Goal: Information Seeking & Learning: Learn about a topic

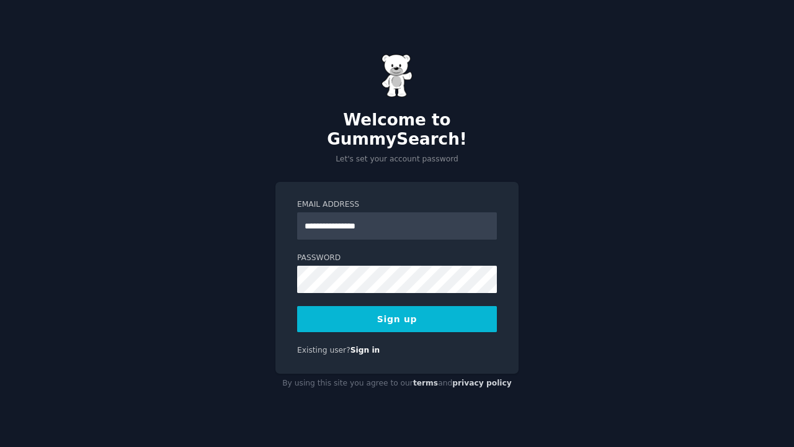
type input "**********"
click at [494, 308] on button "Sign up" at bounding box center [397, 319] width 200 height 26
click at [494, 308] on div "Sign up" at bounding box center [397, 319] width 200 height 26
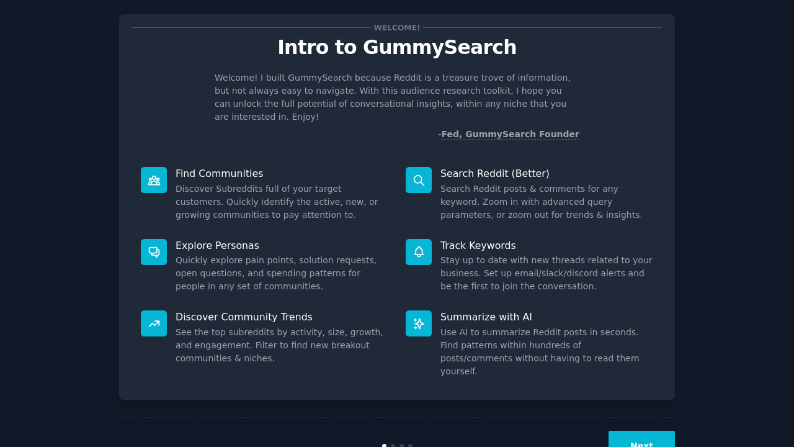
scroll to position [29, 0]
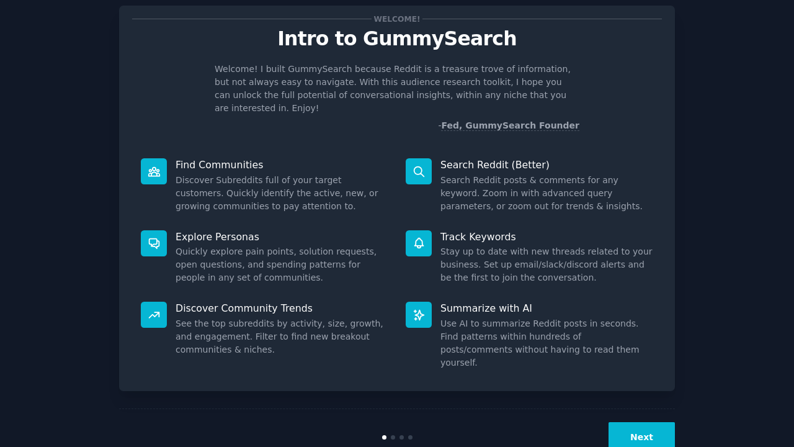
click at [642, 422] on button "Next" at bounding box center [642, 437] width 66 height 30
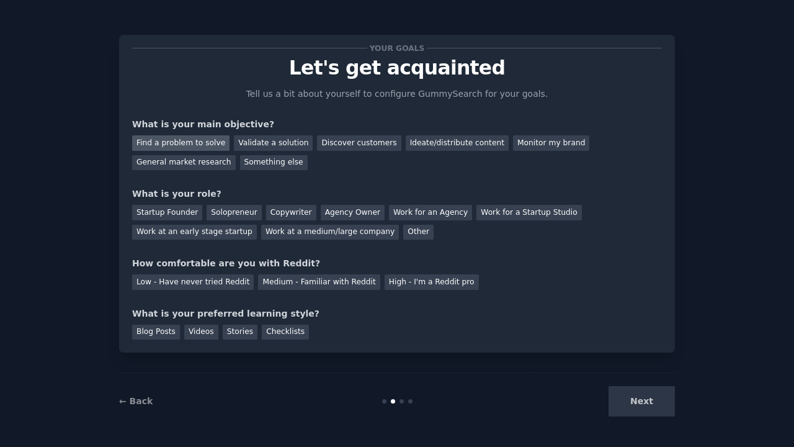
click at [178, 142] on div "Find a problem to solve" at bounding box center [180, 143] width 97 height 16
click at [249, 139] on div "Validate a solution" at bounding box center [273, 143] width 79 height 16
click at [145, 139] on div "Find a problem to solve" at bounding box center [180, 143] width 97 height 16
click at [239, 207] on div "Solopreneur" at bounding box center [234, 213] width 55 height 16
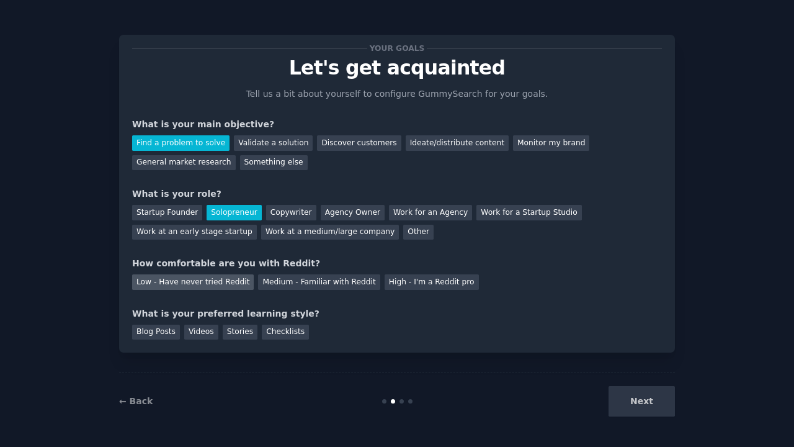
click at [187, 282] on div "Low - Have never tried Reddit" at bounding box center [193, 282] width 122 height 16
click at [275, 328] on div "Checklists" at bounding box center [285, 332] width 47 height 16
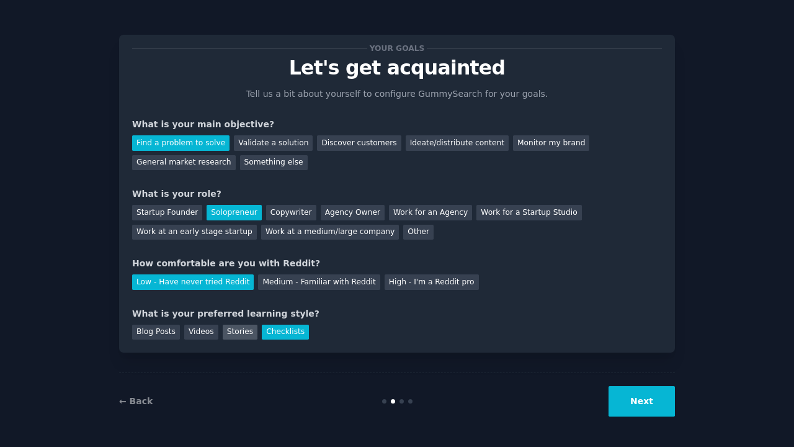
click at [244, 331] on div "Stories" at bounding box center [240, 332] width 35 height 16
click at [267, 329] on div "Checklists" at bounding box center [285, 332] width 47 height 16
click at [228, 330] on div "Stories" at bounding box center [240, 332] width 35 height 16
click at [641, 405] on button "Next" at bounding box center [642, 401] width 66 height 30
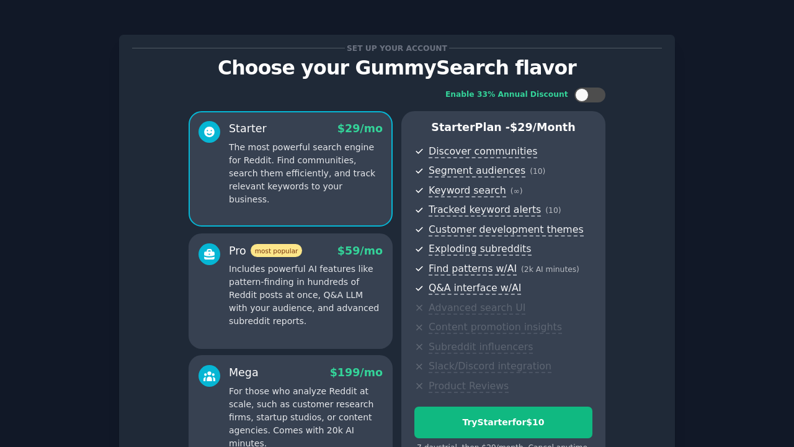
scroll to position [84, 0]
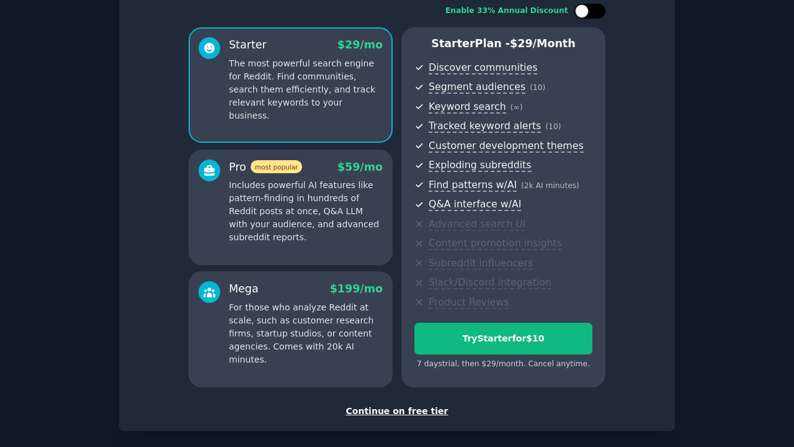
click at [589, 16] on div at bounding box center [589, 11] width 31 height 15
click at [336, 227] on p "Includes powerful AI features like pattern-finding in hundreds of Reddit posts …" at bounding box center [306, 211] width 154 height 65
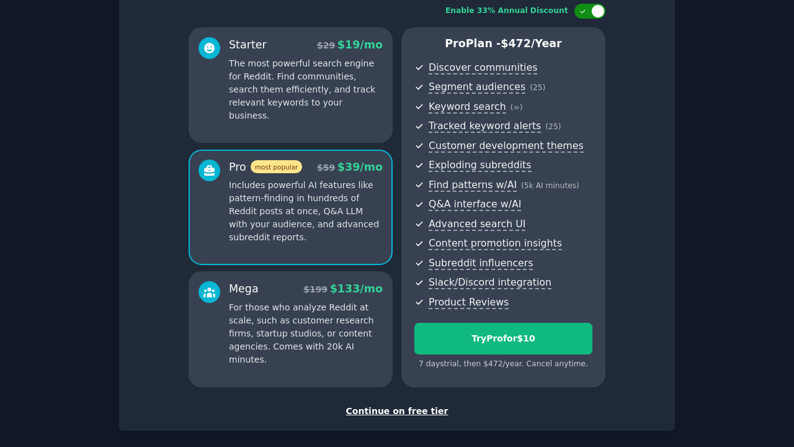
click at [588, 15] on div at bounding box center [589, 11] width 31 height 15
checkbox input "false"
click at [285, 60] on p "The most powerful search engine for Reddit. Find communities, search them effic…" at bounding box center [306, 89] width 154 height 65
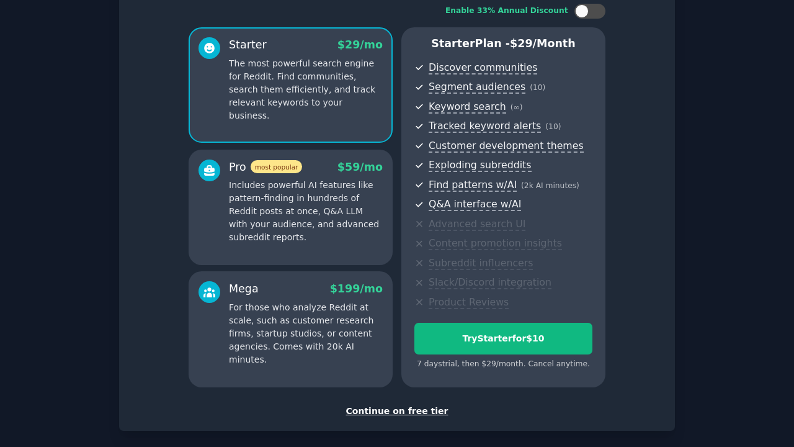
click at [285, 203] on p "Includes powerful AI features like pattern-finding in hundreds of Reddit posts …" at bounding box center [306, 211] width 154 height 65
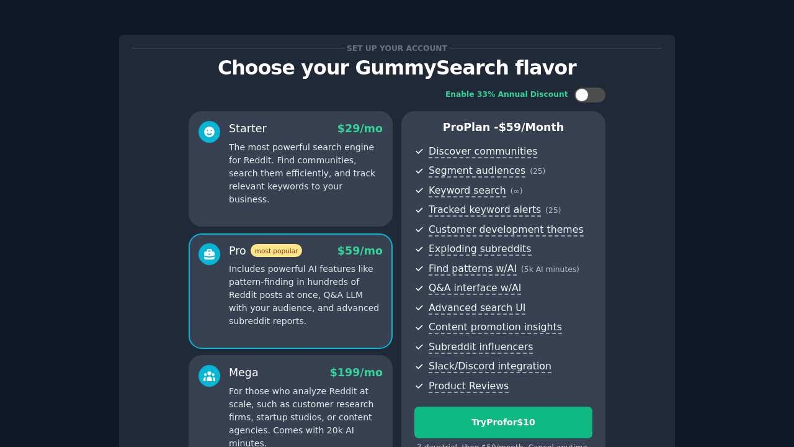
scroll to position [137, 0]
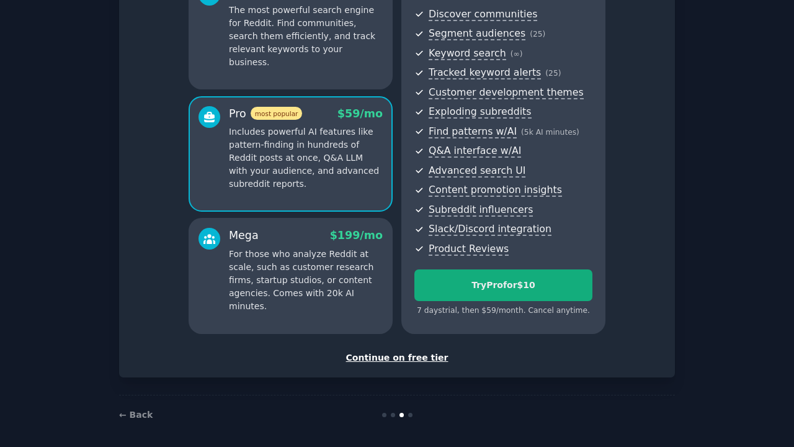
click at [511, 285] on div "Try Pro for $10" at bounding box center [503, 285] width 177 height 13
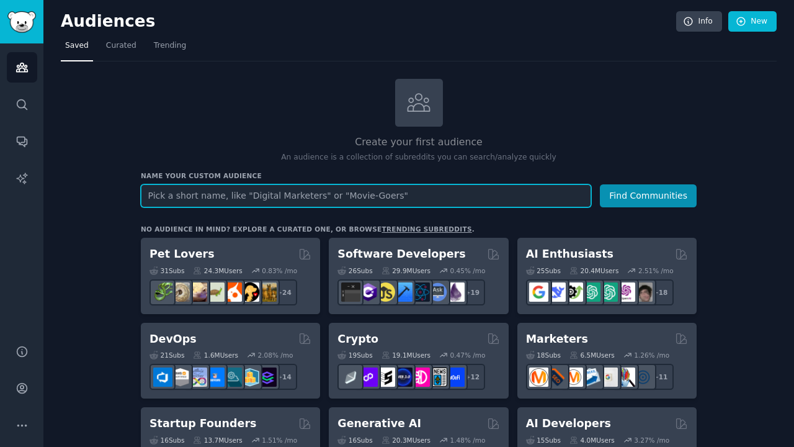
paste input "("Kaltakquise" OR "Outreach" OR "C-Level" OR "Leadgenerierung" OR "DSGVO" OR "N…"
click at [556, 195] on input "("Kaltakquise" OR "Outreach" OR "C-Level" OR "Leadgenerierung" OR "DSGVO" OR "N…" at bounding box center [366, 195] width 450 height 23
drag, startPoint x: 176, startPoint y: 192, endPoint x: 114, endPoint y: 192, distance: 62.7
click at [203, 192] on input "("Kaltakquise" OR "Outreach" OR "C-Level" OR "Leadgenerierung" OR "DSGVO" OR "N…" at bounding box center [366, 195] width 450 height 23
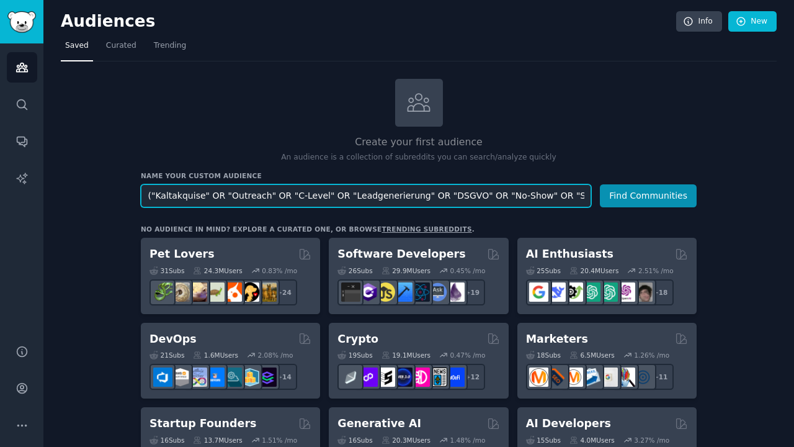
click at [282, 195] on input "("Kaltakquise" OR "Outreach" OR "C-Level" OR "Leadgenerierung" OR "DSGVO" OR "N…" at bounding box center [366, 195] width 450 height 23
drag, startPoint x: 417, startPoint y: 195, endPoint x: 386, endPoint y: 195, distance: 31.0
click at [386, 195] on input "("Kaltakquise" OR "Outreach" OR "LinkedIn-Outreach" OR "C-Level" OR "Leadgeneri…" at bounding box center [366, 195] width 450 height 23
type input "("Kaltakquise" OR "Outreach" OR "LinkedIn-Outreach" OR "Cold Outreach" OR "Lead…"
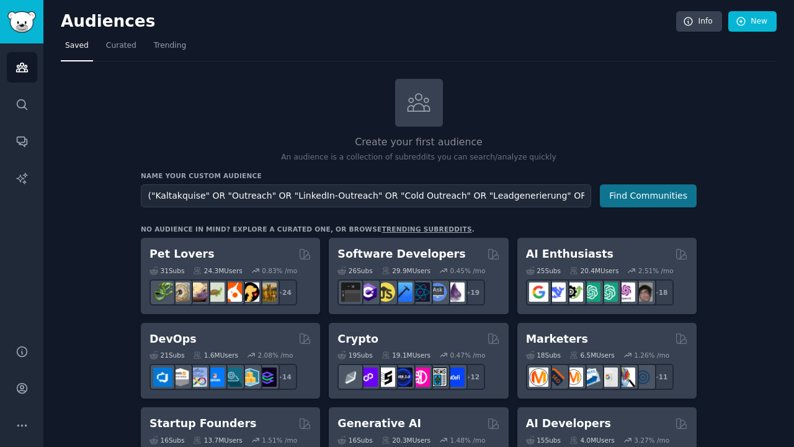
click at [632, 192] on button "Find Communities" at bounding box center [648, 195] width 97 height 23
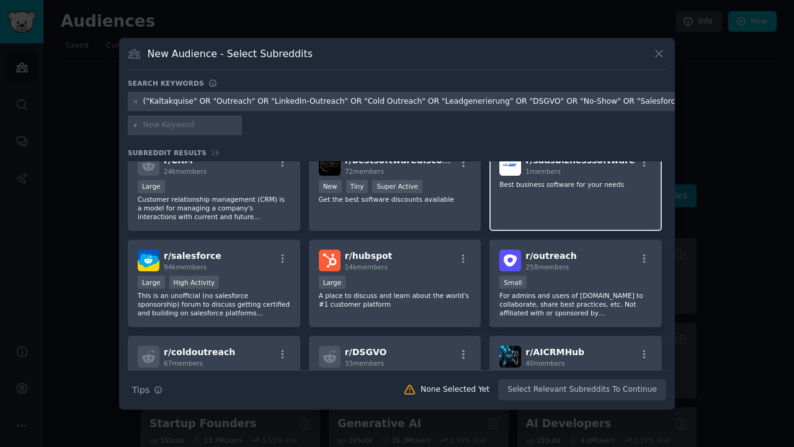
scroll to position [79, 0]
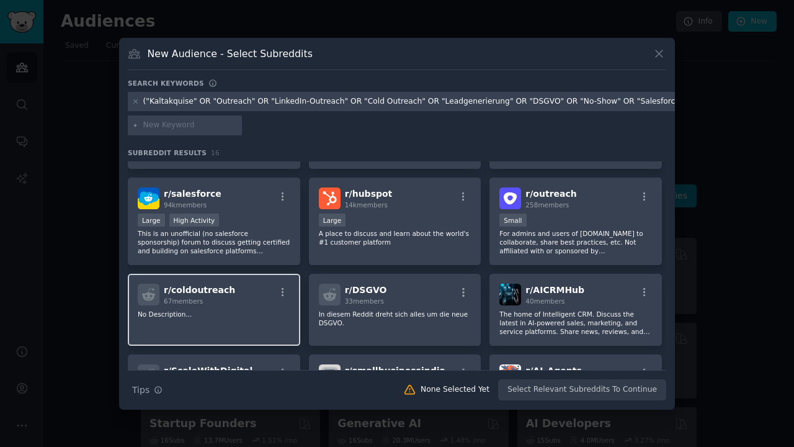
click at [228, 314] on p "No Description..." at bounding box center [214, 314] width 153 height 9
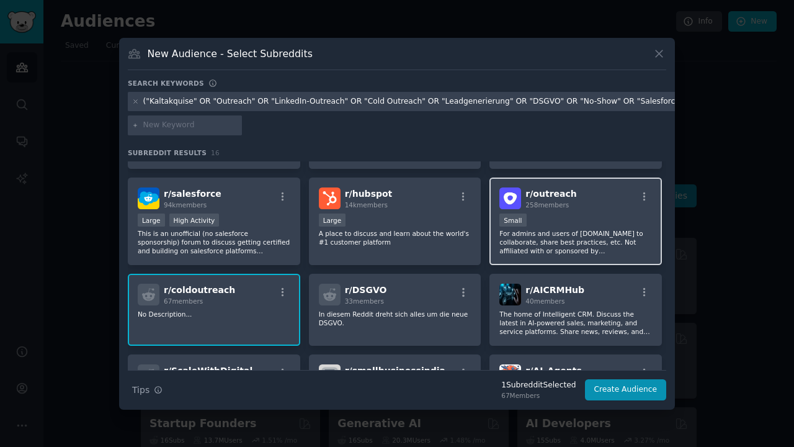
click at [568, 220] on div "Small" at bounding box center [575, 221] width 153 height 16
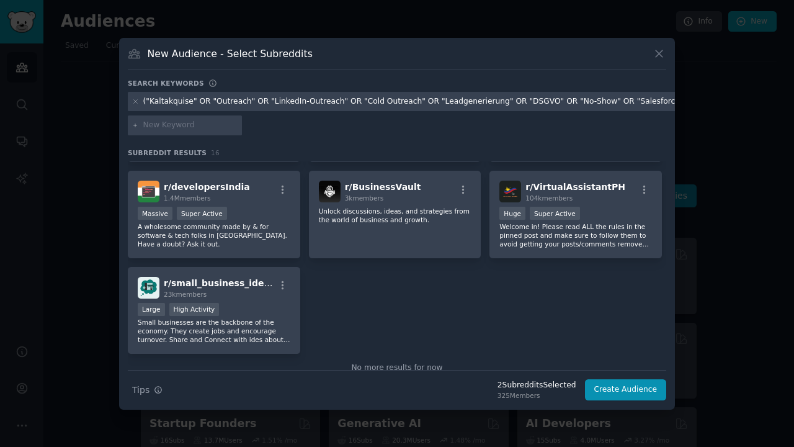
scroll to position [378, 0]
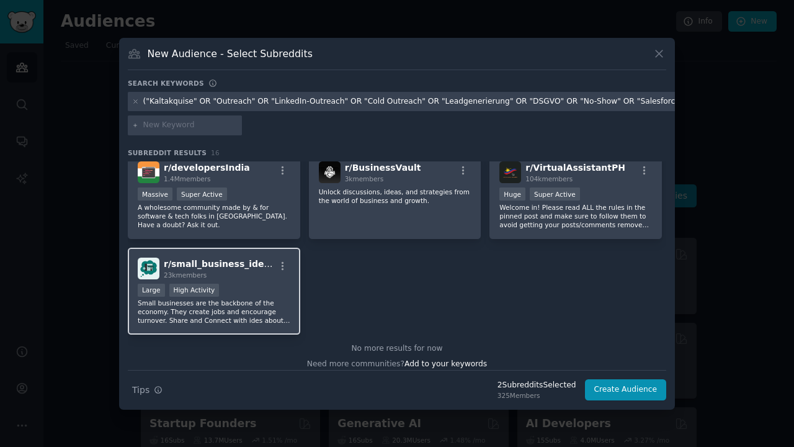
click at [270, 282] on div "r/ small_business_ideas 23k members Large High Activity Small businesses are th…" at bounding box center [214, 291] width 172 height 87
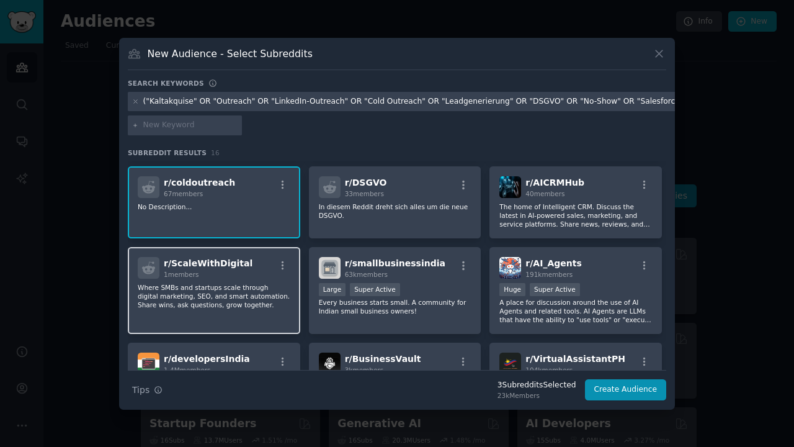
scroll to position [14, 0]
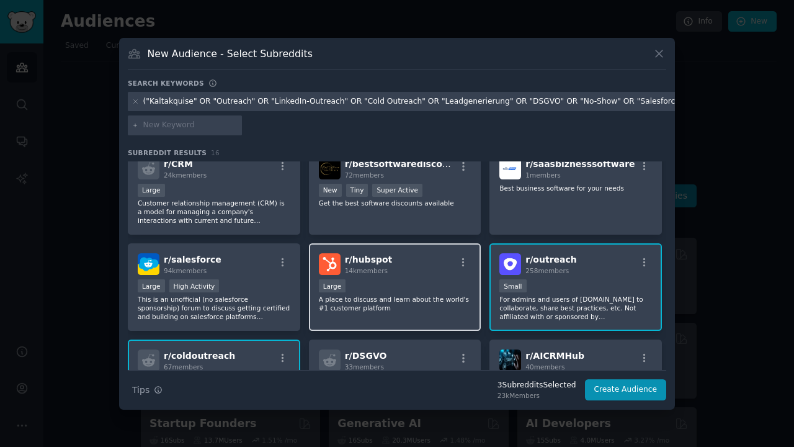
click at [394, 269] on div "r/ hubspot 14k members" at bounding box center [395, 264] width 153 height 22
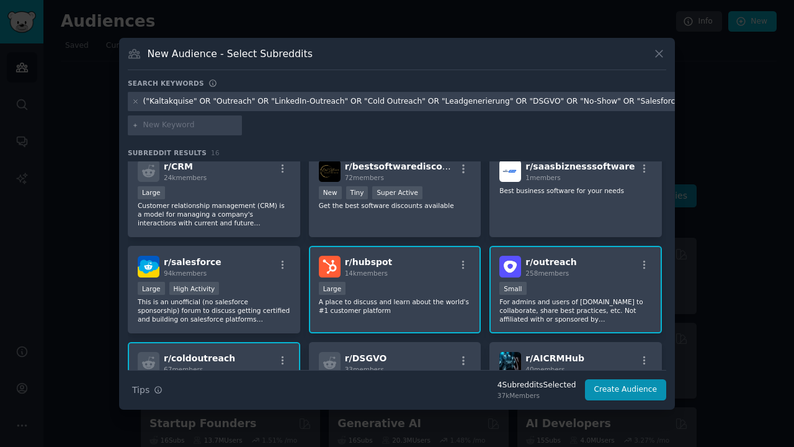
scroll to position [0, 0]
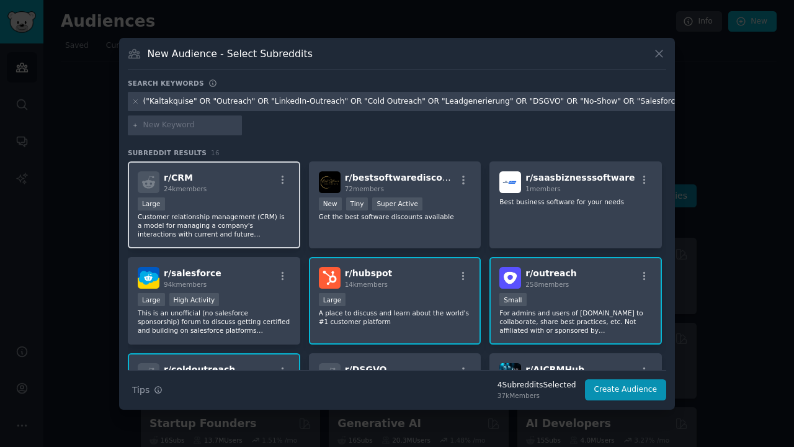
click at [208, 202] on div "Large" at bounding box center [214, 205] width 153 height 16
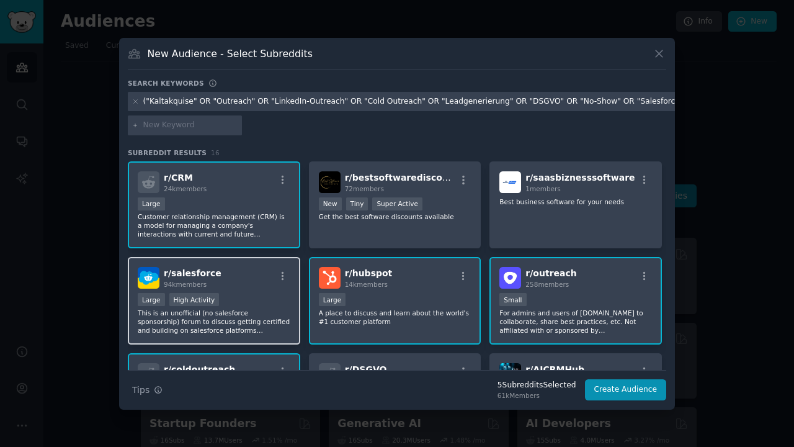
click at [263, 301] on div "Large High Activity" at bounding box center [214, 301] width 153 height 16
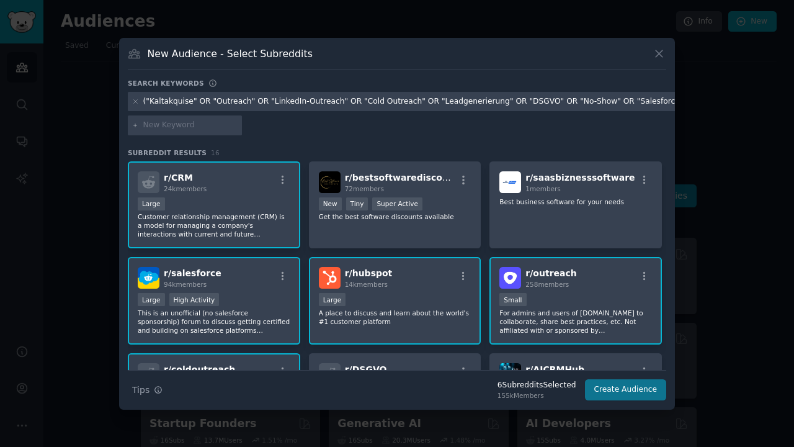
click at [641, 391] on button "Create Audience" at bounding box center [626, 389] width 82 height 21
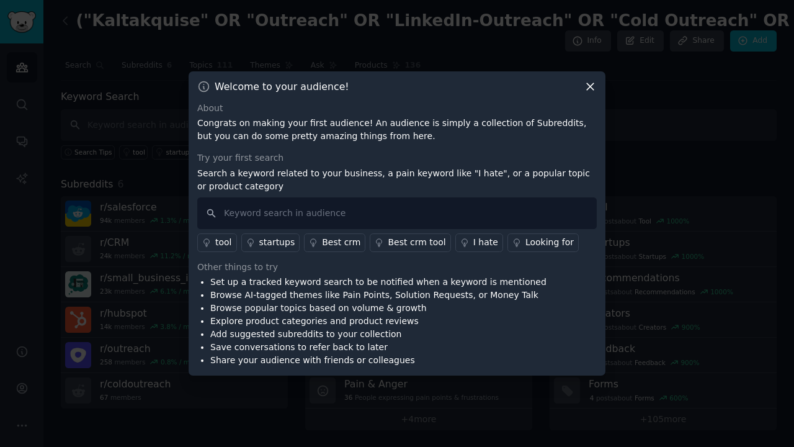
click at [590, 85] on icon at bounding box center [590, 86] width 13 height 13
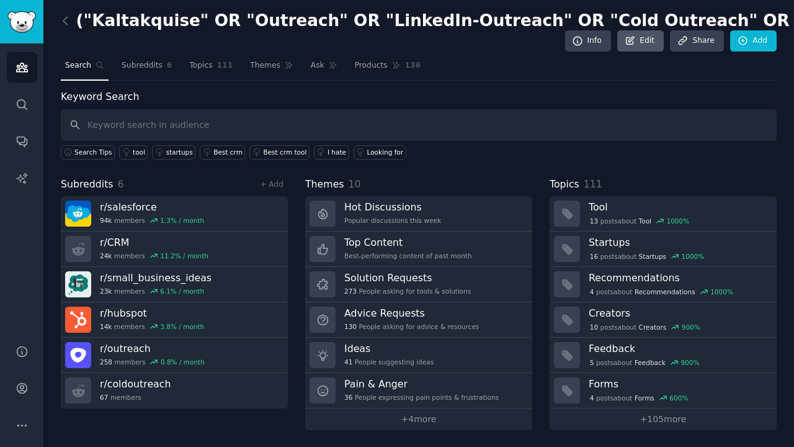
click at [632, 38] on icon at bounding box center [630, 40] width 7 height 7
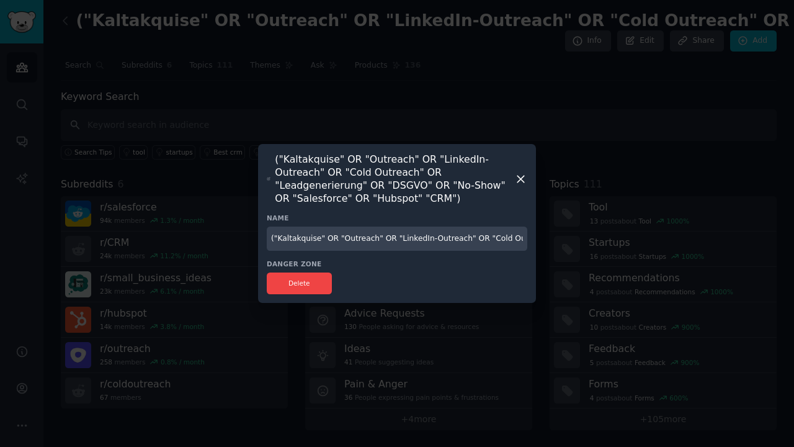
click at [524, 178] on icon at bounding box center [520, 178] width 13 height 13
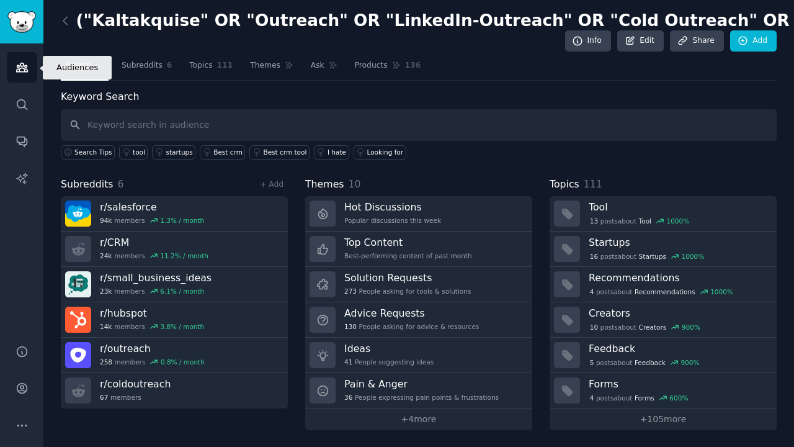
click at [29, 76] on link "Audiences" at bounding box center [22, 67] width 30 height 30
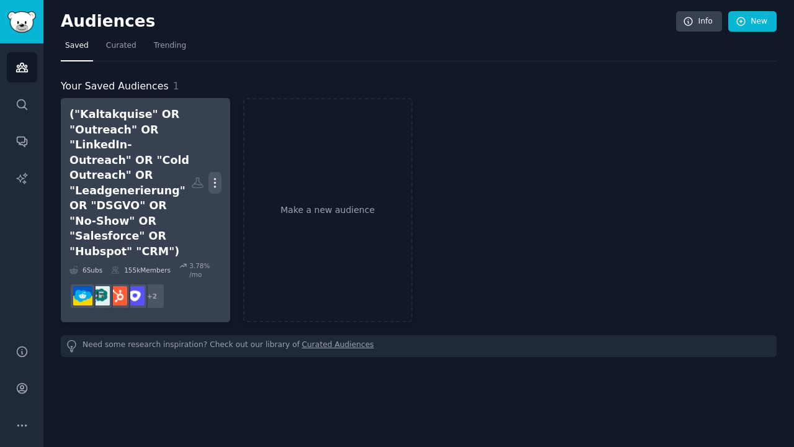
click at [218, 176] on icon "button" at bounding box center [214, 182] width 13 height 13
click at [179, 133] on div "("Kaltakquise" OR "Outreach" OR "LinkedIn-Outreach" OR "Cold Outreach" OR "Lead…" at bounding box center [130, 183] width 122 height 152
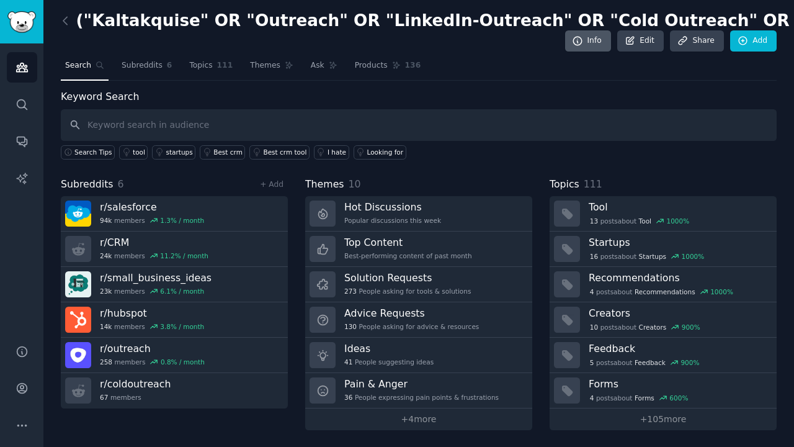
click at [588, 45] on link "Info" at bounding box center [588, 40] width 46 height 21
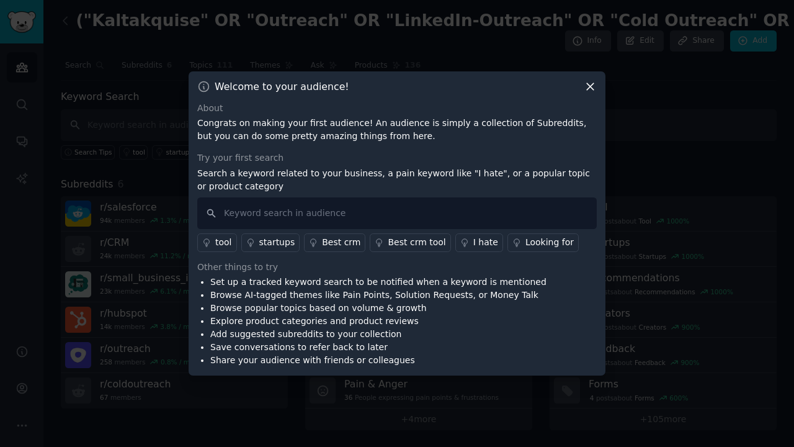
click at [594, 83] on icon at bounding box center [590, 86] width 7 height 7
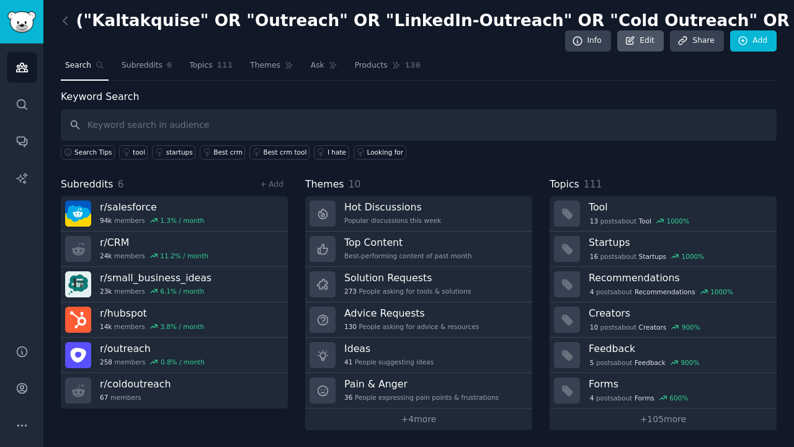
click at [641, 43] on link "Edit" at bounding box center [640, 40] width 47 height 21
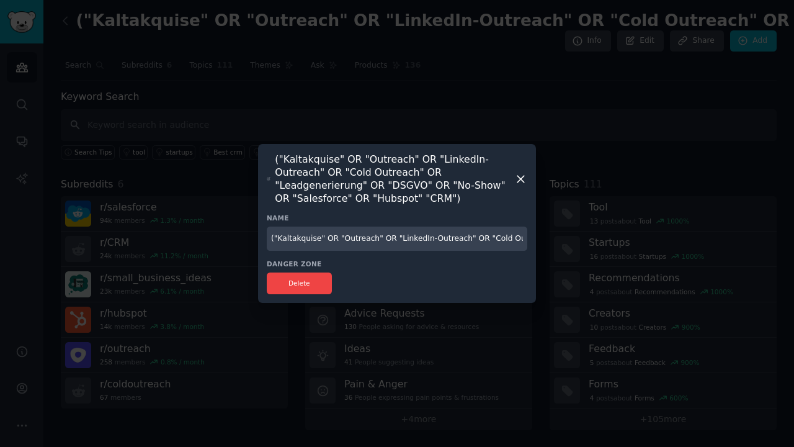
click at [331, 236] on input "("Kaltakquise" OR "Outreach" OR "LinkedIn-Outreach" OR "Cold Outreach" OR "Lead…" at bounding box center [397, 238] width 261 height 24
drag, startPoint x: 270, startPoint y: 239, endPoint x: 557, endPoint y: 244, distance: 287.3
click at [557, 244] on div "​ ("Kaltakquise" OR "Outreach" OR "LinkedIn-Outreach" OR "Cold Outreach" OR "Le…" at bounding box center [396, 223] width 785 height 447
click at [524, 182] on icon at bounding box center [520, 179] width 7 height 7
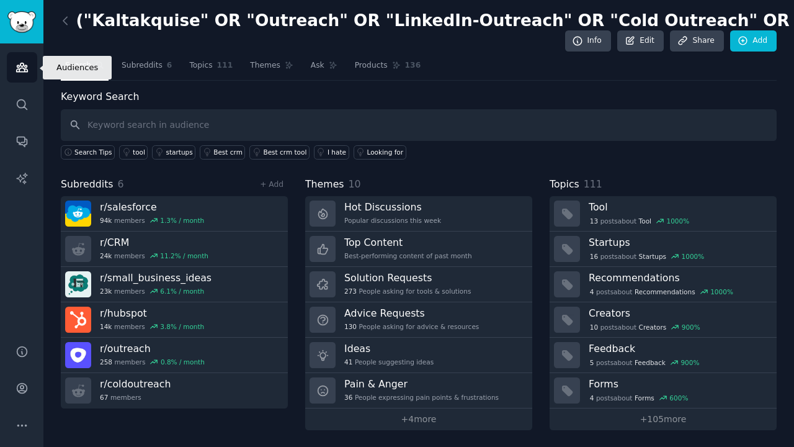
click at [11, 65] on link "Audiences" at bounding box center [22, 67] width 30 height 30
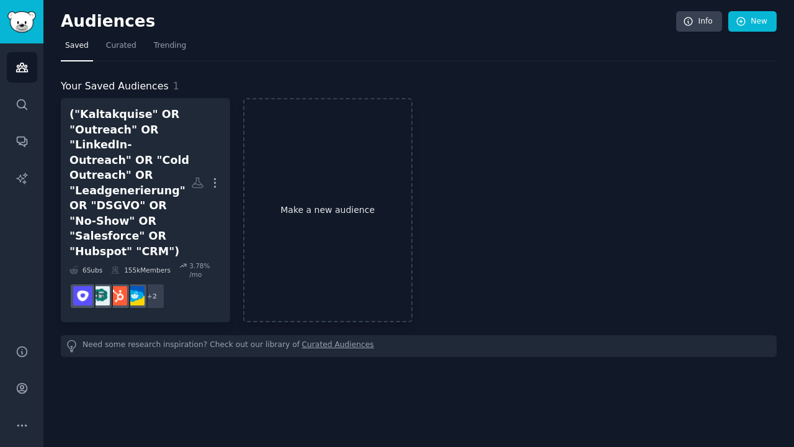
click at [277, 169] on link "Make a new audience" at bounding box center [327, 210] width 169 height 224
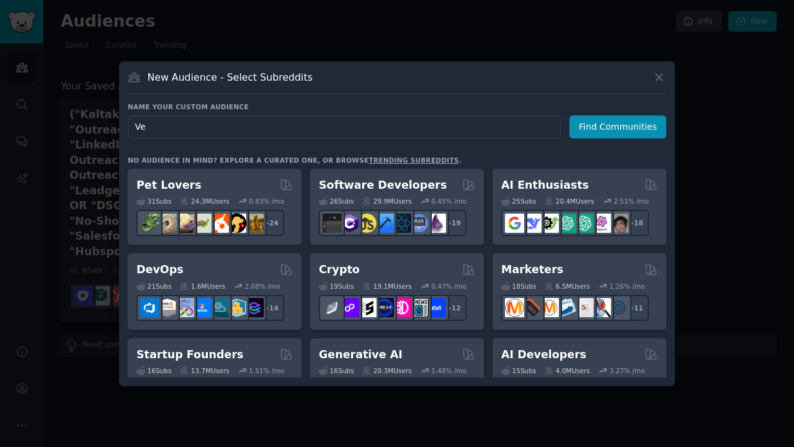
type input "V"
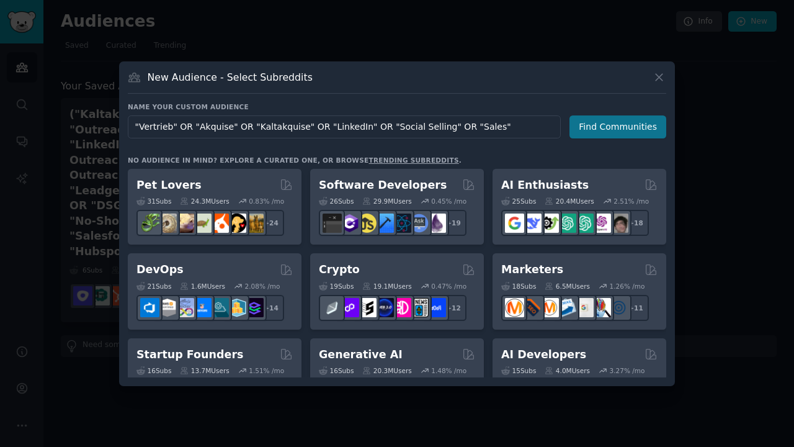
type input ""Vertrieb" OR "Akquise" OR "Kaltakquise" OR "LinkedIn" OR "Social Selling" OR "…"
click at [618, 125] on button "Find Communities" at bounding box center [617, 126] width 97 height 23
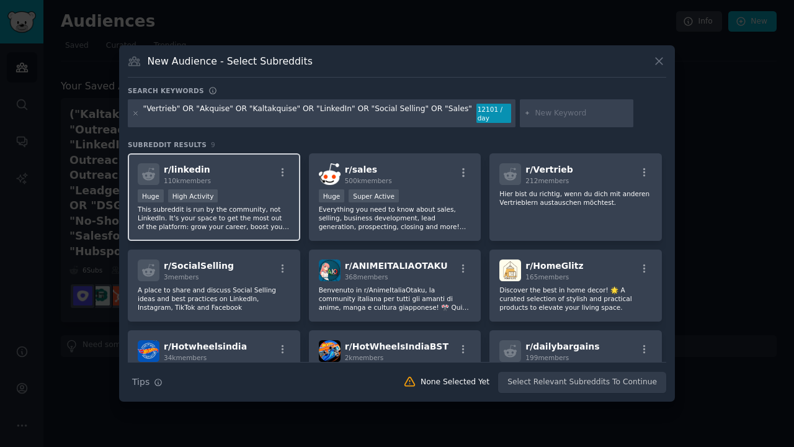
click at [220, 208] on p "This subreddit is run by the community, not LinkedIn. It's your space to get th…" at bounding box center [214, 218] width 153 height 26
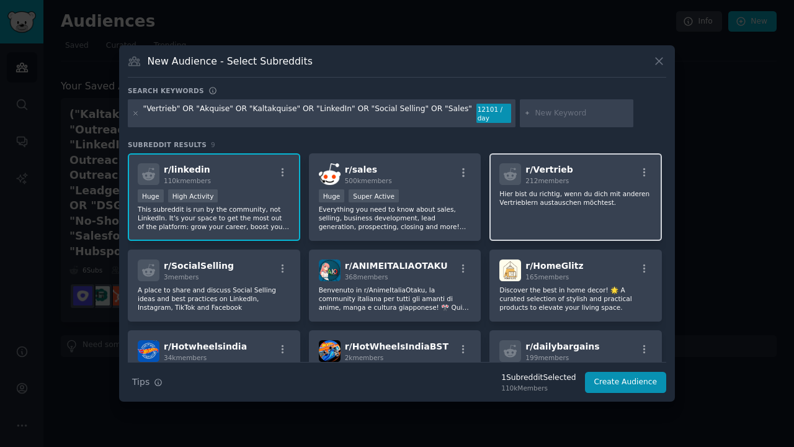
click at [588, 215] on div "r/ Vertrieb 212 members Hier bist du richtig, wenn du dich mit anderen Vertrieb…" at bounding box center [575, 196] width 172 height 87
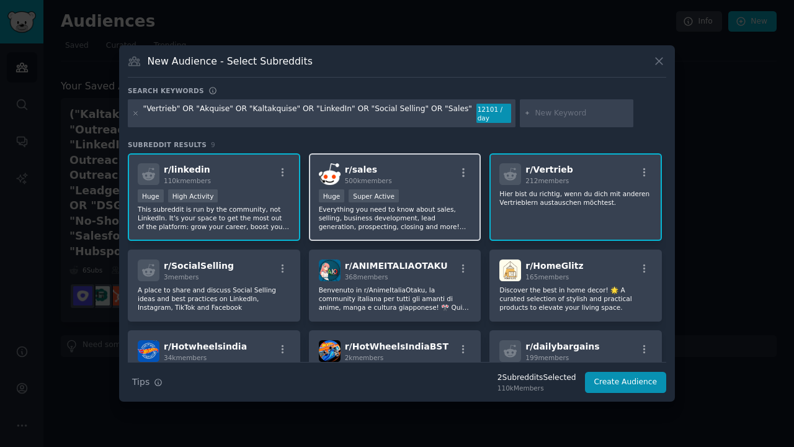
click at [429, 187] on div "r/ sales 500k members Huge Super Active Everything you need to know about sales…" at bounding box center [395, 196] width 172 height 87
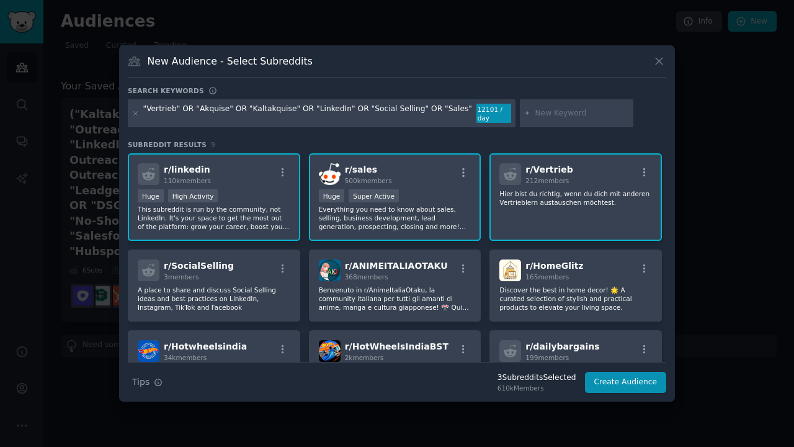
scroll to position [98, 0]
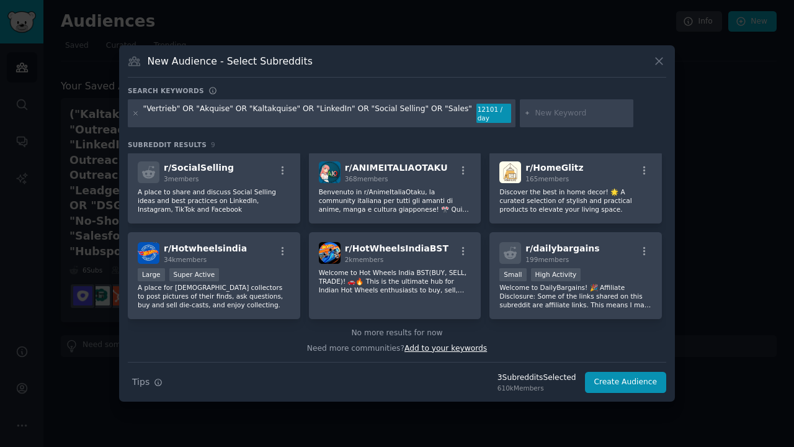
click at [452, 351] on span "Add to your keywords" at bounding box center [445, 348] width 83 height 9
paste input "("Kaltakquise" OR "Outreach" OR "LinkedIn-Outreach" OR "Cold Outreach" OR "Lead…"
drag, startPoint x: 575, startPoint y: 113, endPoint x: 473, endPoint y: 114, distance: 102.4
click at [473, 114] on div ""Vertrieb" OR "Akquise" OR "Kaltakquise" OR "LinkedIn" OR "Social Selling" OR "…" at bounding box center [397, 115] width 538 height 33
click at [557, 114] on input "("Kaltakquise" OR "Outreach" OR "LinkedIn-Outreach" OR "Cold Outreach" OR "Lead…" at bounding box center [582, 113] width 94 height 11
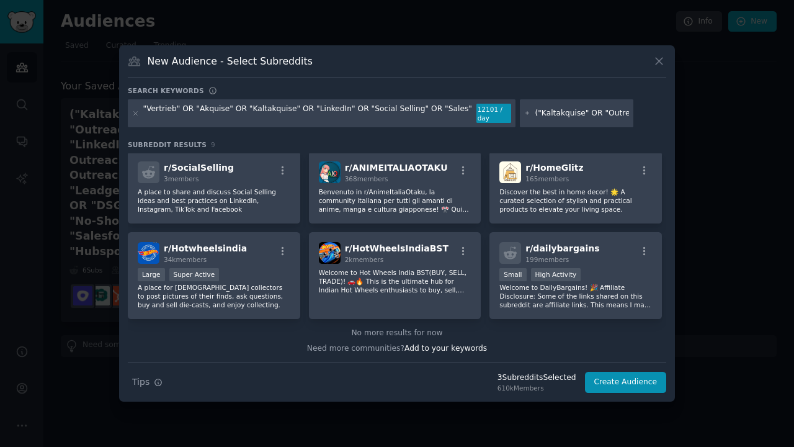
drag, startPoint x: 569, startPoint y: 115, endPoint x: 616, endPoint y: 115, distance: 47.2
click at [616, 115] on div "("Kaltakquise" OR "Outreach" OR "LinkedIn-Outreach" OR "Cold Outreach" OR "Lead…" at bounding box center [577, 113] width 114 height 29
click at [587, 115] on input "("Kaltakquise" OR "Outreach" OR "LinkedIn-Outreach" OR "Cold Outreach" OR "Lead…" at bounding box center [582, 113] width 94 height 11
click at [583, 114] on input "("Kaltakquise" OR "Outreach" OR "LinkedIn-Outreach" OR "Cold Outreach" OR "Lead…" at bounding box center [582, 113] width 94 height 11
click at [580, 112] on input "("Kaltakquise" OR "Outreach" OR "LinkedIn-Outreach" OR "Cold Outreach" OR "Lead…" at bounding box center [582, 113] width 94 height 11
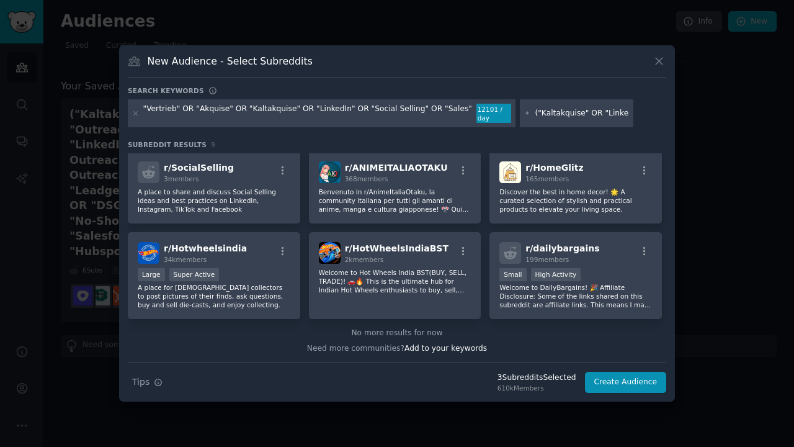
click at [545, 114] on input "("Kaltakquise" OR "LinkedIn DMs" OR "Linkedin Nachrichten" OR E-Mail"Outreach" …" at bounding box center [582, 113] width 94 height 11
type input "("Kaltakquise" OR "LinkedIn DMs" OR "Linkedin Nachrichten" OR "E-Mail Kaltakqui…"
drag, startPoint x: 548, startPoint y: 115, endPoint x: 646, endPoint y: 117, distance: 98.0
click at [646, 117] on div ""Vertrieb" OR "Akquise" OR "Kaltakquise" OR "LinkedIn" OR "Social Selling" OR "…" at bounding box center [397, 115] width 538 height 33
click at [614, 116] on input "("Kaltakquise" OR "LinkedIn DMs" OR "Linkedin Nachrichten" OR "E-Mail Kaltakqui…" at bounding box center [582, 113] width 94 height 11
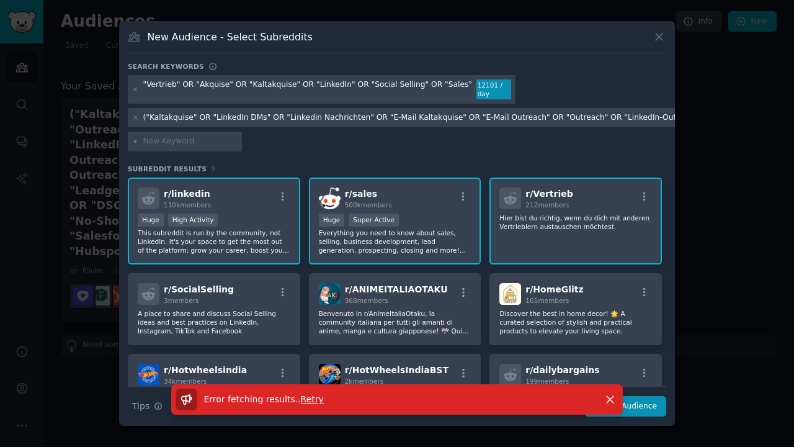
click at [318, 401] on span "Retry" at bounding box center [312, 399] width 23 height 10
click at [252, 119] on div "("Kaltakquise" OR "LinkedIn DMs" OR "Linkedin Nachrichten" OR "E-Mail Kaltakqui…" at bounding box center [632, 117] width 978 height 11
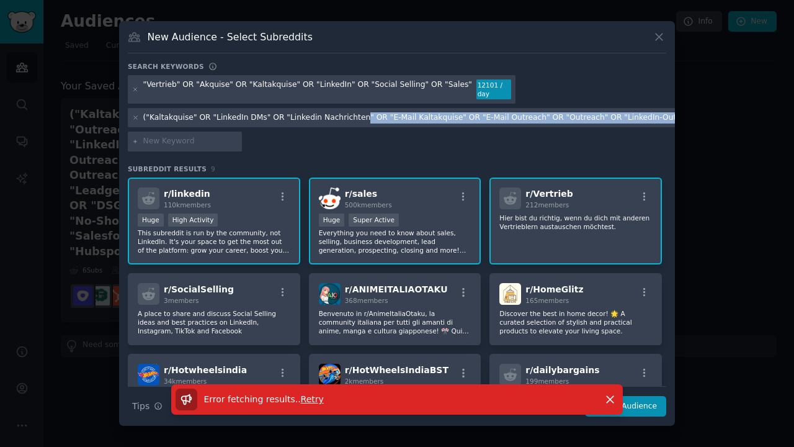
drag, startPoint x: 360, startPoint y: 119, endPoint x: 666, endPoint y: 117, distance: 305.8
click at [666, 117] on div "("Kaltakquise" OR "LinkedIn DMs" OR "Linkedin Nachrichten" OR "E-Mail Kaltakqui…" at bounding box center [632, 117] width 978 height 11
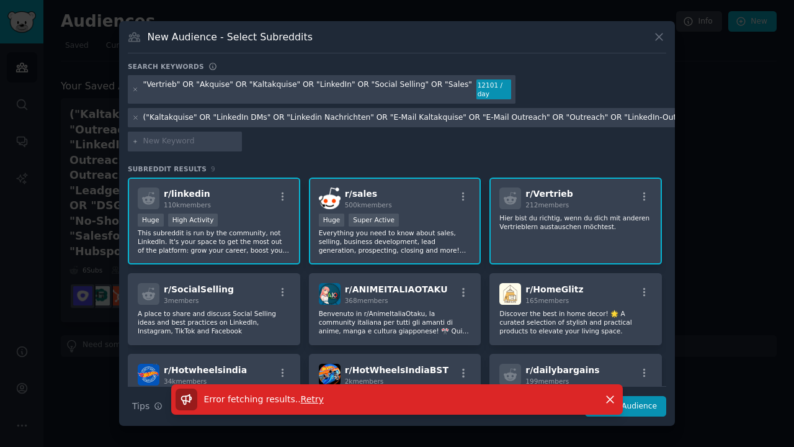
click at [407, 110] on div "("Kaltakquise" OR "LinkedIn DMs" OR "Linkedin Nachrichten" OR "E-Mail Kaltakqui…" at bounding box center [646, 118] width 1037 height 20
click at [413, 120] on div "("Kaltakquise" OR "LinkedIn DMs" OR "Linkedin Nachrichten" OR "E-Mail Kaltakqui…" at bounding box center [632, 117] width 978 height 11
click at [446, 120] on div "("Kaltakquise" OR "LinkedIn DMs" OR "Linkedin Nachrichten" OR "E-Mail Kaltakqui…" at bounding box center [632, 117] width 978 height 11
click at [473, 117] on div "("Kaltakquise" OR "LinkedIn DMs" OR "Linkedin Nachrichten" OR "E-Mail Kaltakqui…" at bounding box center [632, 117] width 978 height 11
click at [134, 142] on icon at bounding box center [135, 141] width 7 height 7
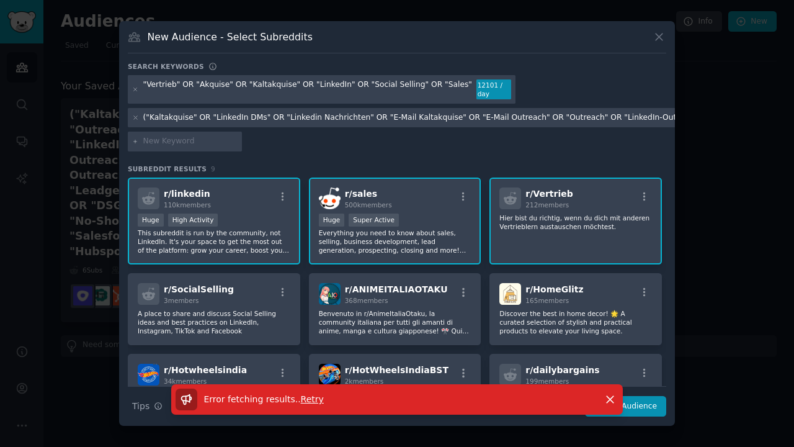
click at [135, 142] on icon at bounding box center [135, 141] width 3 height 3
click at [167, 142] on input "text" at bounding box center [190, 141] width 94 height 11
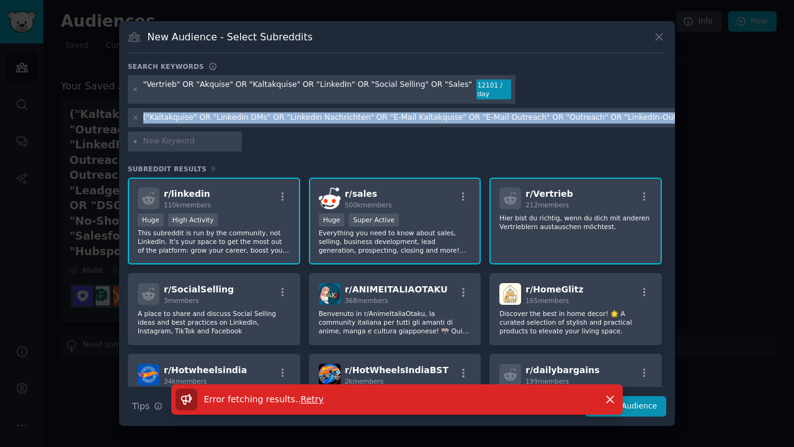
drag, startPoint x: 144, startPoint y: 118, endPoint x: 674, endPoint y: 119, distance: 530.4
click at [674, 119] on div "("Kaltakquise" OR "LinkedIn DMs" OR "Linkedin Nachrichten" OR "E-Mail Kaltakqui…" at bounding box center [632, 117] width 978 height 11
click at [578, 117] on div "("Kaltakquise" OR "LinkedIn DMs" OR "Linkedin Nachrichten" OR "E-Mail Kaltakqui…" at bounding box center [632, 117] width 978 height 11
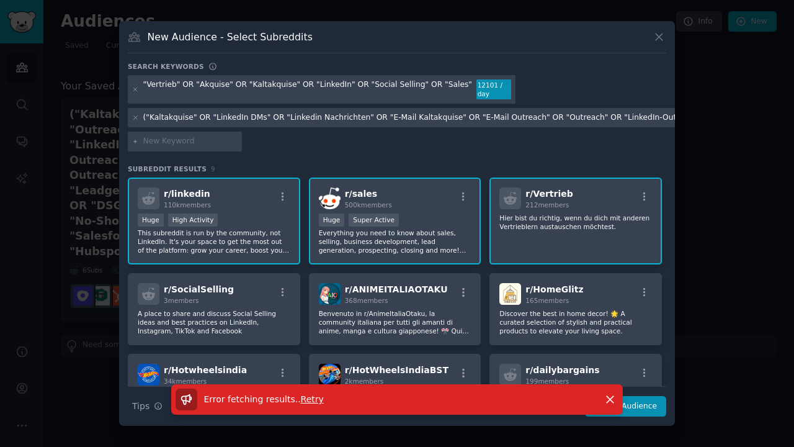
scroll to position [98, 0]
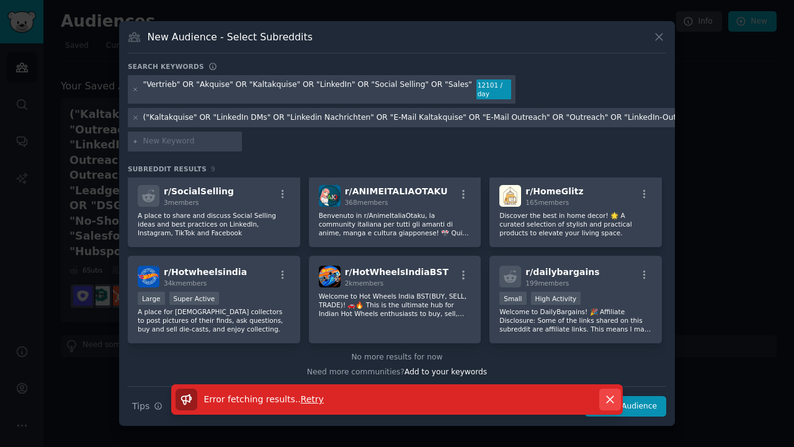
click at [608, 395] on icon "button" at bounding box center [610, 399] width 13 height 13
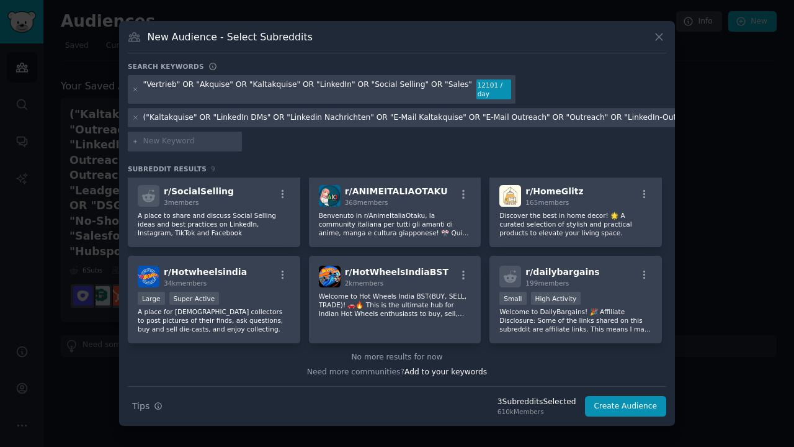
scroll to position [0, 0]
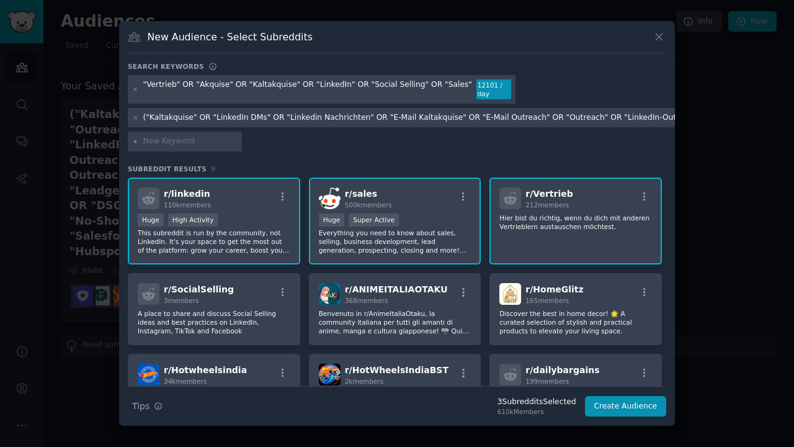
click at [148, 113] on div "("Kaltakquise" OR "LinkedIn DMs" OR "Linkedin Nachrichten" OR "E-Mail Kaltakqui…" at bounding box center [632, 117] width 978 height 11
click at [148, 118] on div "("Kaltakquise" OR "LinkedIn DMs" OR "Linkedin Nachrichten" OR "E-Mail Kaltakqui…" at bounding box center [632, 117] width 978 height 11
drag, startPoint x: 146, startPoint y: 118, endPoint x: 310, endPoint y: 118, distance: 163.8
click at [310, 118] on div "("Kaltakquise" OR "LinkedIn DMs" OR "Linkedin Nachrichten" OR "E-Mail Kaltakqui…" at bounding box center [632, 117] width 978 height 11
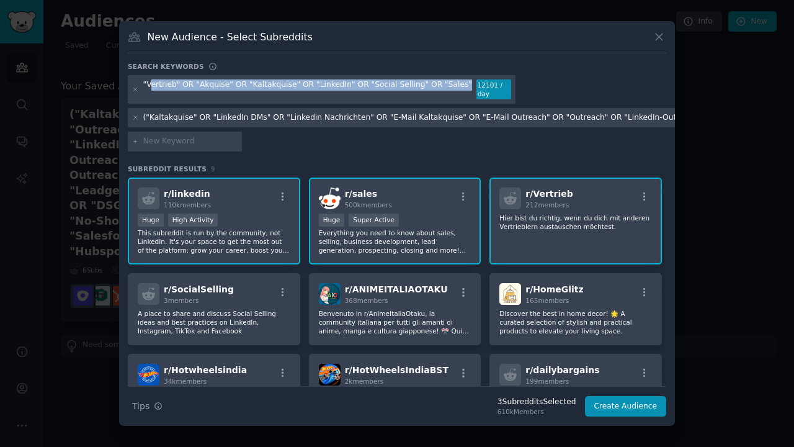
drag, startPoint x: 455, startPoint y: 89, endPoint x: 151, endPoint y: 88, distance: 304.0
click at [151, 88] on div ""Vertrieb" OR "Akquise" OR "Kaltakquise" OR "LinkedIn" OR "Social Selling" OR "…" at bounding box center [307, 89] width 329 height 20
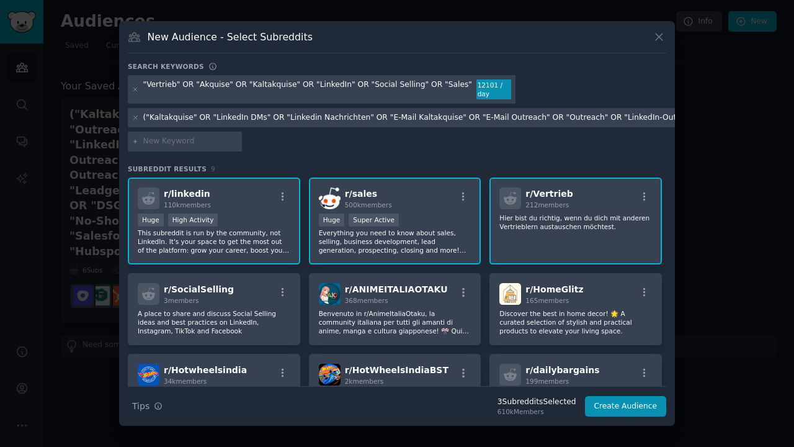
click at [304, 121] on div "("Kaltakquise" OR "LinkedIn DMs" OR "Linkedin Nachrichten" OR "E-Mail Kaltakqui…" at bounding box center [632, 117] width 978 height 11
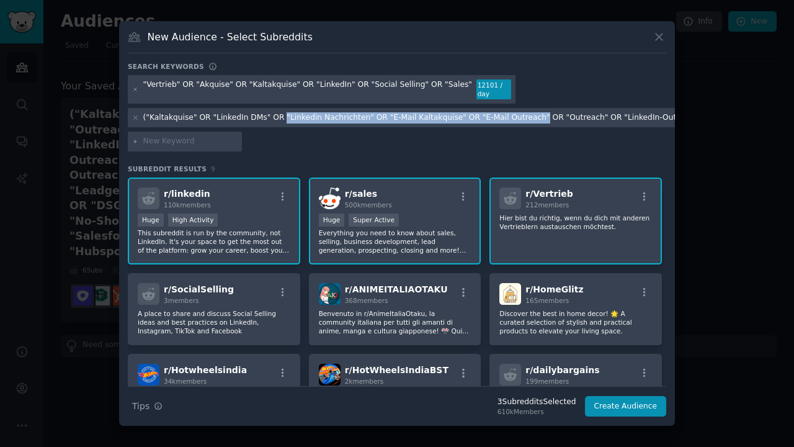
drag, startPoint x: 280, startPoint y: 118, endPoint x: 532, endPoint y: 117, distance: 251.9
click at [532, 117] on div "("Kaltakquise" OR "LinkedIn DMs" OR "Linkedin Nachrichten" OR "E-Mail Kaltakqui…" at bounding box center [632, 117] width 978 height 11
copy div ""Linkedin Nachrichten" OR "E-Mail Kaltakquise" OR "E-Mail Outreach""
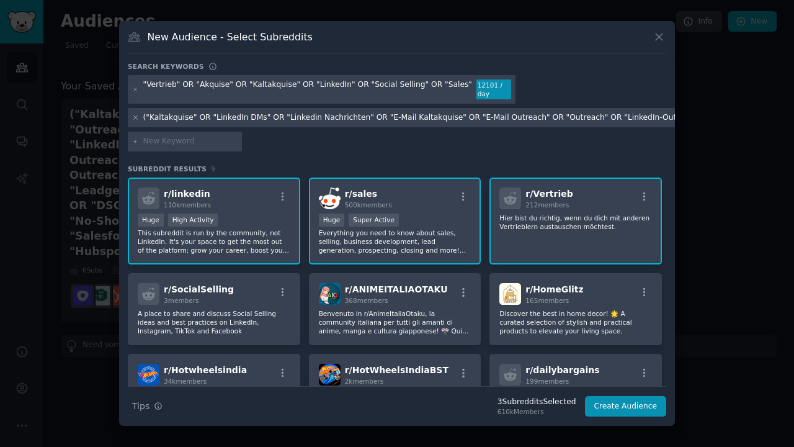
click at [137, 118] on icon at bounding box center [135, 117] width 7 height 7
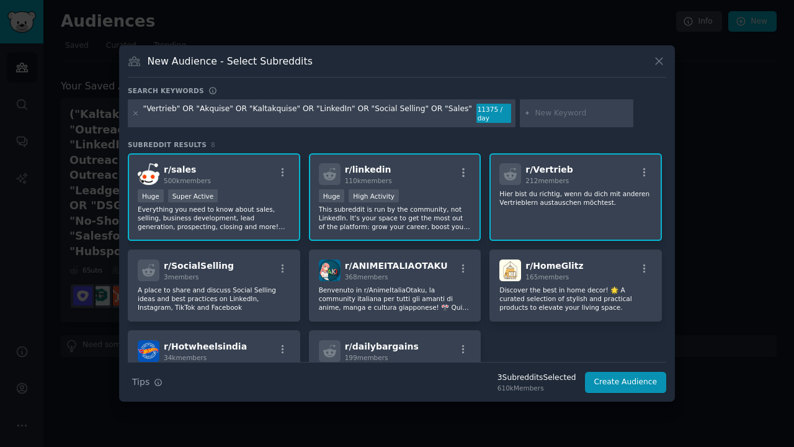
click at [526, 114] on icon at bounding box center [527, 113] width 3 height 3
click at [535, 115] on input "text" at bounding box center [582, 113] width 94 height 11
paste input ""Linkedin Nachrichten" OR "E-Mail Kaltakquise" OR "E-Mail Outreach""
type input ""Linkedin Nachrichten" OR "E-Mail Kaltakquise" OR "E-Mail Outreach""
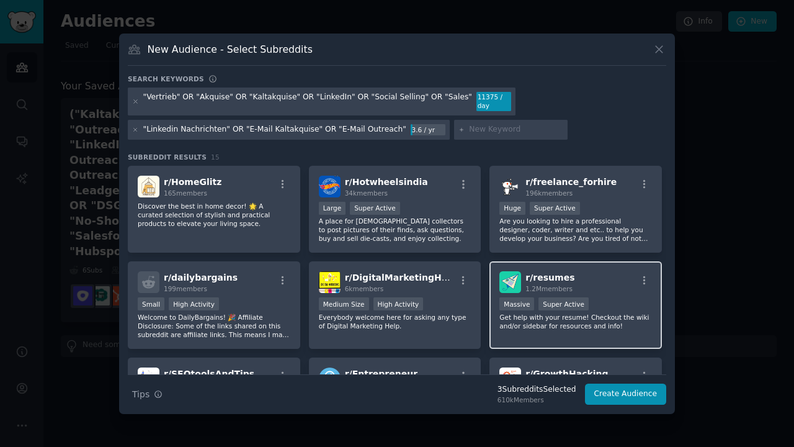
scroll to position [226, 0]
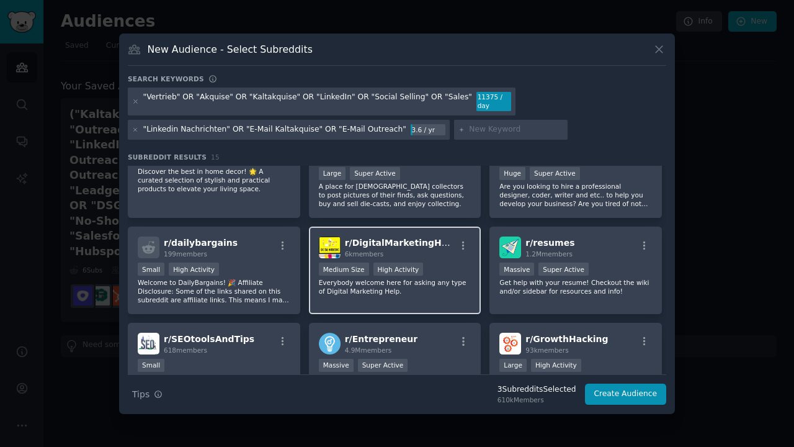
click at [377, 285] on p "Everybody welcome here for asking any type of Digital Marketing Help." at bounding box center [395, 286] width 153 height 17
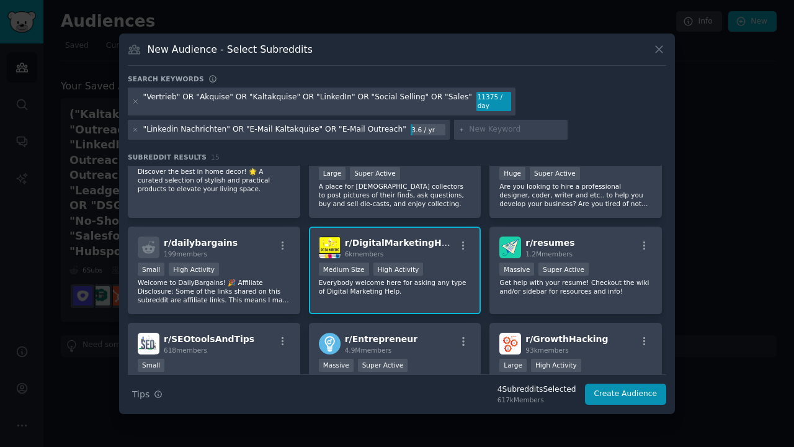
scroll to position [305, 0]
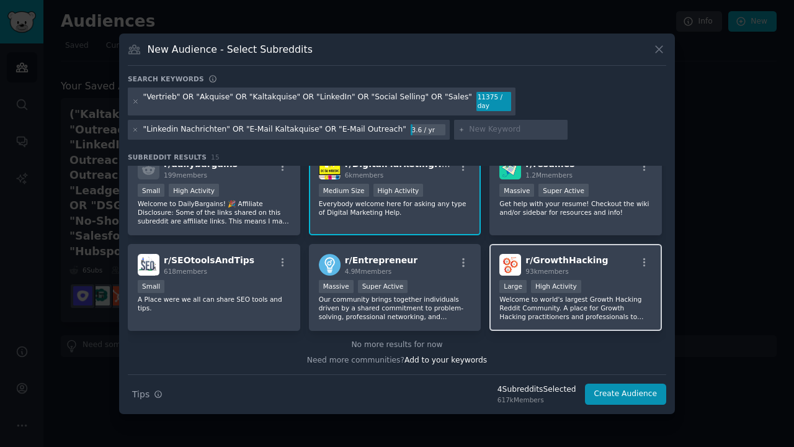
click at [606, 275] on div "r/ GrowthHacking 93k members" at bounding box center [575, 265] width 153 height 22
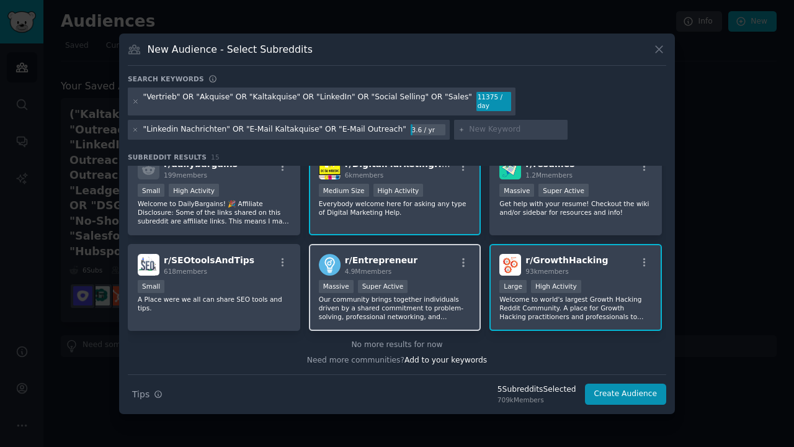
click at [431, 272] on div "r/ Entrepreneur 4.9M members" at bounding box center [395, 265] width 153 height 22
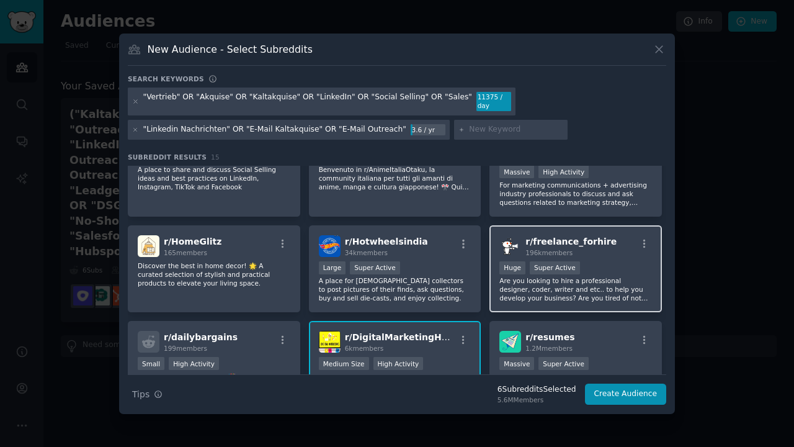
scroll to position [93, 0]
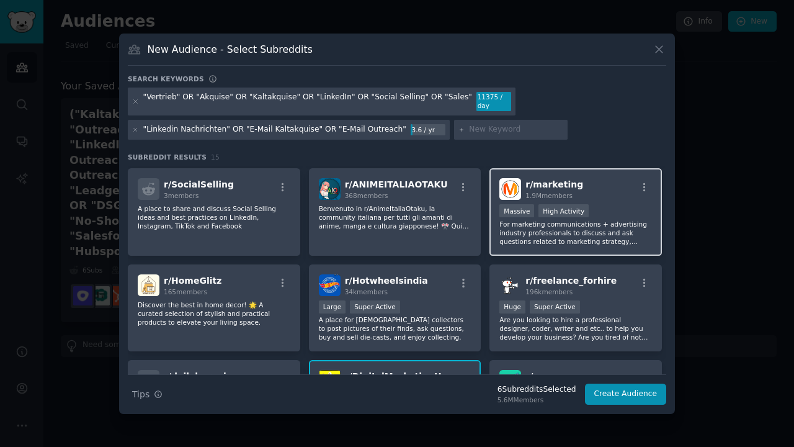
click at [620, 225] on p "For marketing communications + advertising industry professionals to discuss an…" at bounding box center [575, 233] width 153 height 26
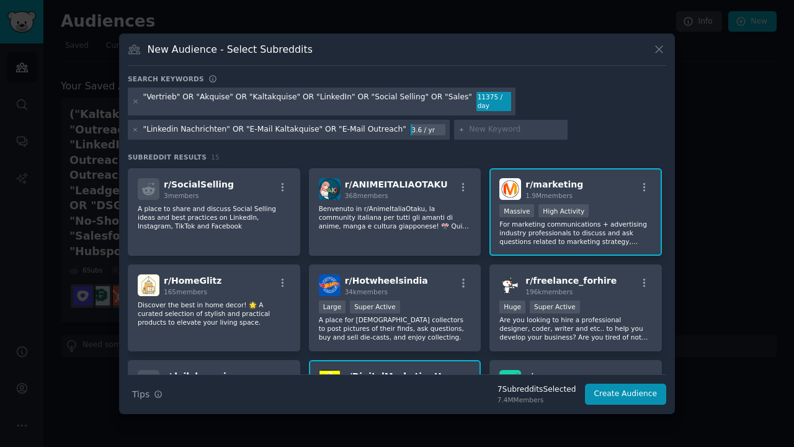
click at [615, 390] on button "Create Audience" at bounding box center [626, 393] width 82 height 21
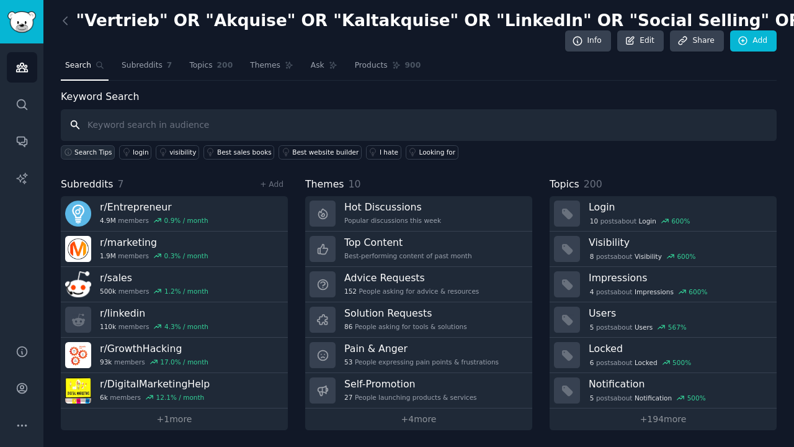
click at [95, 153] on span "Search Tips" at bounding box center [93, 152] width 38 height 9
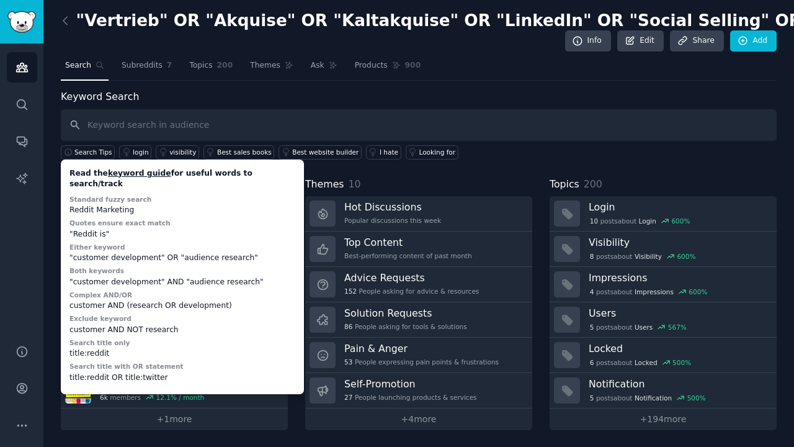
click at [118, 171] on link "keyword guide" at bounding box center [139, 173] width 63 height 9
click at [375, 116] on input "text" at bounding box center [419, 125] width 716 height 32
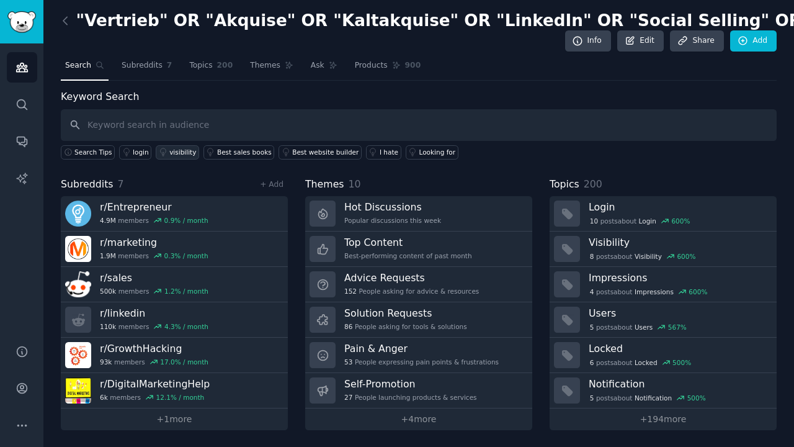
click at [183, 154] on div "visibility" at bounding box center [182, 152] width 27 height 9
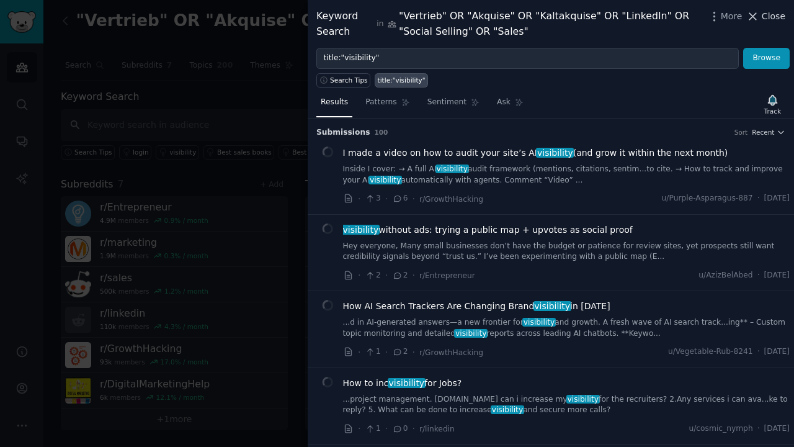
click at [756, 17] on icon at bounding box center [752, 16] width 13 height 13
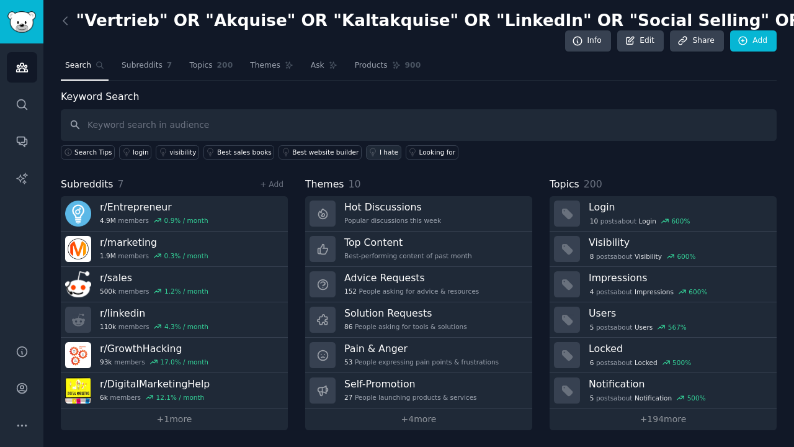
click at [380, 152] on div "I hate" at bounding box center [389, 152] width 19 height 9
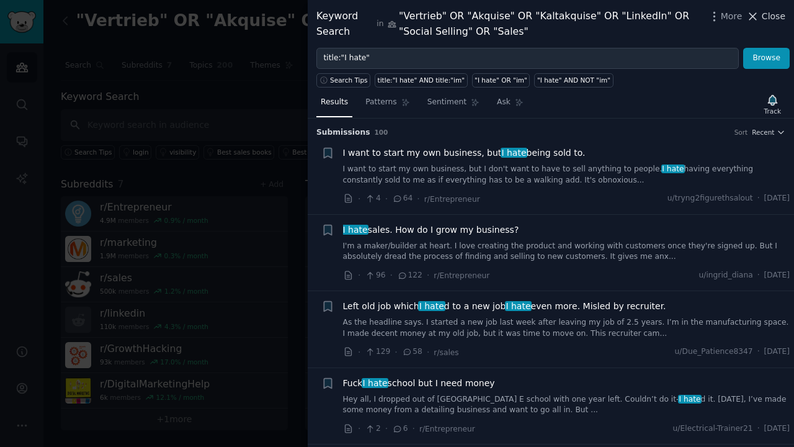
click at [771, 19] on span "Close" at bounding box center [774, 16] width 24 height 13
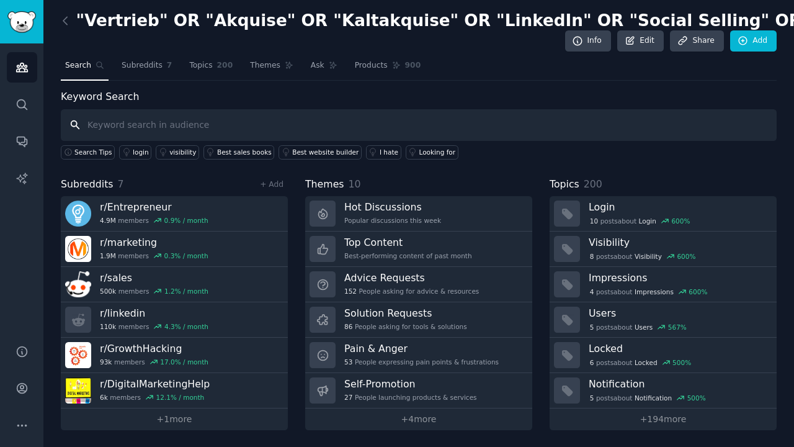
click at [108, 122] on input "text" at bounding box center [419, 125] width 716 height 32
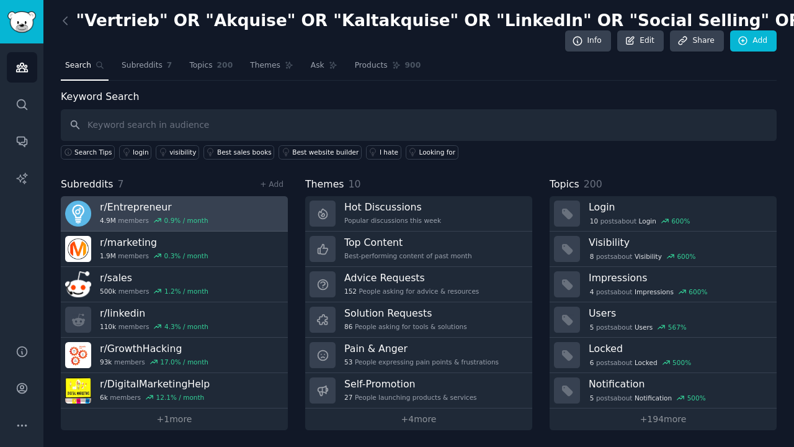
click at [189, 209] on h3 "r/ Entrepreneur" at bounding box center [154, 206] width 109 height 13
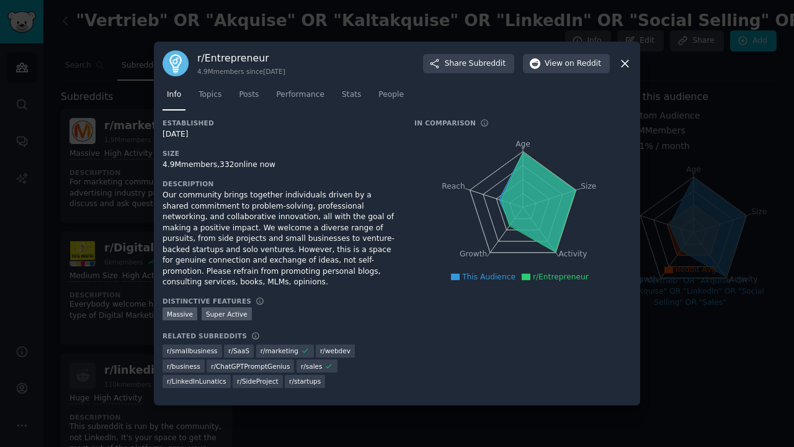
click at [626, 58] on div "r/ Entrepreneur 4.9M members since 08/21/2008 Share Subreddit View on Reddit" at bounding box center [397, 63] width 469 height 26
click at [625, 67] on icon at bounding box center [624, 63] width 13 height 13
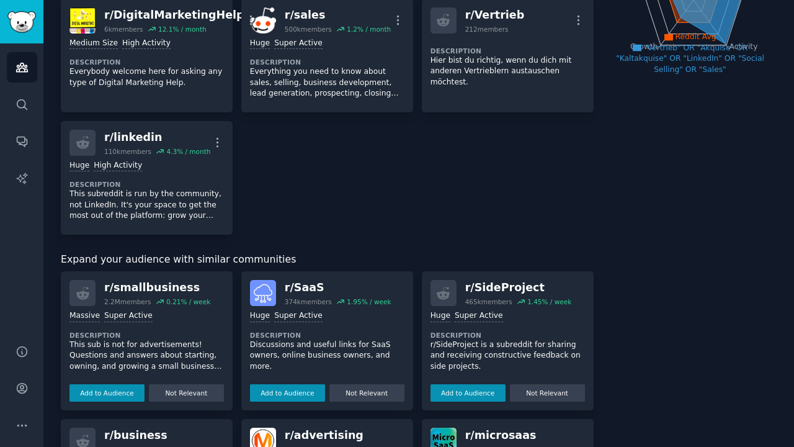
scroll to position [261, 0]
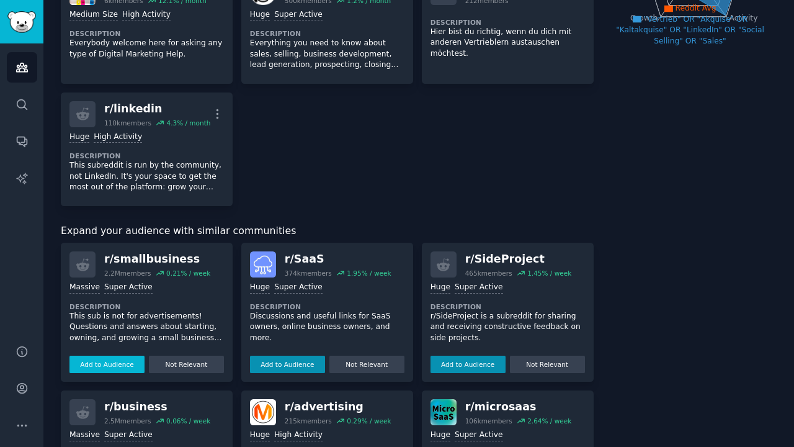
click at [122, 360] on button "Add to Audience" at bounding box center [106, 363] width 75 height 17
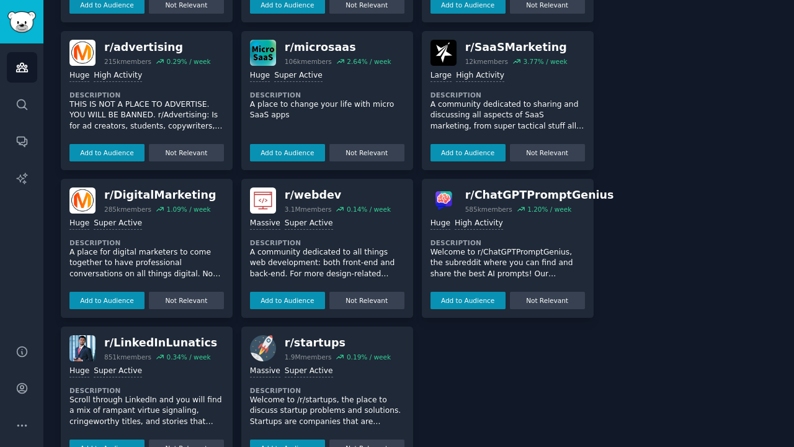
scroll to position [651, 0]
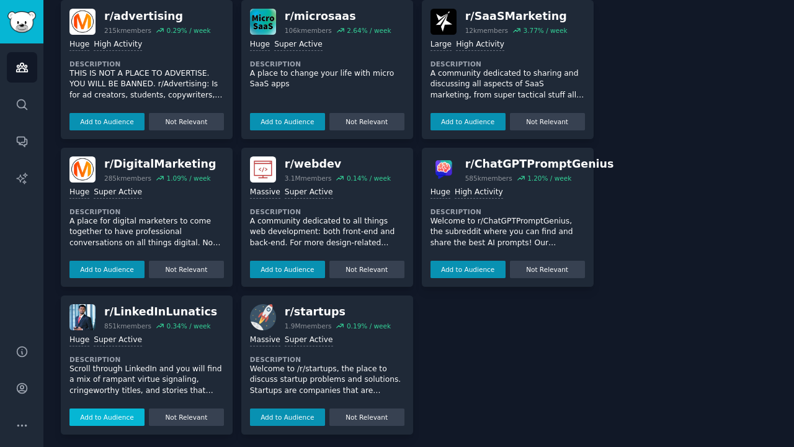
click at [112, 409] on button "Add to Audience" at bounding box center [106, 416] width 75 height 17
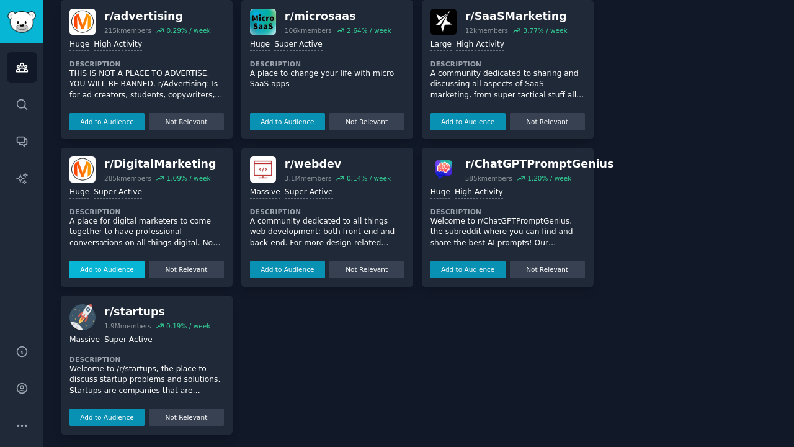
click at [121, 267] on button "Add to Audience" at bounding box center [106, 269] width 75 height 17
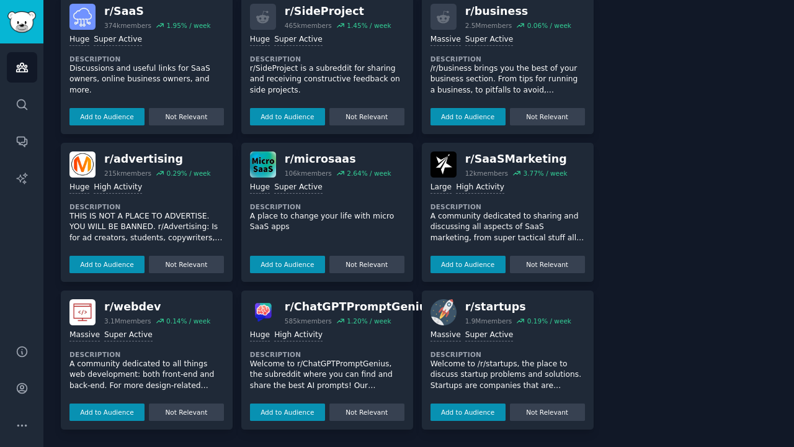
scroll to position [504, 0]
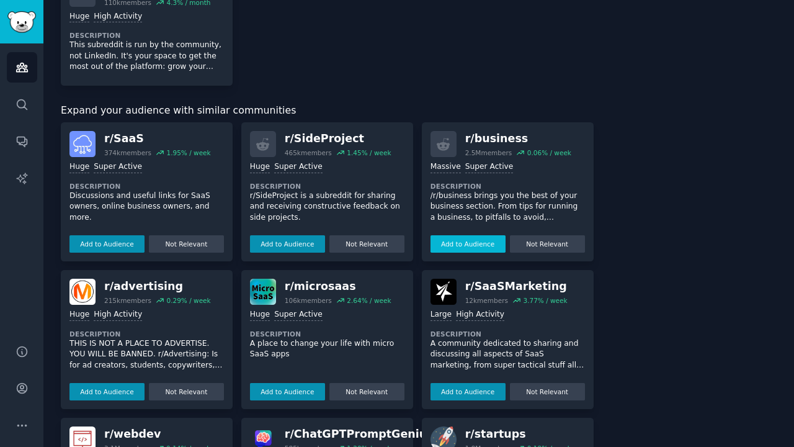
click at [452, 245] on button "Add to Audience" at bounding box center [468, 243] width 75 height 17
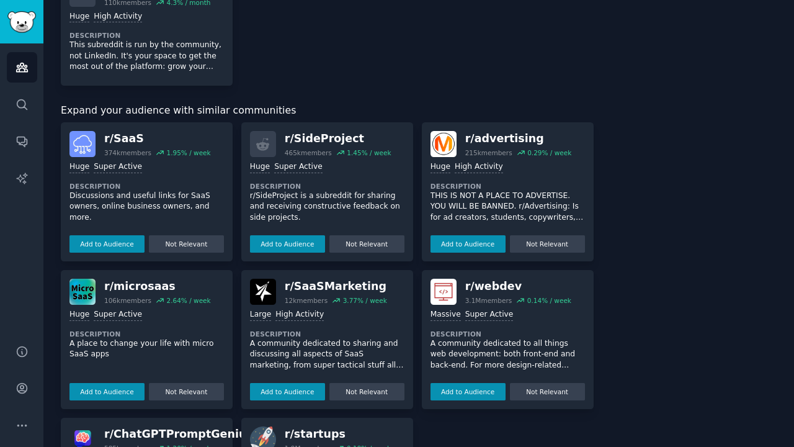
scroll to position [633, 0]
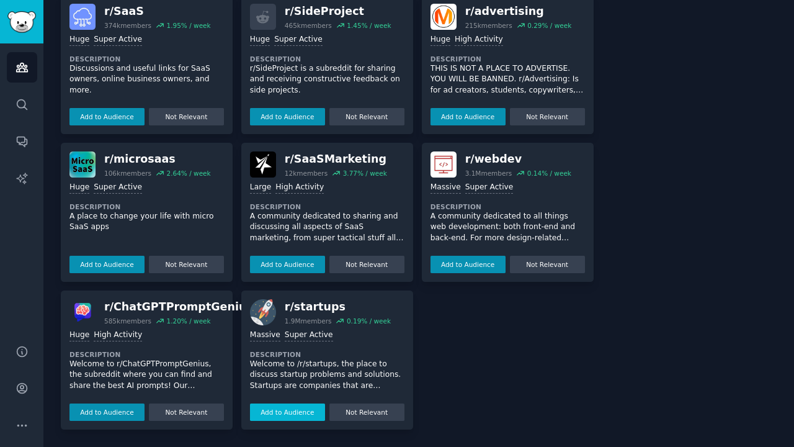
click at [297, 413] on button "Add to Audience" at bounding box center [287, 411] width 75 height 17
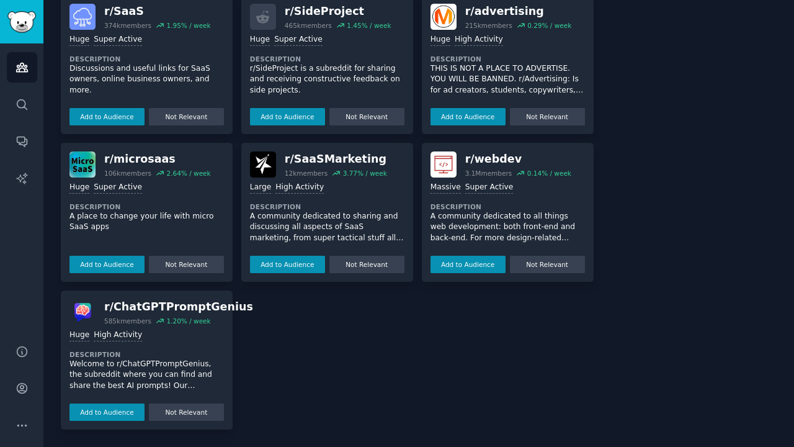
scroll to position [0, 0]
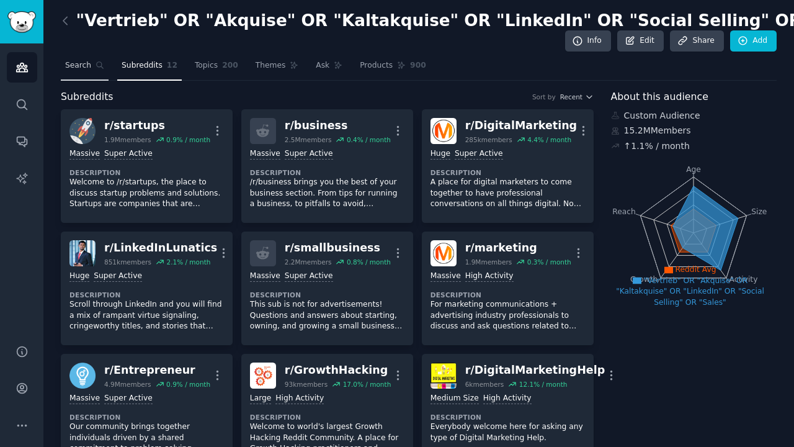
click at [69, 66] on span "Search" at bounding box center [78, 65] width 26 height 11
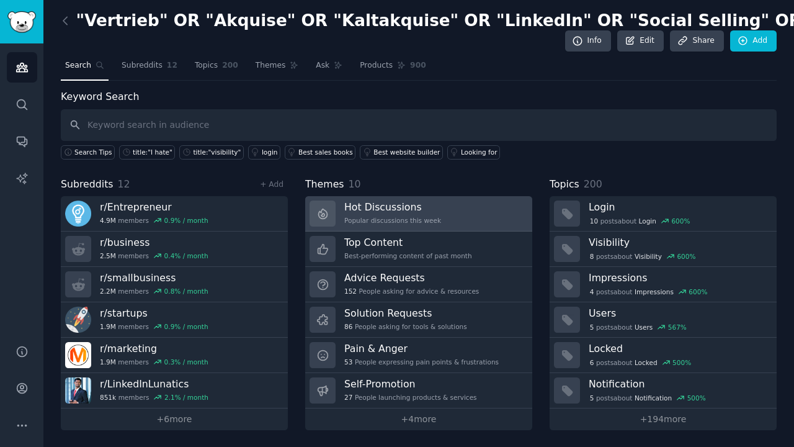
click at [422, 207] on h3 "Hot Discussions" at bounding box center [392, 206] width 97 height 13
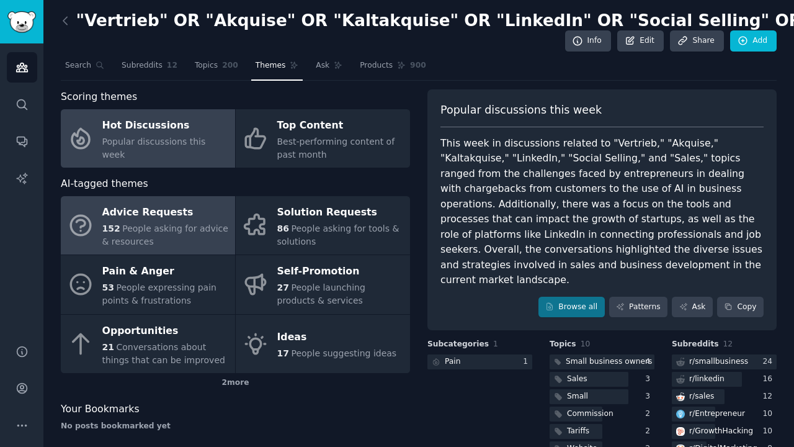
click at [166, 230] on span "People asking for advice & resources" at bounding box center [165, 234] width 126 height 23
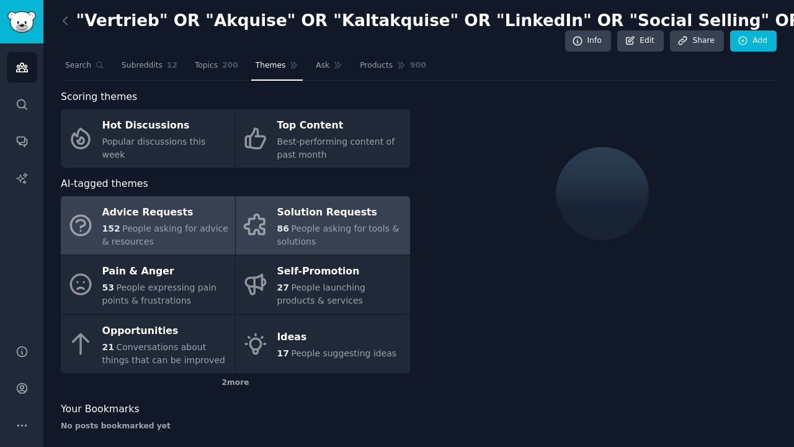
click at [339, 223] on span "People asking for tools & solutions" at bounding box center [338, 234] width 122 height 23
click at [167, 223] on span "People asking for advice & resources" at bounding box center [165, 234] width 126 height 23
click at [300, 223] on span "People asking for tools & solutions" at bounding box center [338, 234] width 122 height 23
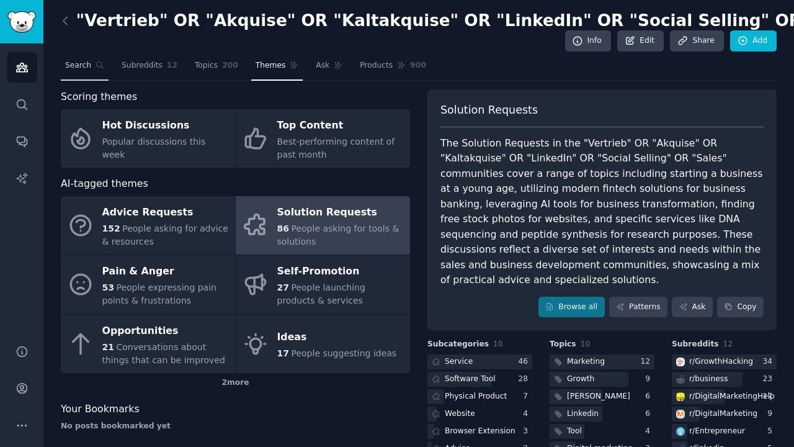
click at [91, 64] on link "Search" at bounding box center [85, 68] width 48 height 25
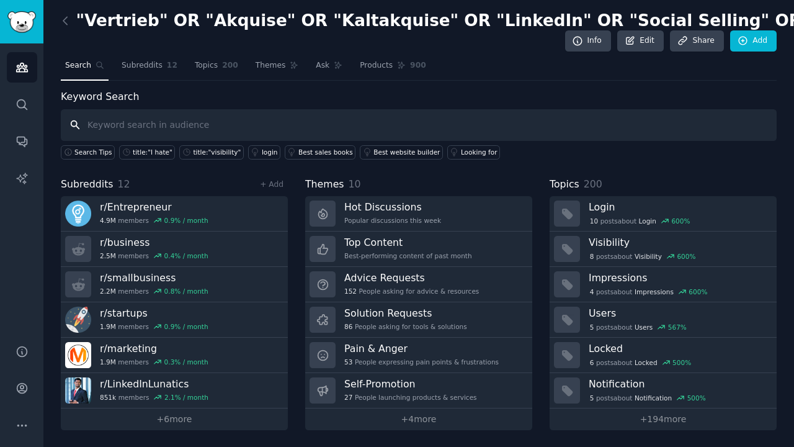
paste input ""B2B Outbound" OR Kaltakquise OR "Terminvereinbarung" OR "Appointment Setting" …"
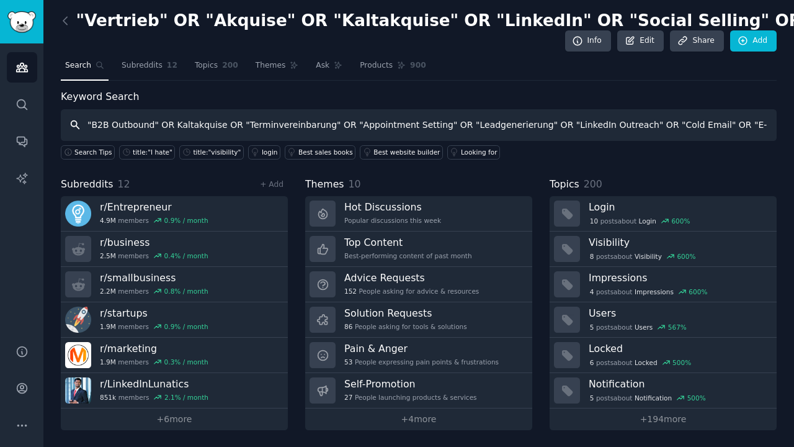
type input ""B2B Outbound" OR Kaltakquise OR "Terminvereinbarung" OR "Appointment Setting" …"
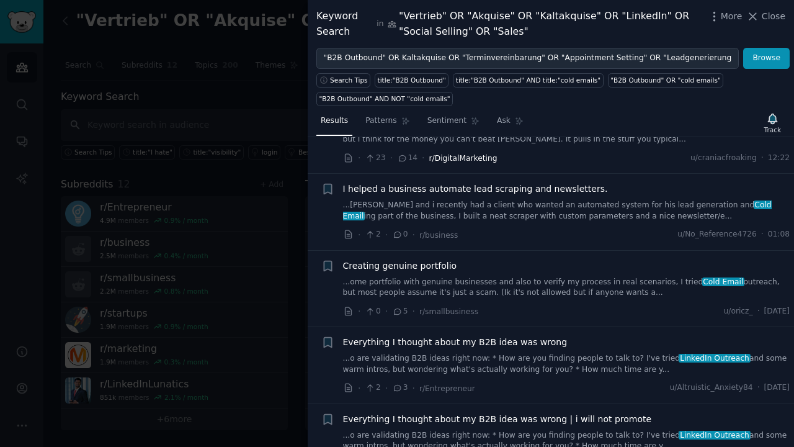
scroll to position [143, 0]
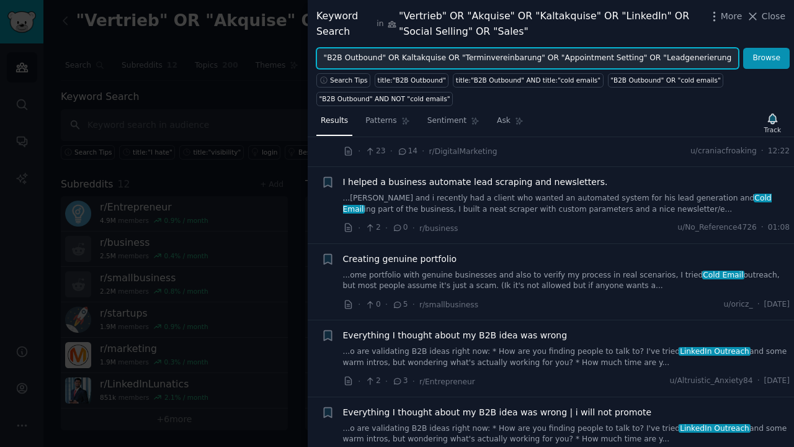
drag, startPoint x: 603, startPoint y: 55, endPoint x: 733, endPoint y: 60, distance: 130.4
click at [733, 60] on input ""B2B Outbound" OR Kaltakquise OR "Terminvereinbarung" OR "Appointment Setting" …" at bounding box center [527, 58] width 422 height 21
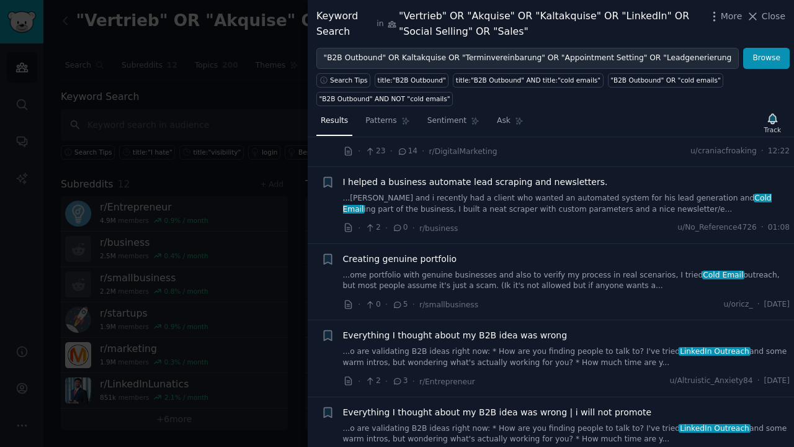
click at [670, 121] on div "Results Patterns Sentiment Ask Track" at bounding box center [551, 123] width 486 height 27
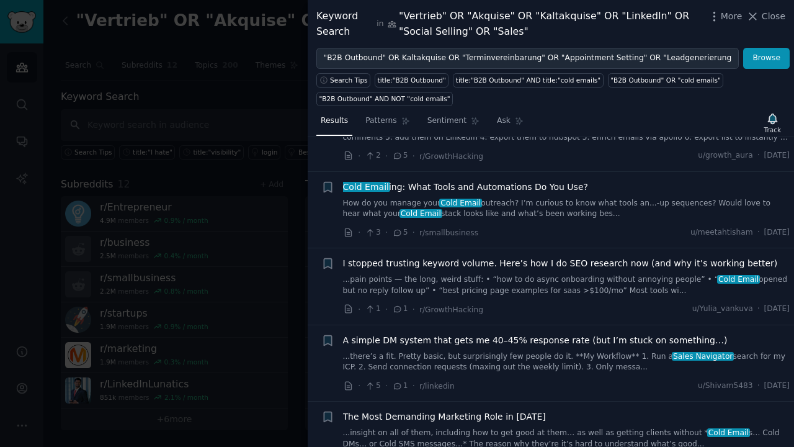
scroll to position [695, 0]
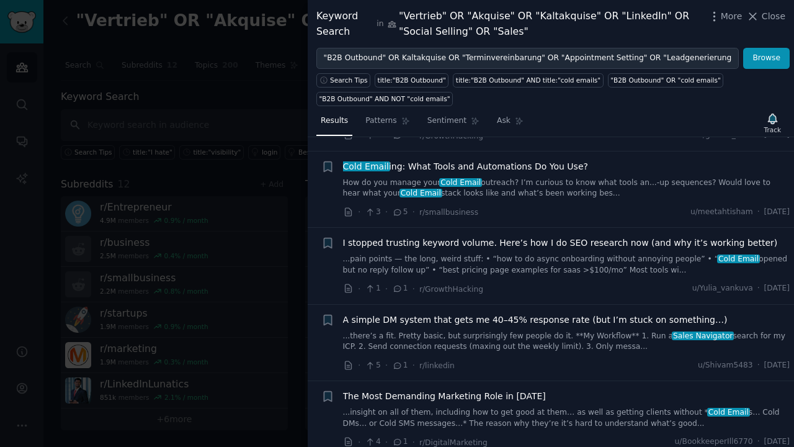
click at [579, 315] on span "A simple DM system that gets me 40–45% response rate (but I’m stuck on somethin…" at bounding box center [535, 319] width 385 height 13
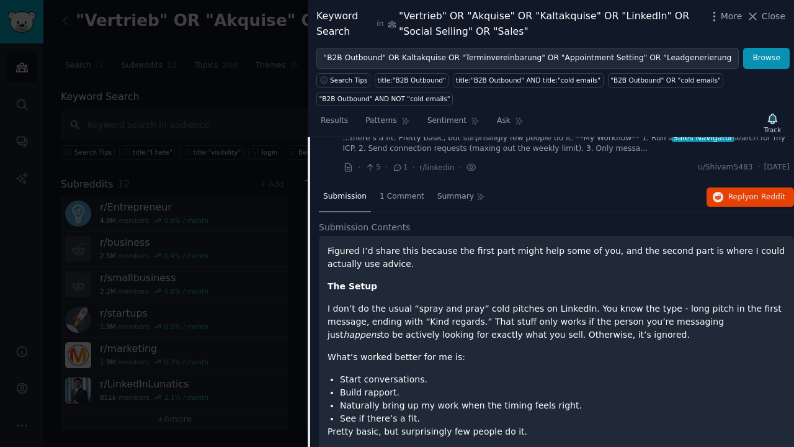
scroll to position [814, 0]
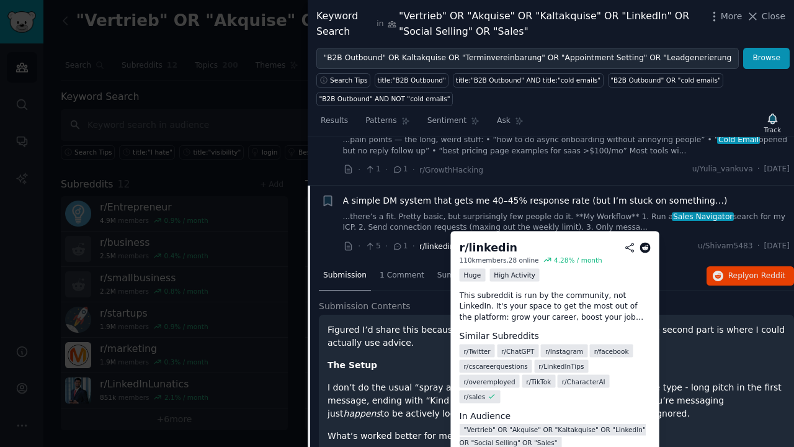
click at [431, 242] on span "r/linkedin" at bounding box center [436, 246] width 35 height 9
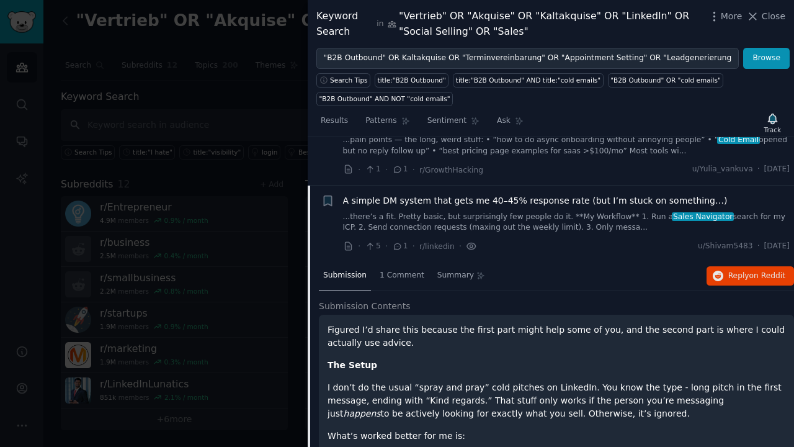
click at [467, 239] on icon at bounding box center [471, 245] width 11 height 13
click at [443, 242] on span "r/linkedin" at bounding box center [436, 246] width 35 height 9
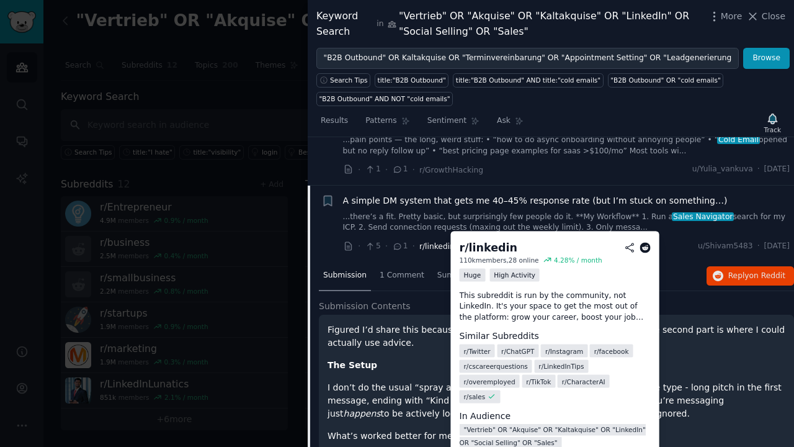
click at [443, 242] on span "r/linkedin" at bounding box center [436, 246] width 35 height 9
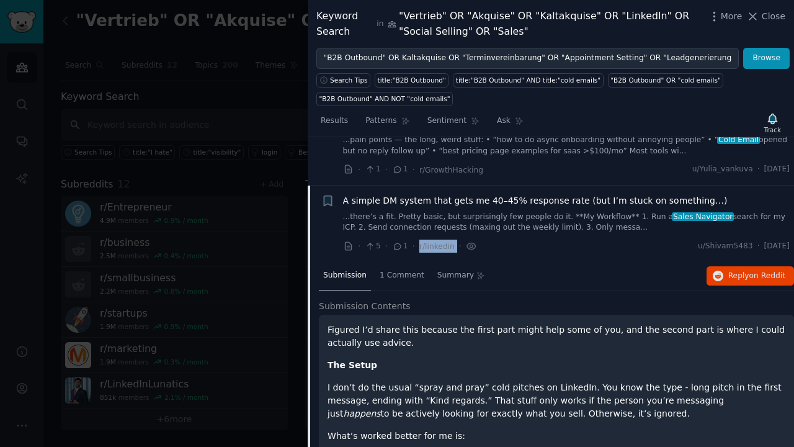
click at [468, 218] on link "...there’s a fit. Pretty basic, but surprisingly few people do it. **My Workflo…" at bounding box center [566, 223] width 447 height 22
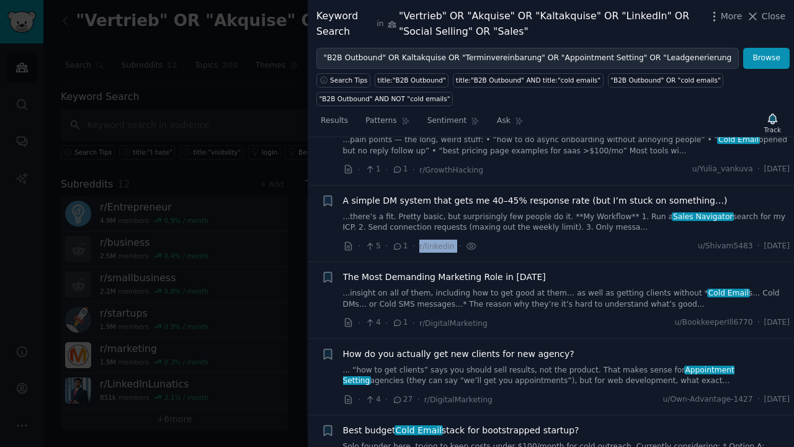
scroll to position [855, 0]
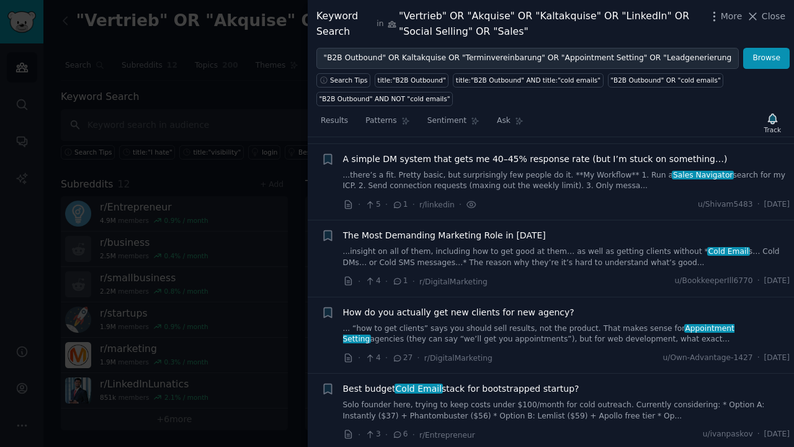
click at [468, 184] on div "A simple DM system that gets me 40–45% response rate (but I’m stuck on somethin…" at bounding box center [566, 182] width 447 height 59
click at [376, 153] on span "A simple DM system that gets me 40–45% response rate (but I’m stuck on somethin…" at bounding box center [535, 159] width 385 height 13
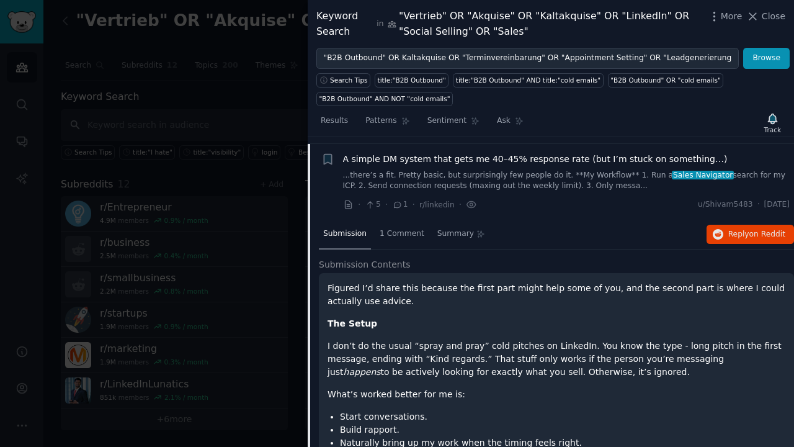
scroll to position [855, 0]
click at [398, 229] on span "1 Comment" at bounding box center [402, 234] width 45 height 11
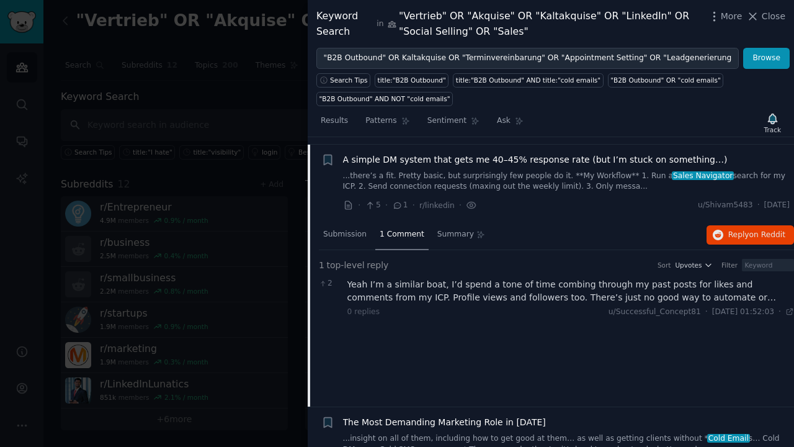
scroll to position [857, 0]
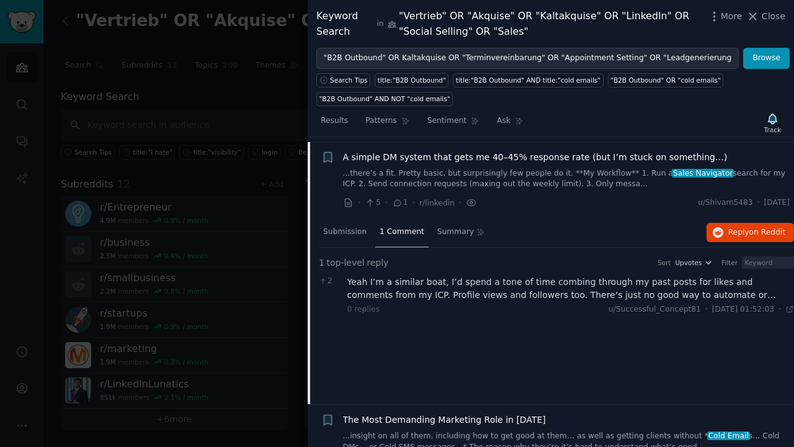
click at [770, 280] on div "Yeah I’m a similar boat, I’d spend a tone of time combing through my past posts…" at bounding box center [570, 288] width 447 height 26
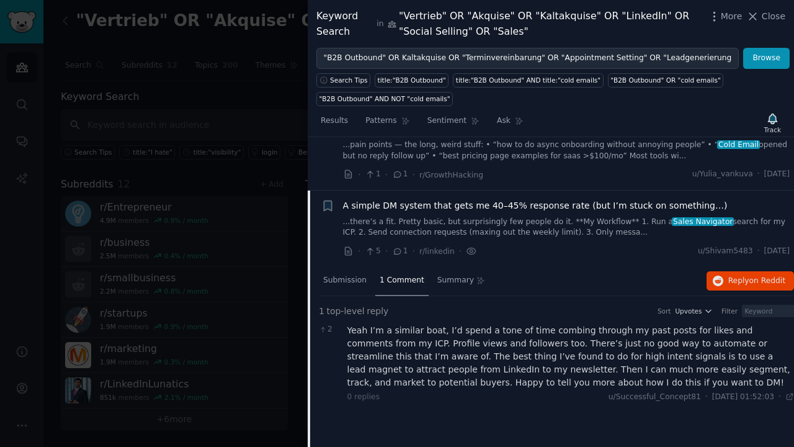
scroll to position [695, 0]
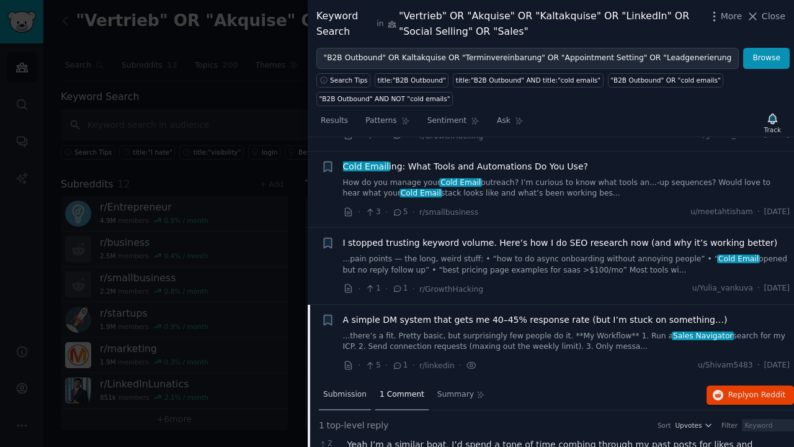
click at [344, 389] on span "Submission" at bounding box center [344, 394] width 43 height 11
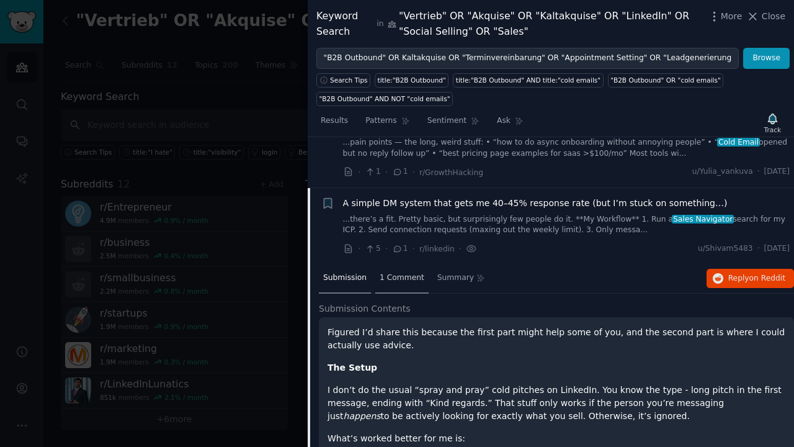
scroll to position [908, 0]
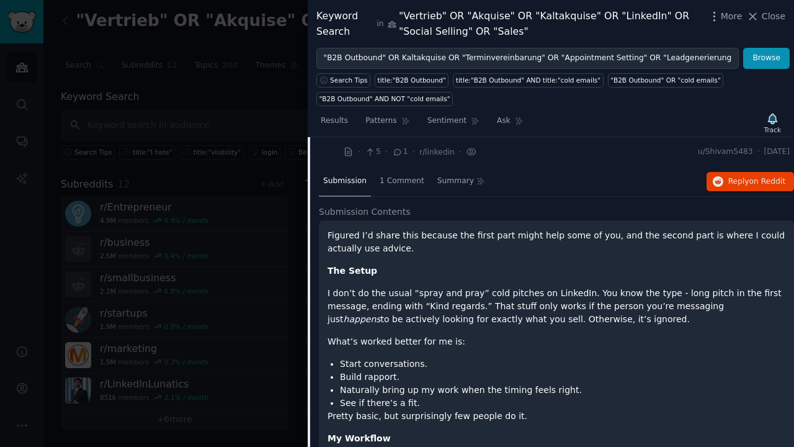
click at [582, 167] on div "Submission 1 Comment Summary Reply on Reddit" at bounding box center [556, 182] width 475 height 30
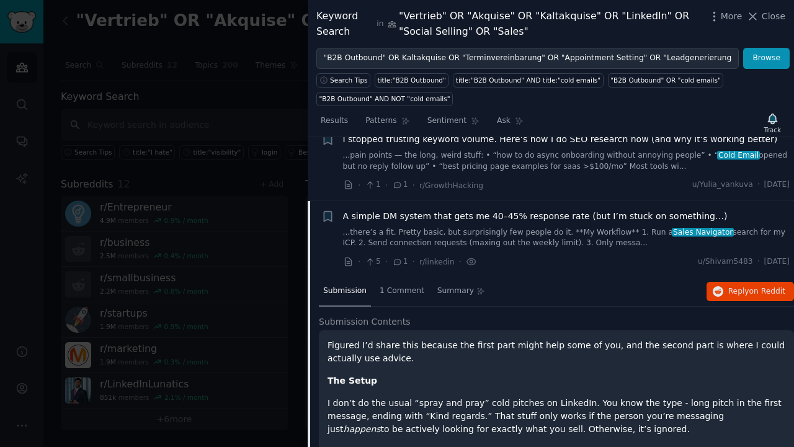
scroll to position [696, 0]
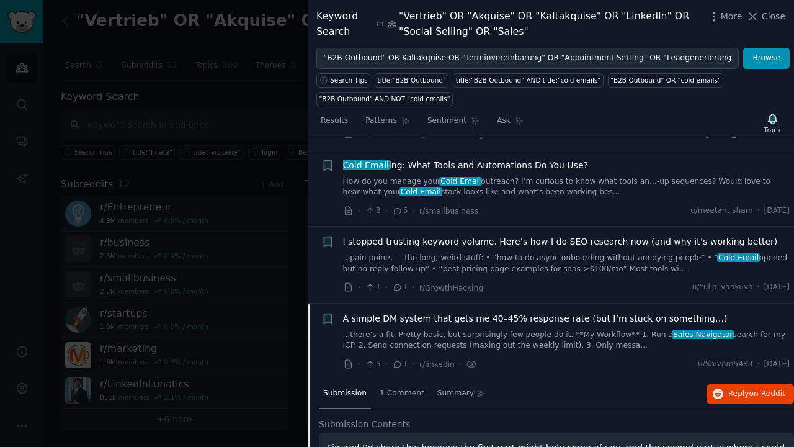
click at [612, 312] on span "A simple DM system that gets me 40–45% response rate (but I’m stuck on somethin…" at bounding box center [535, 318] width 385 height 13
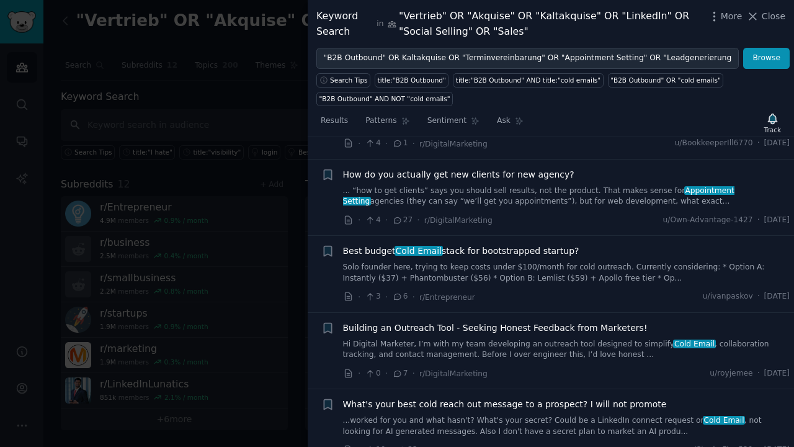
scroll to position [1038, 0]
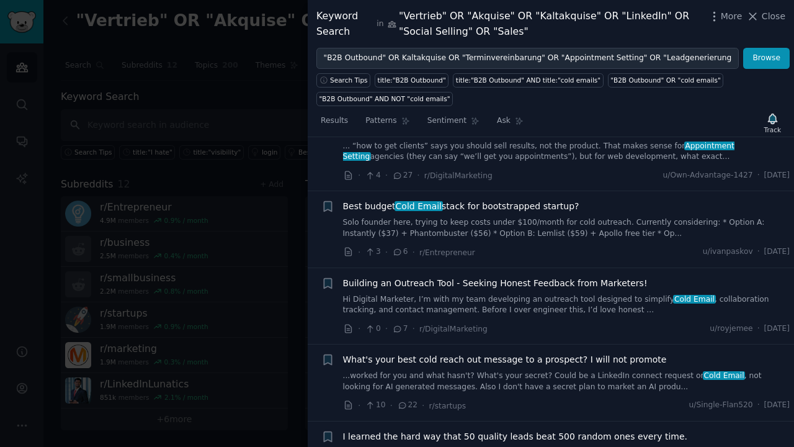
click at [548, 277] on span "Building an Outreach Tool - Seeking Honest Feedback from Marketers!" at bounding box center [495, 283] width 305 height 13
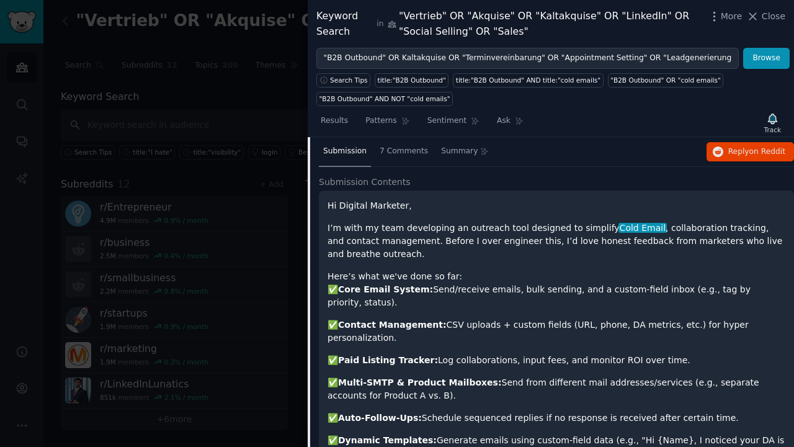
scroll to position [1203, 0]
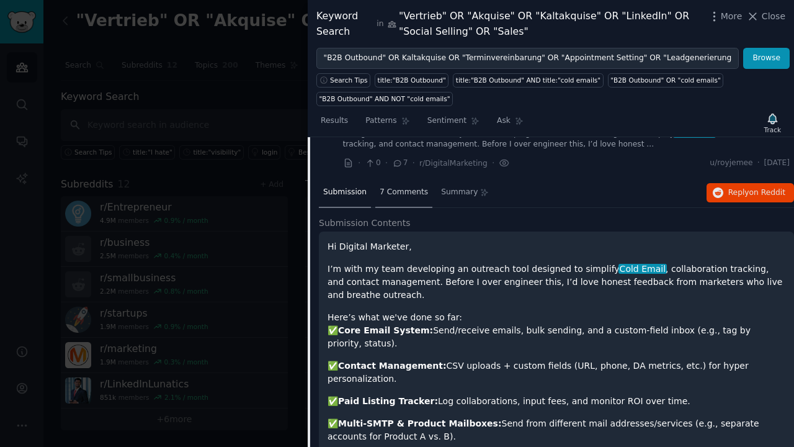
click at [403, 178] on div "7 Comments" at bounding box center [403, 193] width 57 height 30
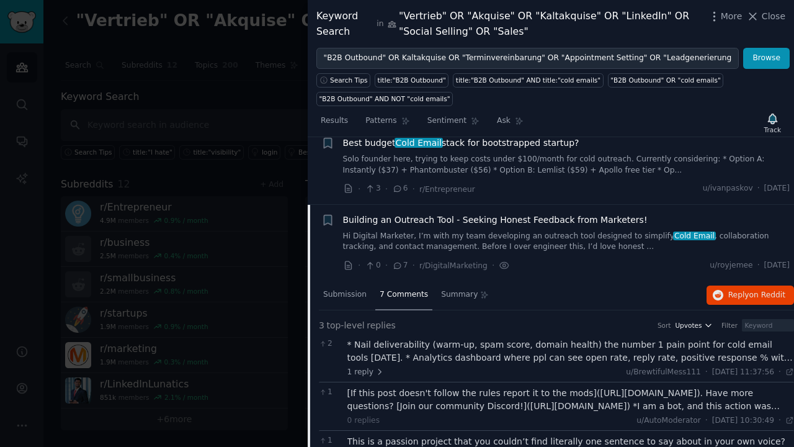
scroll to position [999, 0]
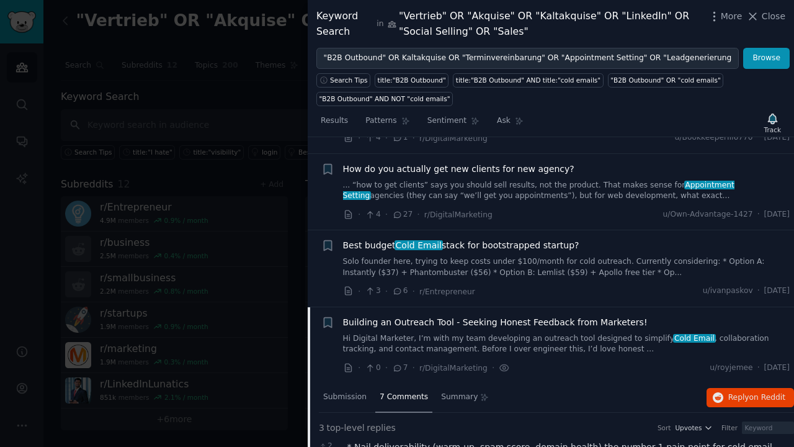
click at [494, 316] on span "Building an Outreach Tool - Seeking Honest Feedback from Marketers!" at bounding box center [495, 322] width 305 height 13
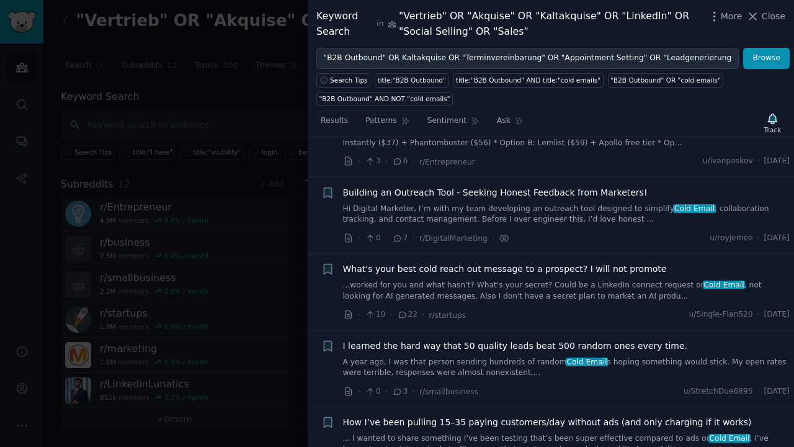
scroll to position [1159, 0]
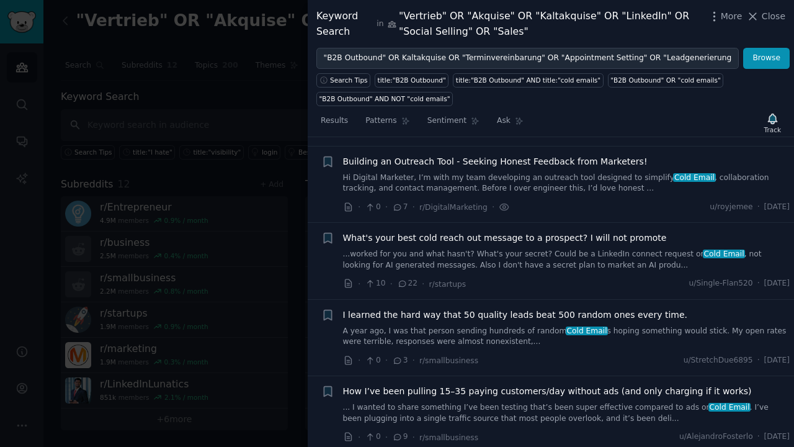
click at [526, 308] on span "I learned the hard way that 50 quality leads beat 500 random ones every time." at bounding box center [515, 314] width 345 height 13
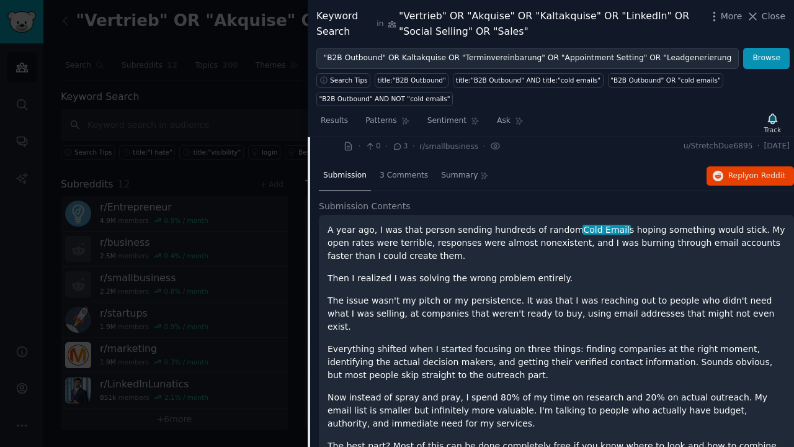
scroll to position [1271, 0]
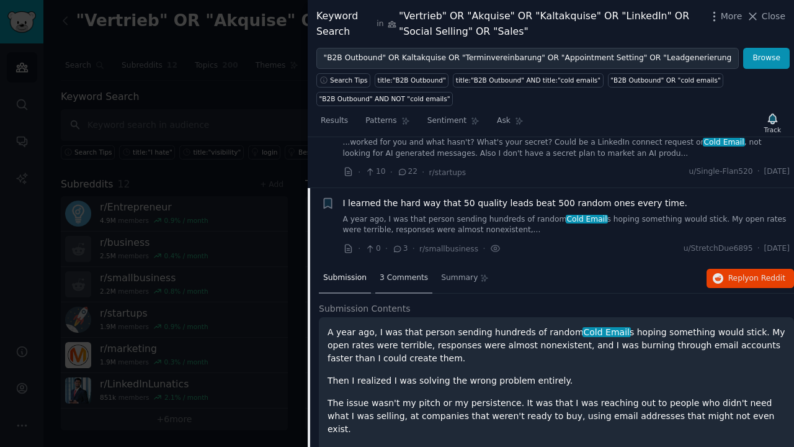
click at [411, 272] on span "3 Comments" at bounding box center [404, 277] width 48 height 11
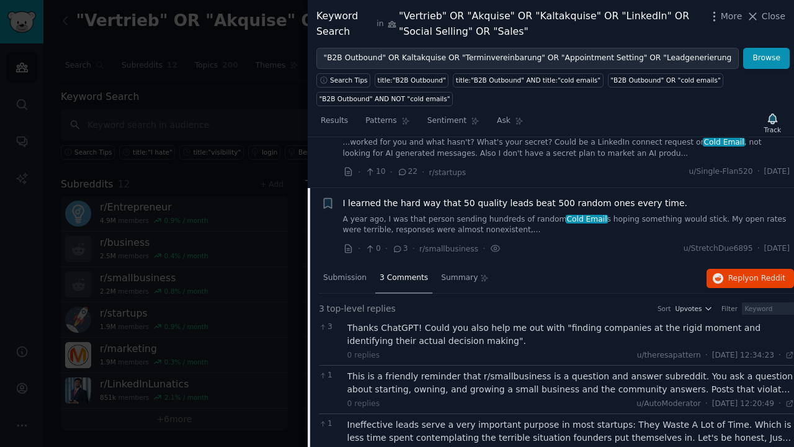
scroll to position [1289, 0]
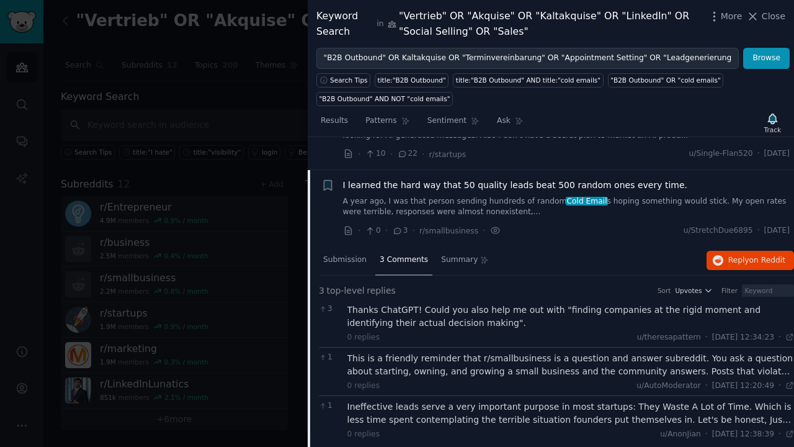
click at [484, 303] on div "Thanks ChatGPT! Could you also help me out with "finding companies at the rigid…" at bounding box center [570, 316] width 447 height 26
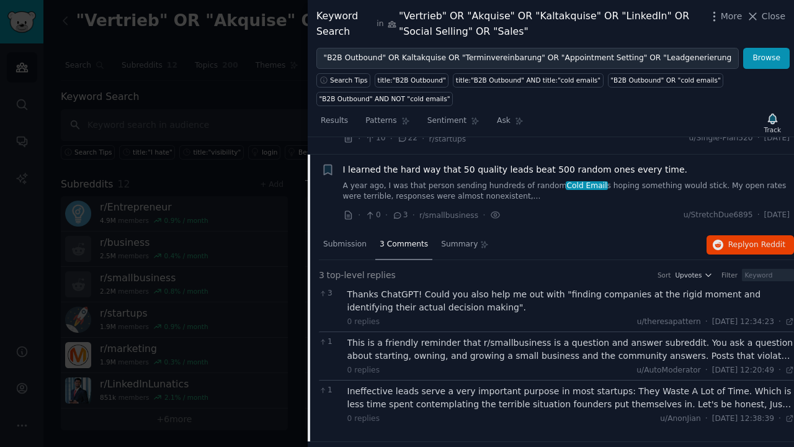
scroll to position [1330, 0]
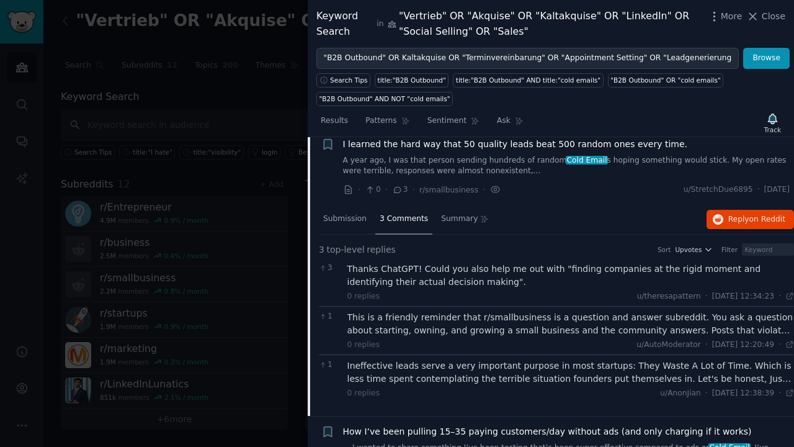
click at [785, 315] on div "This is a friendly reminder that r/smallbusiness is a question and answer subre…" at bounding box center [570, 324] width 447 height 26
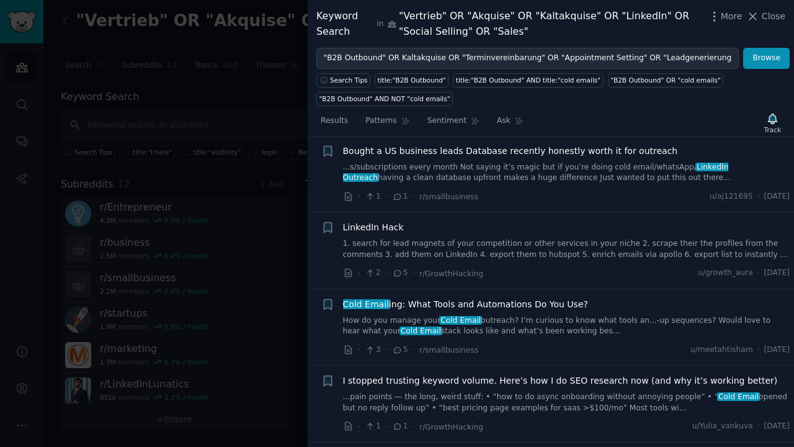
scroll to position [0, 0]
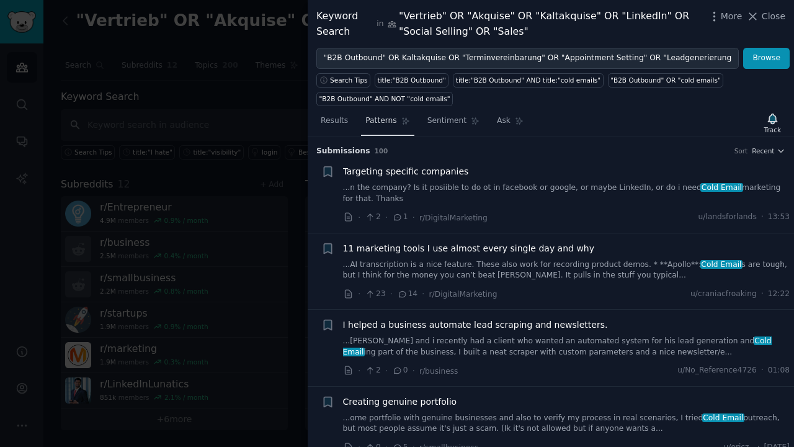
click at [380, 122] on span "Patterns" at bounding box center [380, 120] width 31 height 11
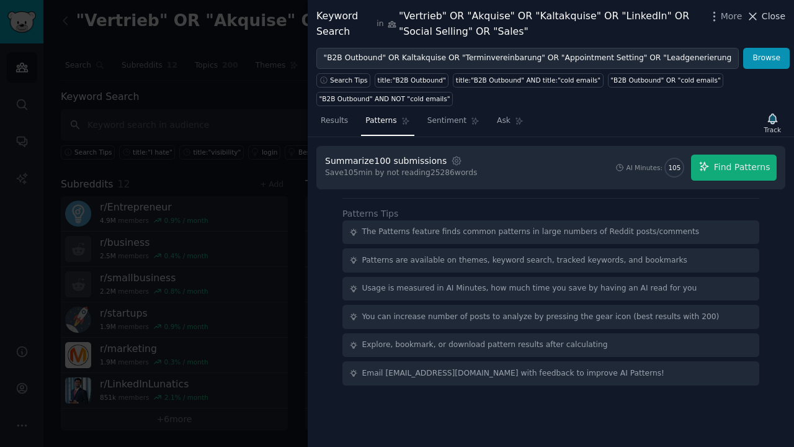
click at [759, 20] on icon at bounding box center [752, 16] width 13 height 13
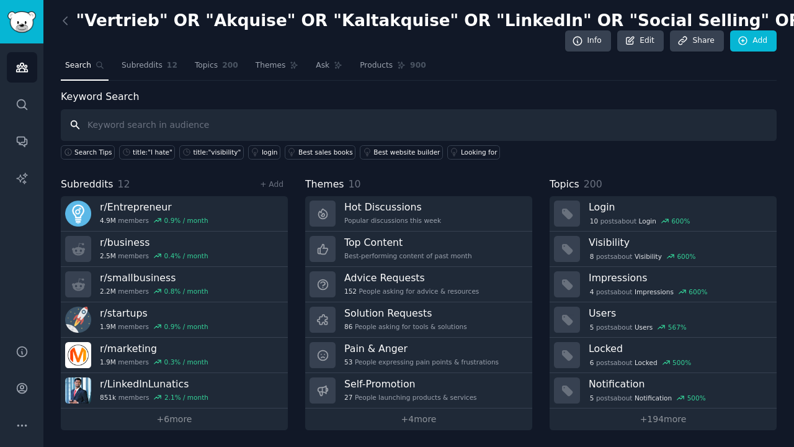
paste input ""B2B Outbound" OR Kaltakquise OR "Terminvereinbarung" OR "Appointment Setting" …"
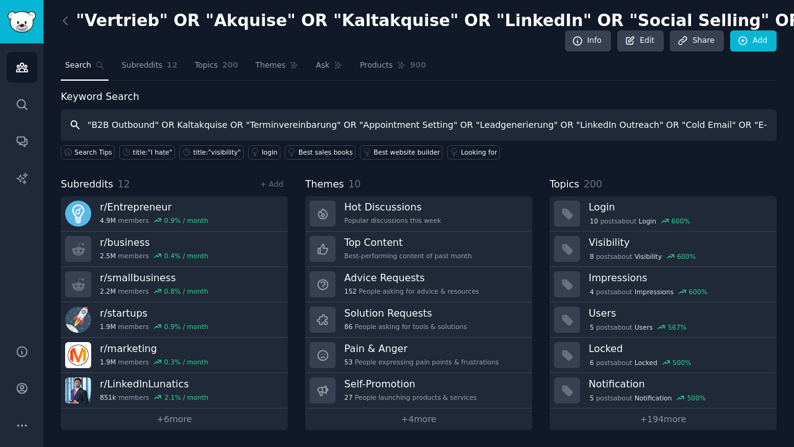
type input ""B2B Outbound" OR Kaltakquise OR "Terminvereinbarung" OR "Appointment Setting" …"
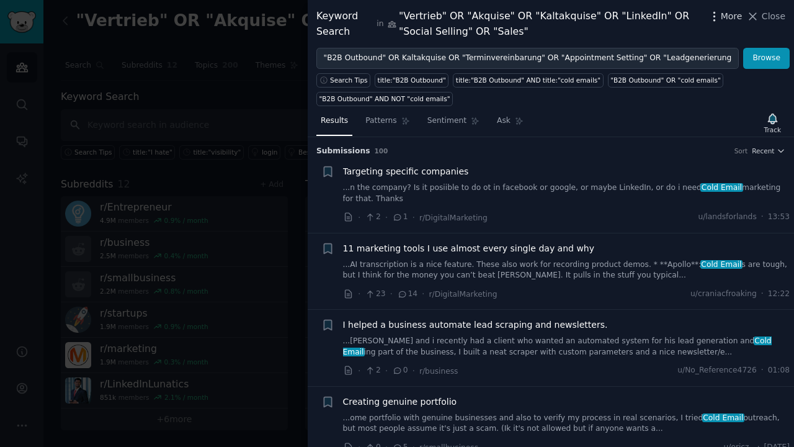
click at [717, 16] on icon "button" at bounding box center [714, 16] width 13 height 13
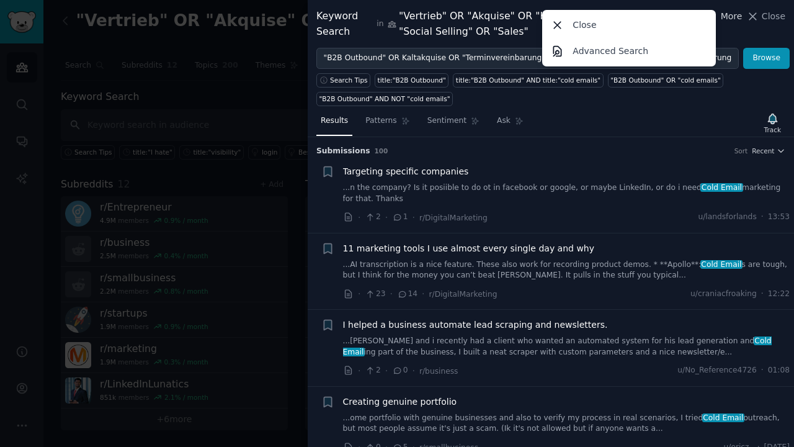
click at [716, 16] on div "Close Advanced Search" at bounding box center [629, 38] width 174 height 56
click at [728, 16] on span "More" at bounding box center [732, 16] width 22 height 13
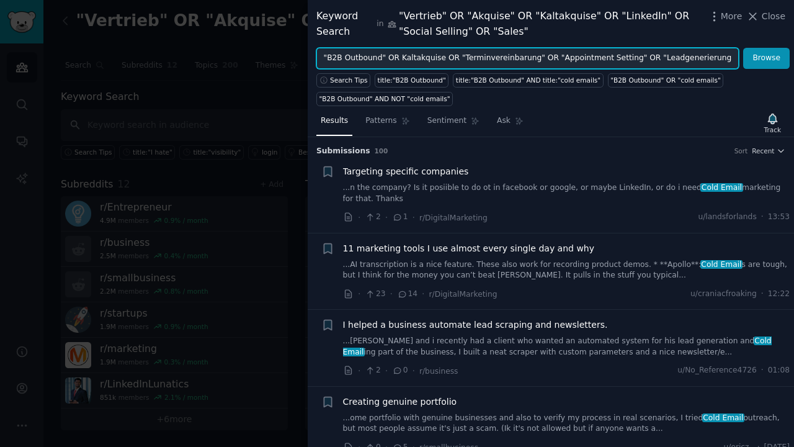
click at [403, 60] on input ""B2B Outbound" OR Kaltakquise OR "Terminvereinbarung" OR "Appointment Setting" …" at bounding box center [527, 58] width 422 height 21
click at [401, 60] on input ""B2B Outbound" OR Kaltakquise OR "Terminvereinbarung" OR "Appointment Setting" …" at bounding box center [527, 58] width 422 height 21
click at [400, 57] on input ""B2B Outbound" OR Kaltakquise OR "Terminvereinbarung" OR "Appointment Setting" …" at bounding box center [527, 58] width 422 height 21
click at [444, 59] on input ""B2B Outbound" OR "Kaltakquise OR "Terminvereinbarung" OR "Appointment Setting"…" at bounding box center [527, 58] width 422 height 21
click at [443, 59] on input ""B2B Outbound" OR "Kaltakquise OR "Terminvereinbarung" OR "Appointment Setting"…" at bounding box center [527, 58] width 422 height 21
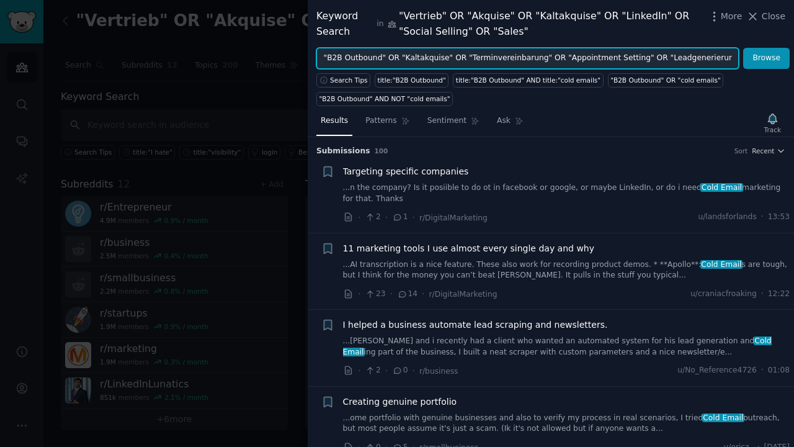
click at [652, 61] on input ""B2B Outbound" OR "Kaltakquise" OR "Terminvereinbarung" OR "Appointment Setting…" at bounding box center [527, 58] width 422 height 21
type input ""B2B Outbound" OR "Kaltakquise" OR "Terminvereinbarung" OR "Appointment Setting…"
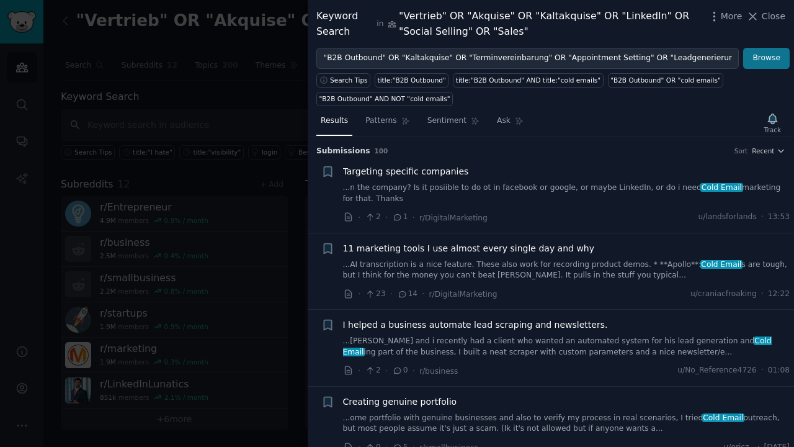
click at [767, 55] on button "Browse" at bounding box center [766, 58] width 47 height 21
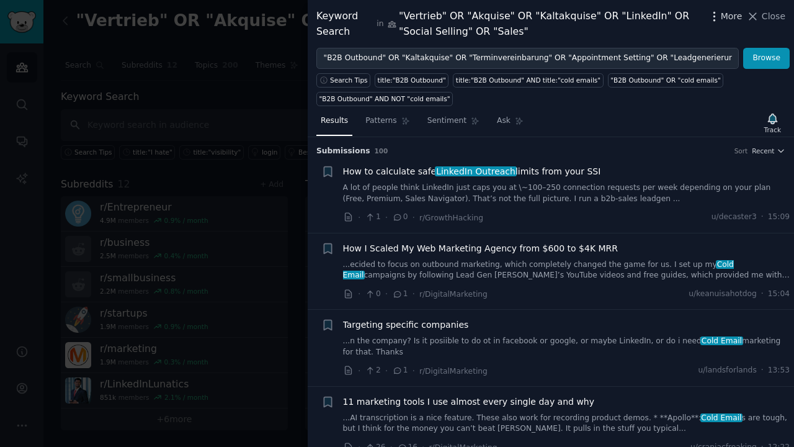
click at [715, 19] on icon "button" at bounding box center [714, 16] width 13 height 13
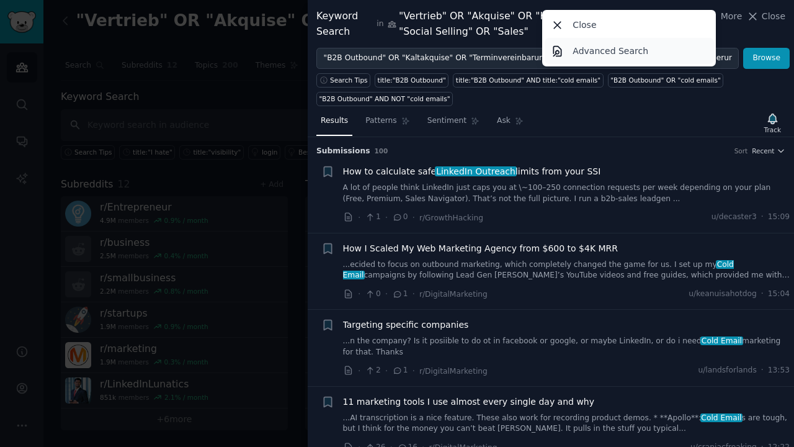
click at [615, 53] on p "Advanced Search" at bounding box center [611, 51] width 76 height 13
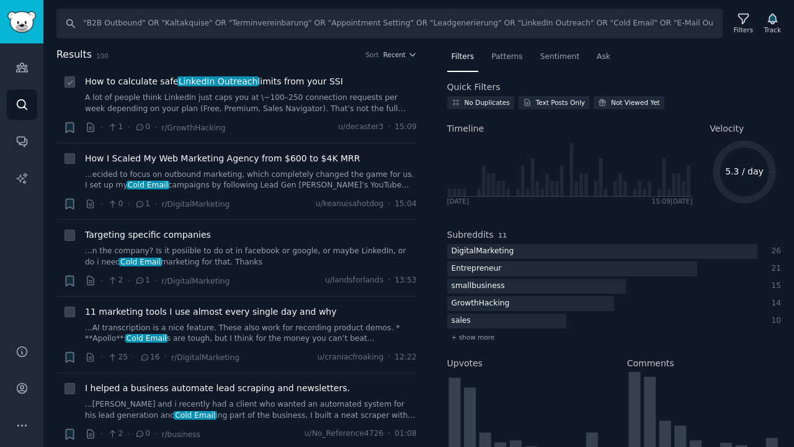
click at [73, 79] on icon at bounding box center [70, 82] width 9 height 9
checkbox input "true"
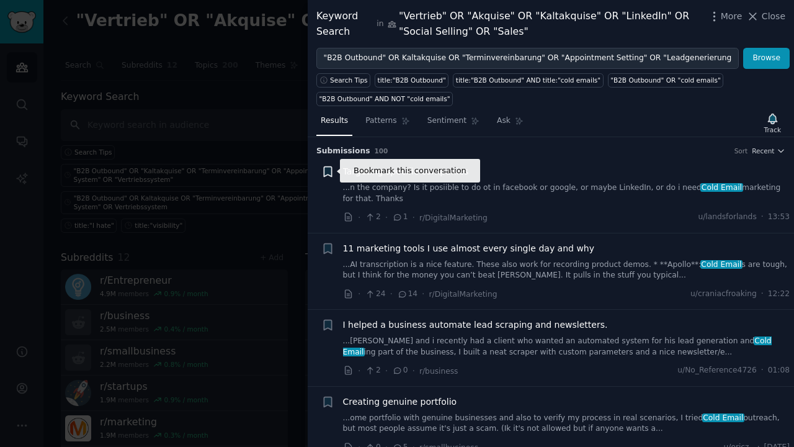
click at [329, 170] on icon "button" at bounding box center [327, 172] width 7 height 10
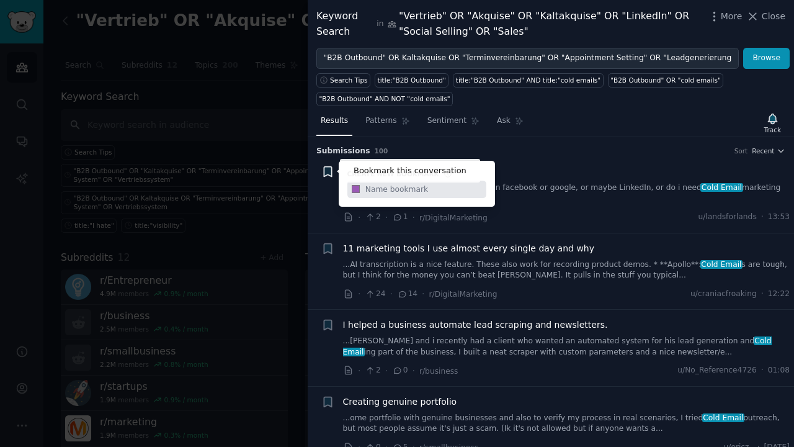
click at [329, 170] on div "+ Create new bookmark #9b59b6" at bounding box center [327, 171] width 13 height 13
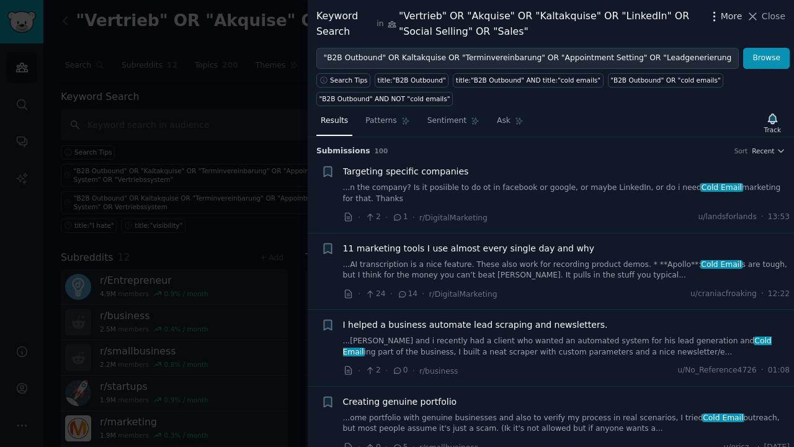
click at [732, 18] on span "More" at bounding box center [732, 16] width 22 height 13
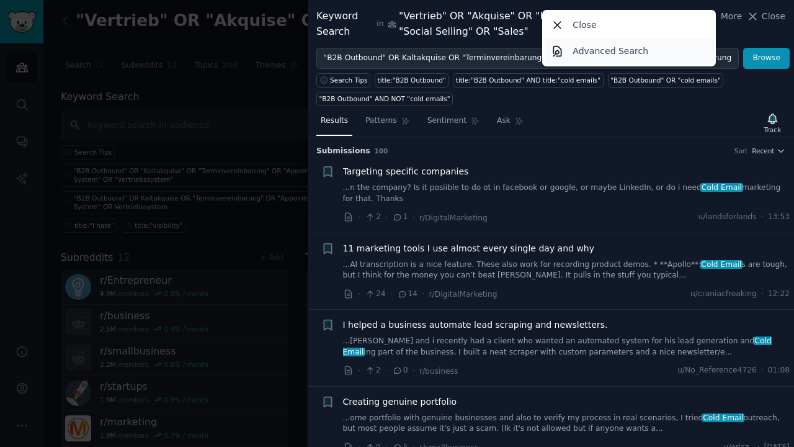
click at [617, 54] on p "Advanced Search" at bounding box center [611, 51] width 76 height 13
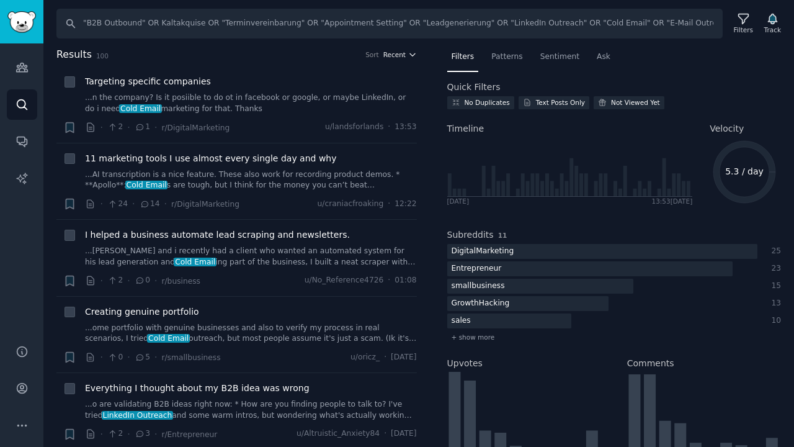
click at [409, 56] on icon "button" at bounding box center [411, 54] width 5 height 2
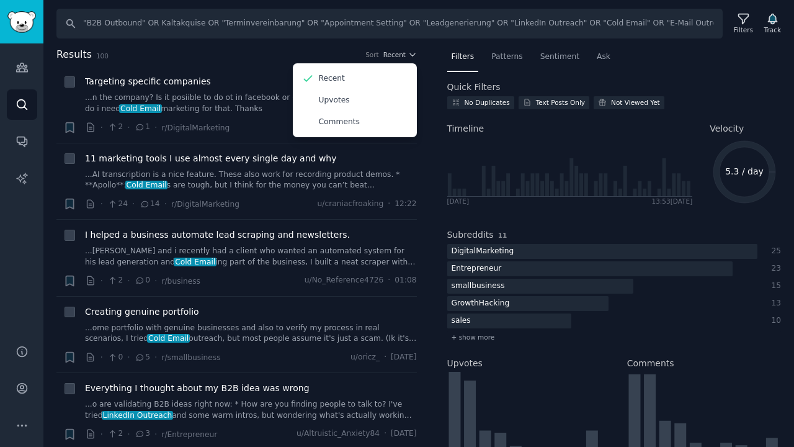
click at [297, 53] on h2 "Results 100 Sort Recent Recent Upvotes Comments" at bounding box center [236, 55] width 360 height 16
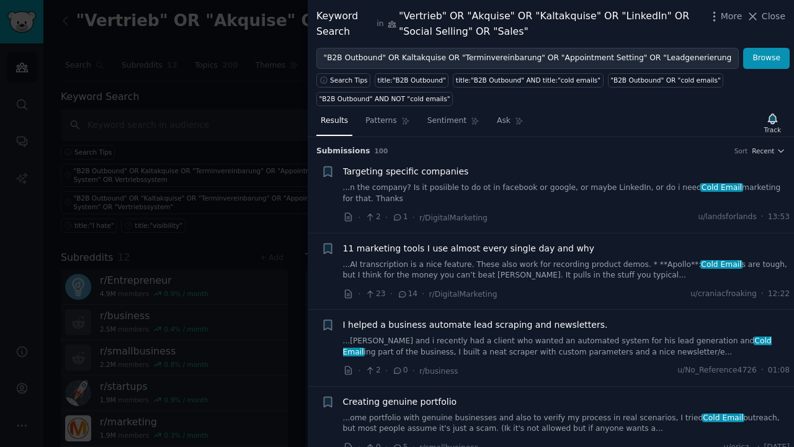
click at [769, 106] on div "Results Patterns Sentiment Ask Track Submission s 100 Sort Recent + Targeting s…" at bounding box center [551, 276] width 486 height 341
click at [774, 122] on icon "button" at bounding box center [772, 119] width 9 height 10
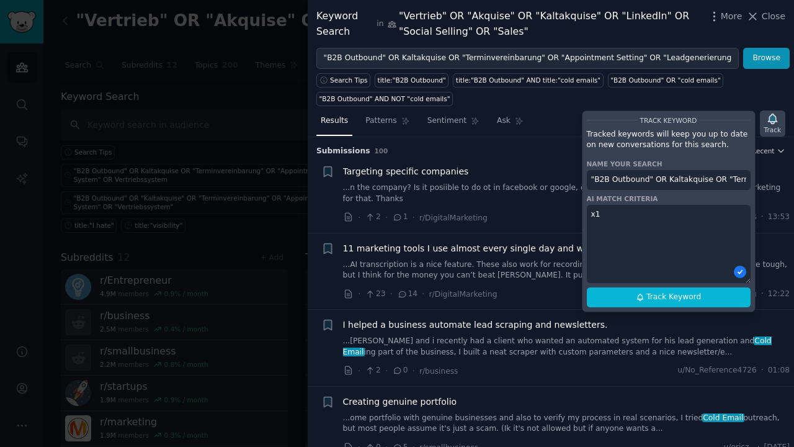
type textarea "x"
drag, startPoint x: 592, startPoint y: 181, endPoint x: 793, endPoint y: 184, distance: 201.0
click at [793, 184] on div "Results Patterns Sentiment Ask Track Track Keyword Tracked keywords will keep y…" at bounding box center [551, 276] width 486 height 341
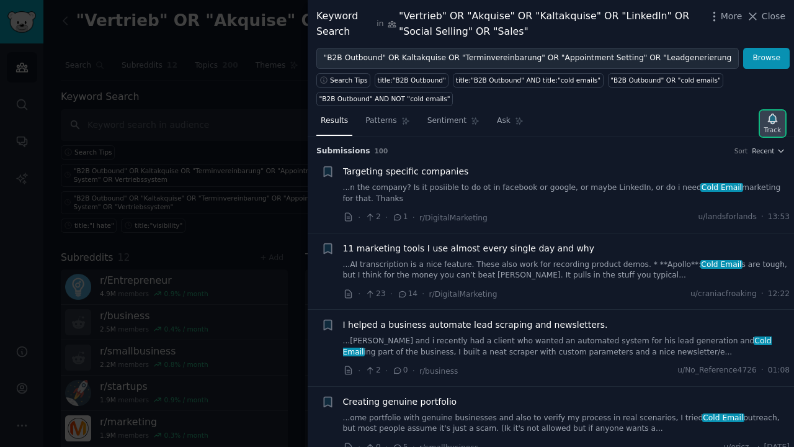
click at [774, 120] on icon "button" at bounding box center [772, 119] width 9 height 10
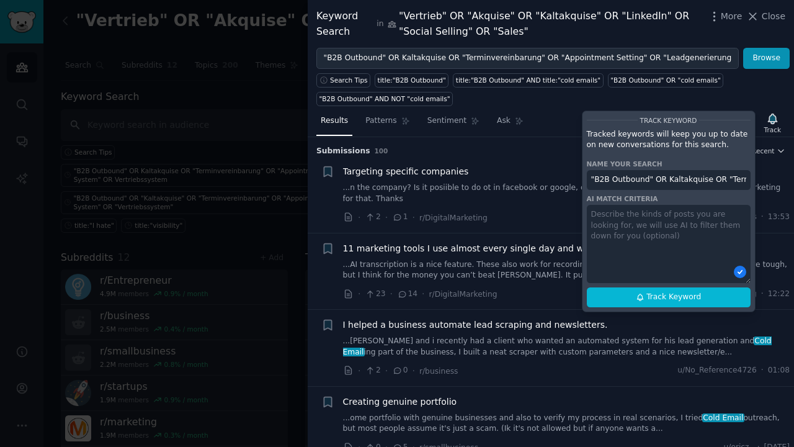
drag, startPoint x: 591, startPoint y: 176, endPoint x: 793, endPoint y: 178, distance: 202.2
click at [793, 178] on div "Results Patterns Sentiment Ask Track Track Keyword Tracked keywords will keep y…" at bounding box center [551, 276] width 486 height 341
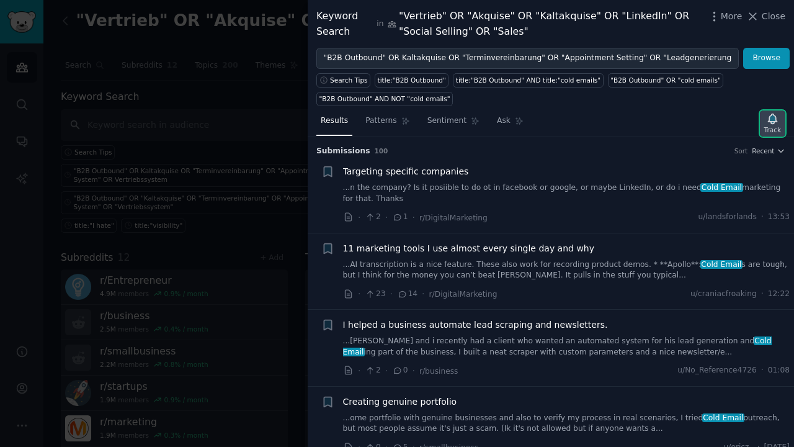
click at [775, 123] on icon "button" at bounding box center [772, 118] width 13 height 13
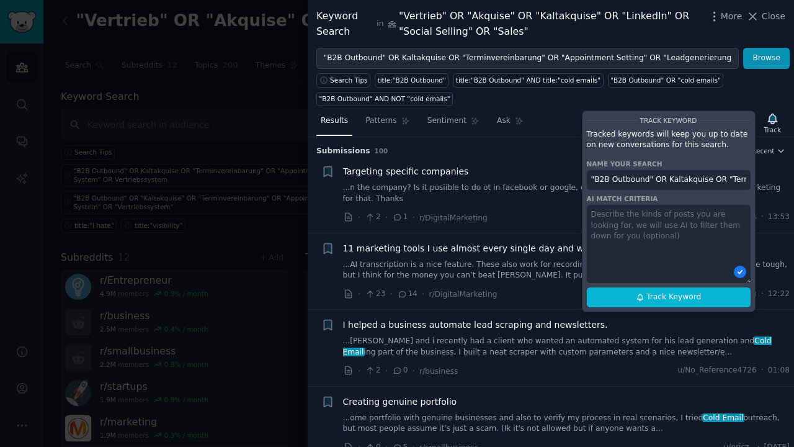
drag, startPoint x: 692, startPoint y: 177, endPoint x: 565, endPoint y: 176, distance: 127.8
click at [565, 176] on div "Results Patterns Sentiment Ask Track Track Keyword Tracked keywords will keep y…" at bounding box center [551, 276] width 486 height 341
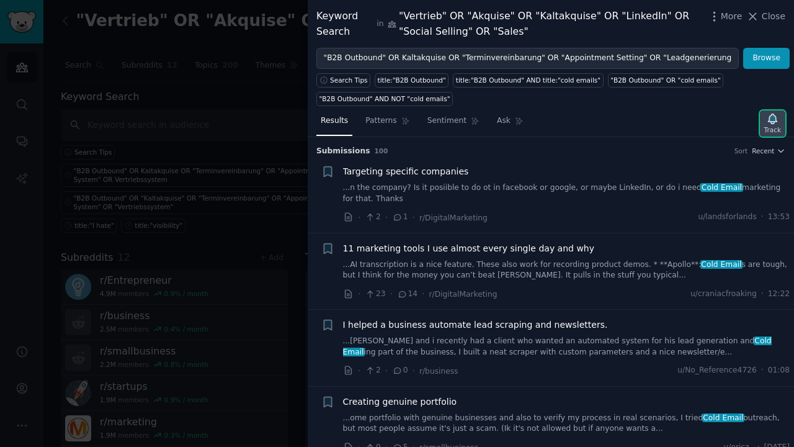
click at [781, 132] on div "Track" at bounding box center [772, 123] width 25 height 26
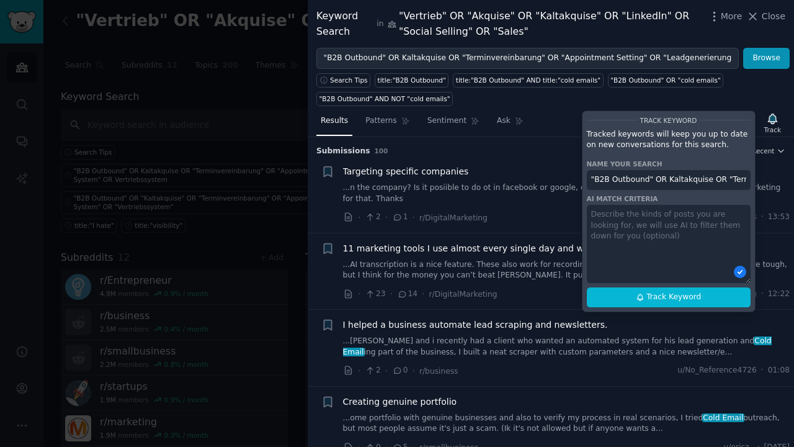
click at [632, 176] on input ""B2B Outbound" OR Kaltakquise OR "Terminvereinbarung" OR "Appointment Setting" …" at bounding box center [669, 180] width 164 height 20
type input "b"
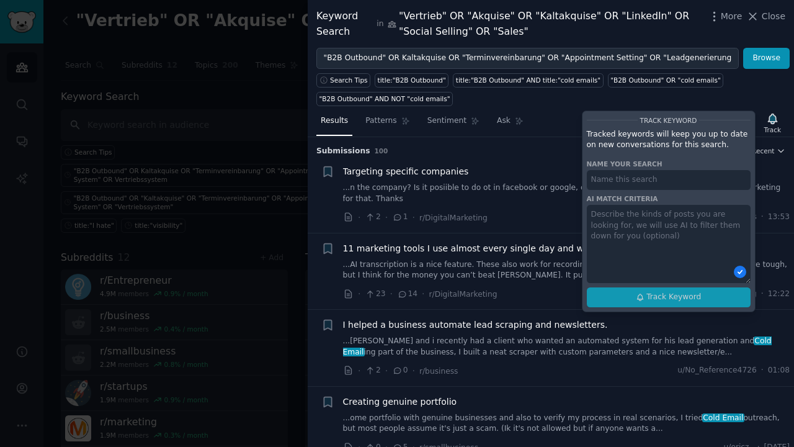
paste input "Produktkategorie – DACH"
type input "Produktkategorie – DACH"
click at [614, 220] on textarea at bounding box center [669, 244] width 164 height 78
drag, startPoint x: 649, startPoint y: 236, endPoint x: 588, endPoint y: 212, distance: 65.4
click at [588, 212] on textarea at bounding box center [669, 244] width 164 height 78
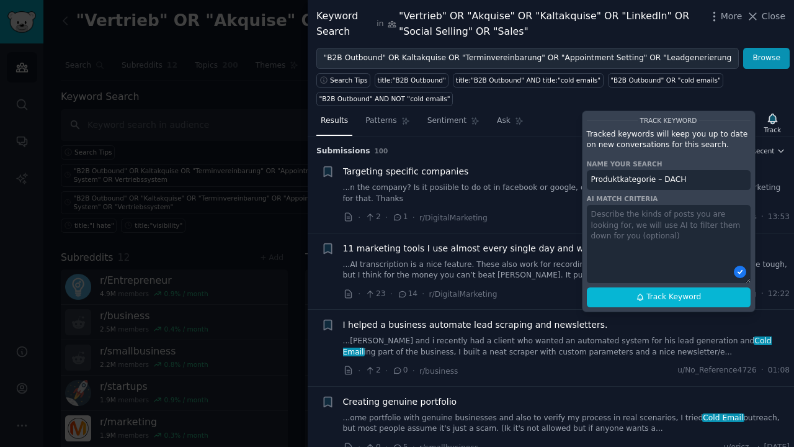
drag, startPoint x: 588, startPoint y: 212, endPoint x: 668, endPoint y: 232, distance: 82.5
click at [668, 232] on textarea at bounding box center [669, 244] width 164 height 78
paste textarea "Posts, where users ask for help with B2B outbound, cold email, LinkedIn outreac…"
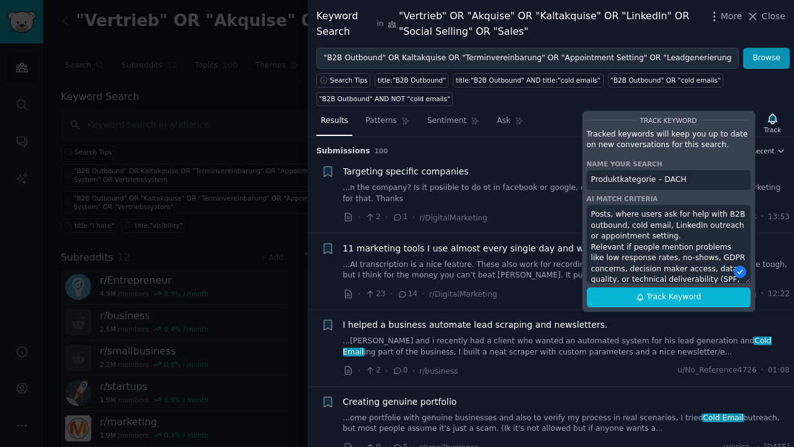
scroll to position [89, 0]
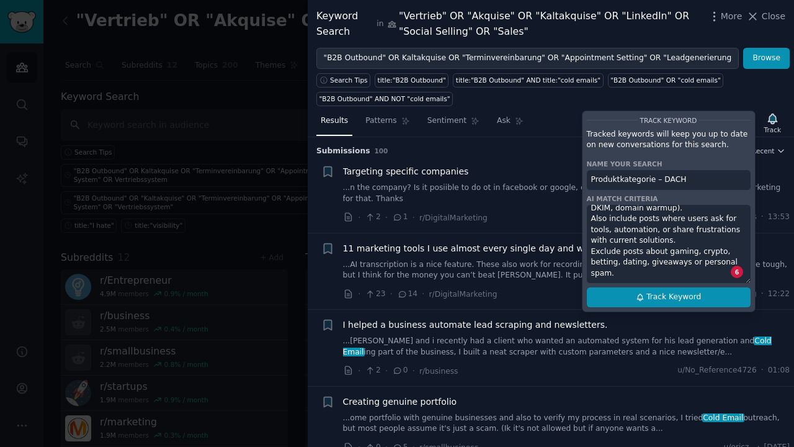
type textarea "Posts, where users ask for help with B2B outbound, cold email, LinkedIn outreac…"
click at [661, 297] on span "Track Keyword" at bounding box center [673, 297] width 55 height 11
type input "Produktkategorie – DACH"
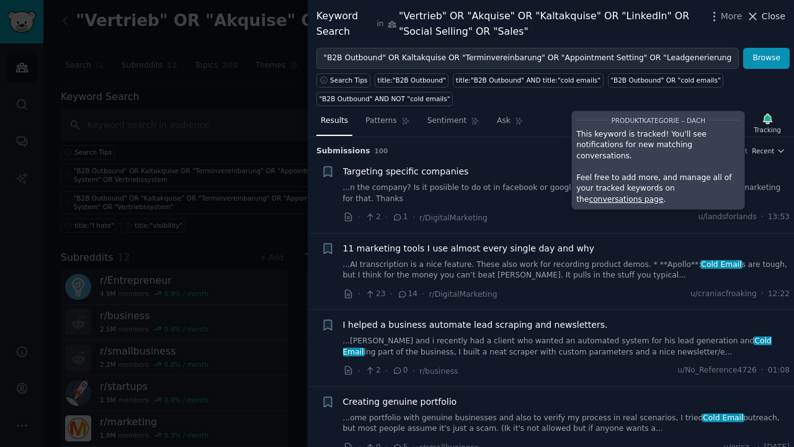
click at [768, 16] on span "Close" at bounding box center [774, 16] width 24 height 13
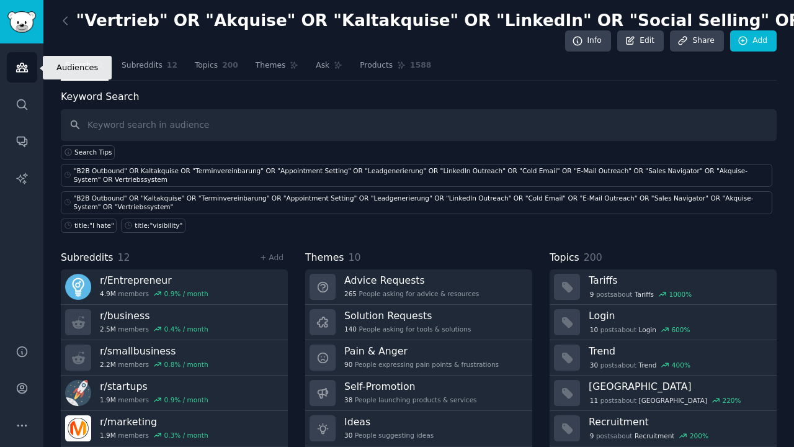
click at [26, 68] on icon "Sidebar" at bounding box center [21, 67] width 11 height 9
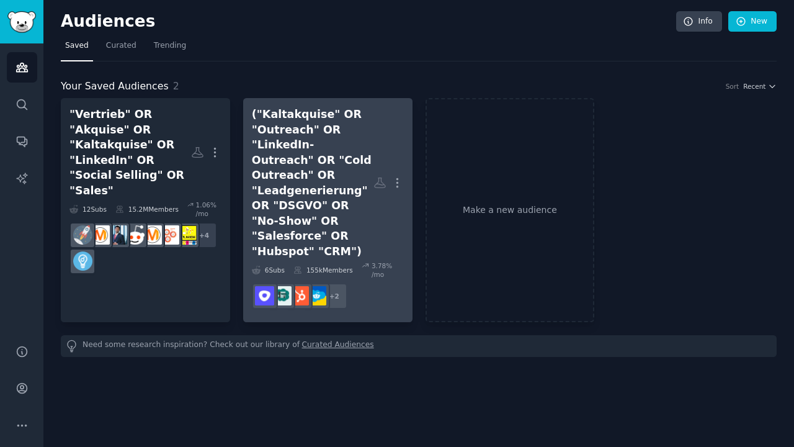
click at [334, 153] on div "("Kaltakquise" OR "Outreach" OR "LinkedIn-Outreach" OR "Cold Outreach" OR "Lead…" at bounding box center [313, 183] width 122 height 152
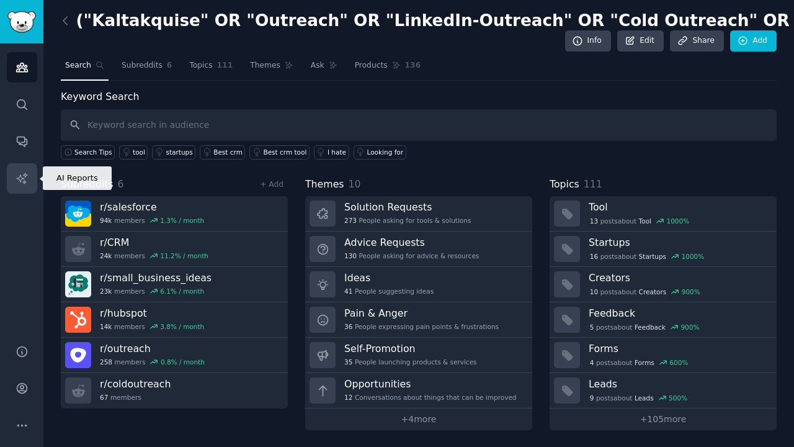
click at [25, 181] on icon "Sidebar" at bounding box center [22, 178] width 13 height 13
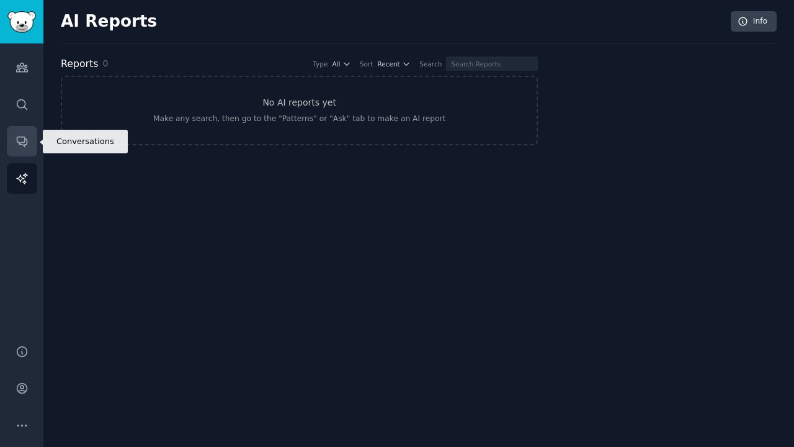
click at [25, 145] on icon "Sidebar" at bounding box center [22, 142] width 10 height 10
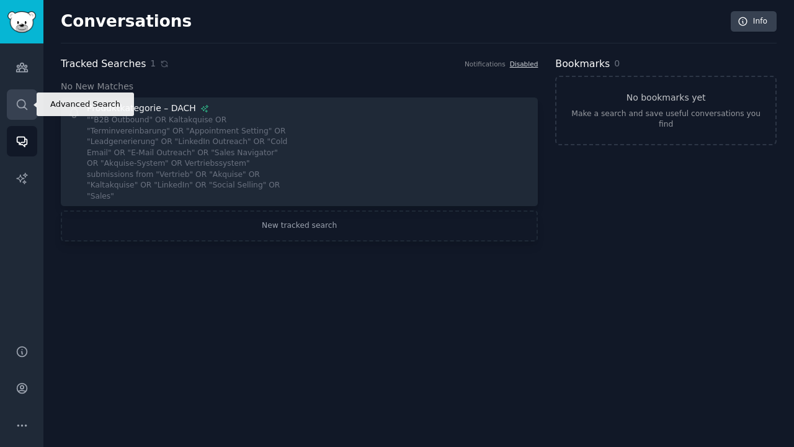
click at [28, 112] on link "Search" at bounding box center [22, 104] width 30 height 30
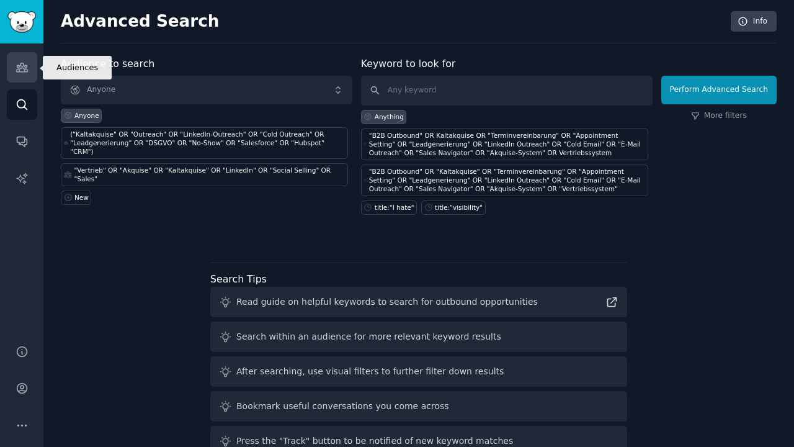
click at [27, 64] on icon "Sidebar" at bounding box center [22, 67] width 13 height 13
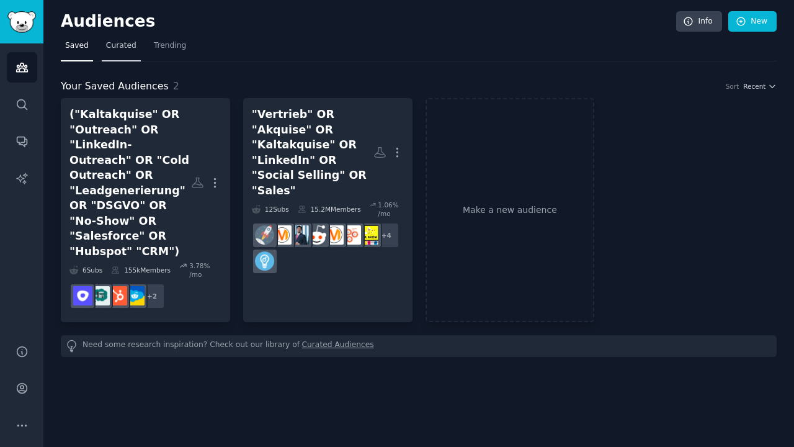
click at [122, 46] on span "Curated" at bounding box center [121, 45] width 30 height 11
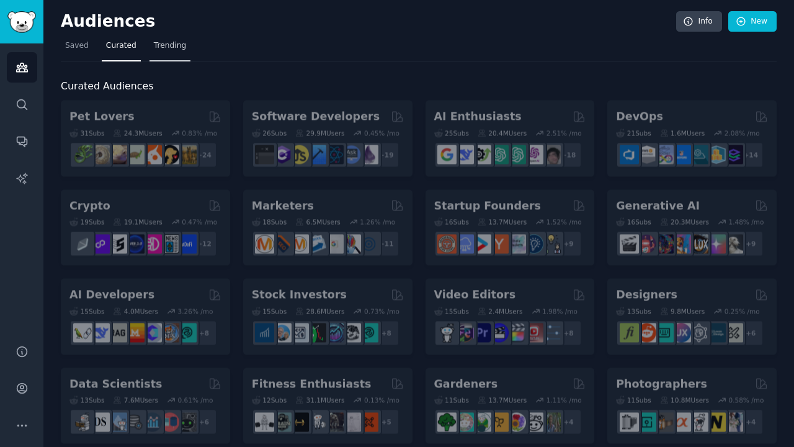
click at [165, 46] on span "Trending" at bounding box center [170, 45] width 32 height 11
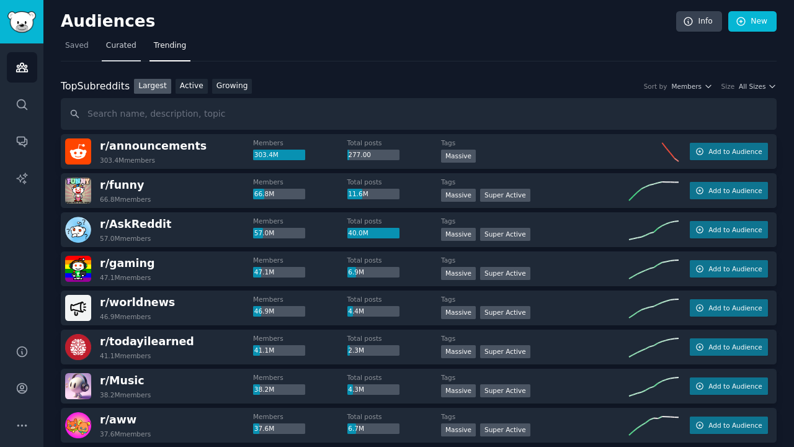
click at [106, 46] on span "Curated" at bounding box center [121, 45] width 30 height 11
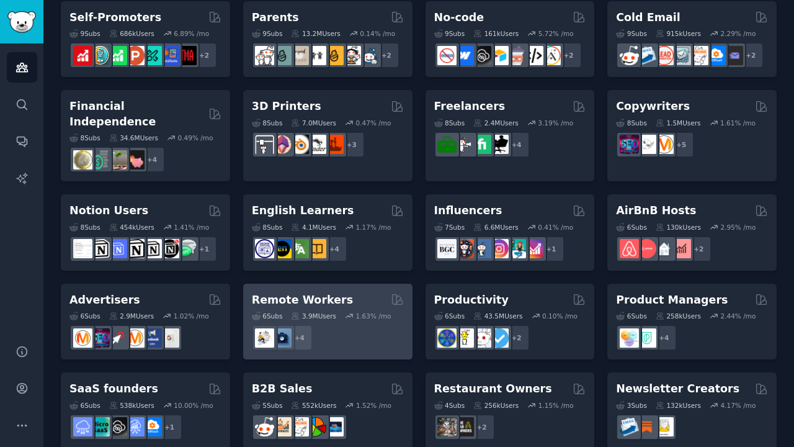
scroll to position [431, 0]
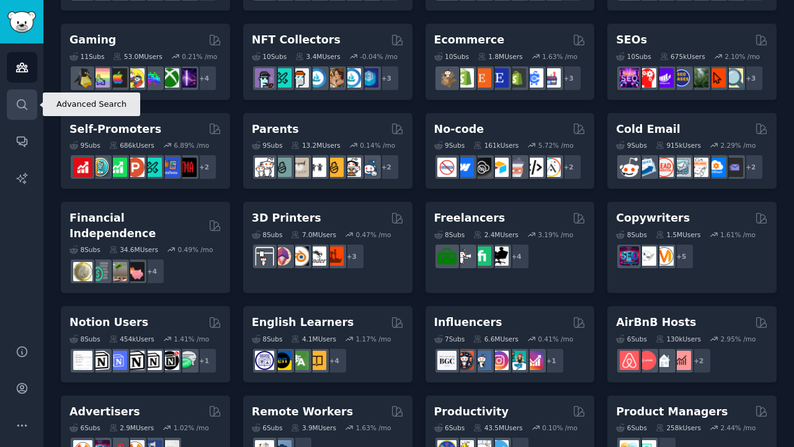
click at [16, 104] on icon "Sidebar" at bounding box center [22, 104] width 13 height 13
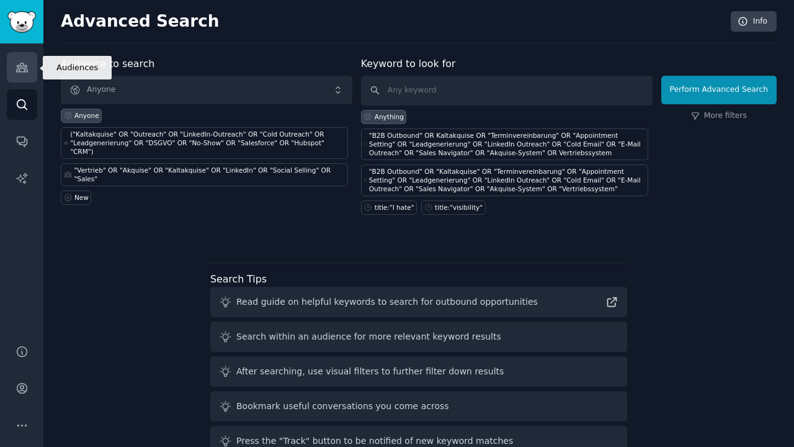
click at [19, 76] on link "Audiences" at bounding box center [22, 67] width 30 height 30
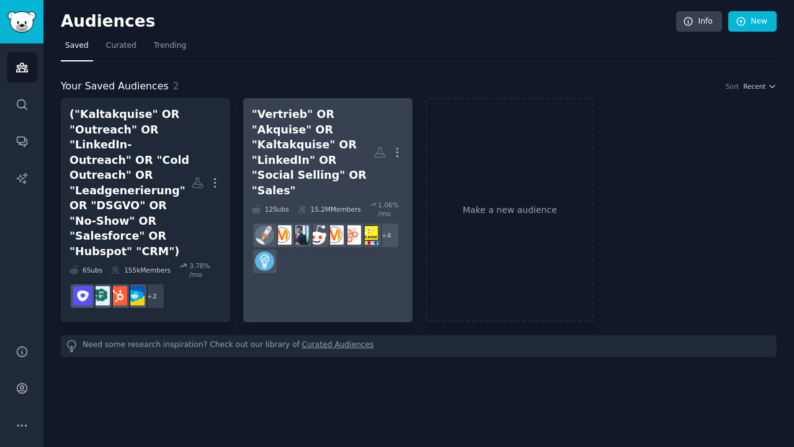
click at [290, 169] on div ""Vertrieb" OR "Akquise" OR "Kaltakquise" OR "LinkedIn" OR "Social Selling" OR "…" at bounding box center [313, 152] width 122 height 91
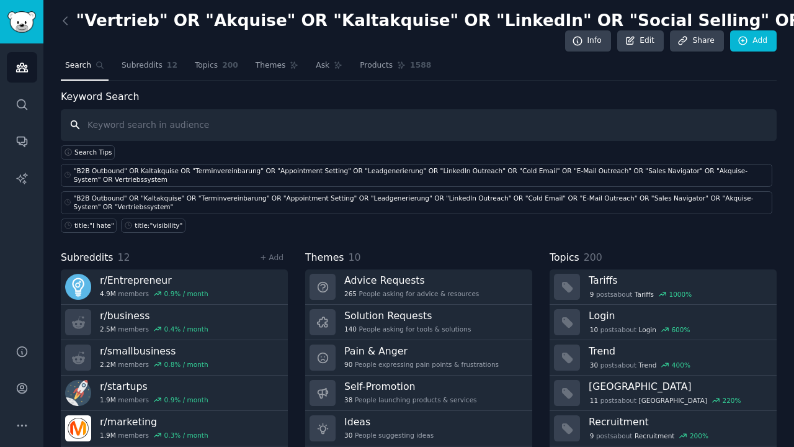
paste input ""mehr qualifizierte Termine" OR "C-Level erreichen" OR "Antwortquote erhöhen" O…"
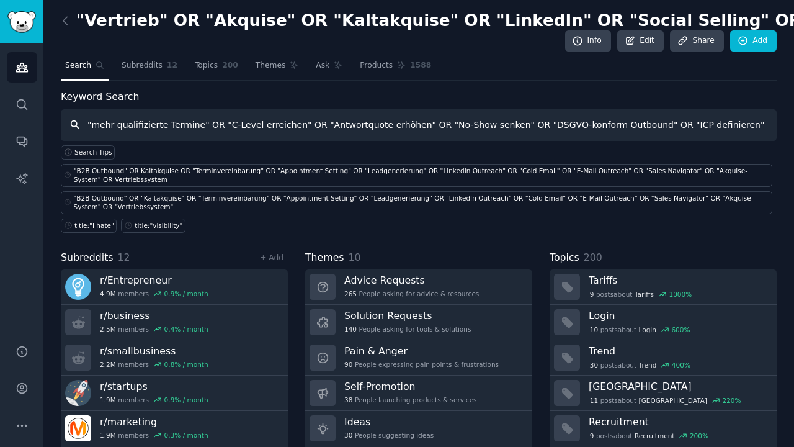
type input ""mehr qualifizierte Termine" OR "C-Level erreichen" OR "Antwortquote erhöhen" O…"
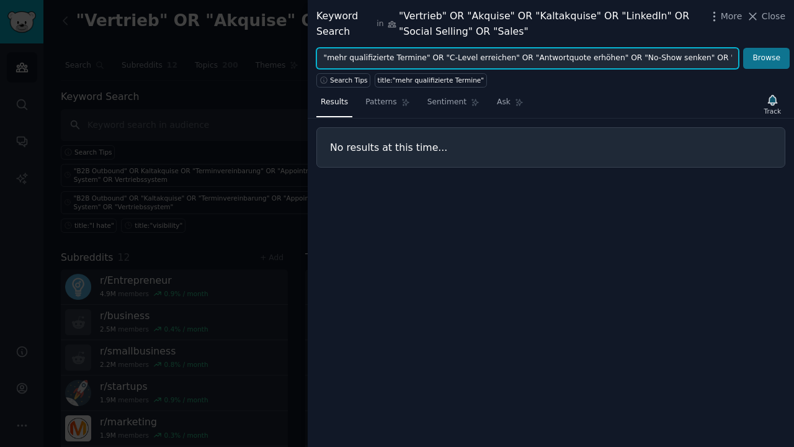
drag, startPoint x: 614, startPoint y: 61, endPoint x: 752, endPoint y: 61, distance: 137.7
click at [752, 61] on form ""mehr qualifizierte Termine" OR "C-Level erreichen" OR "Antwortquote erhöhen" O…" at bounding box center [552, 58] width 473 height 21
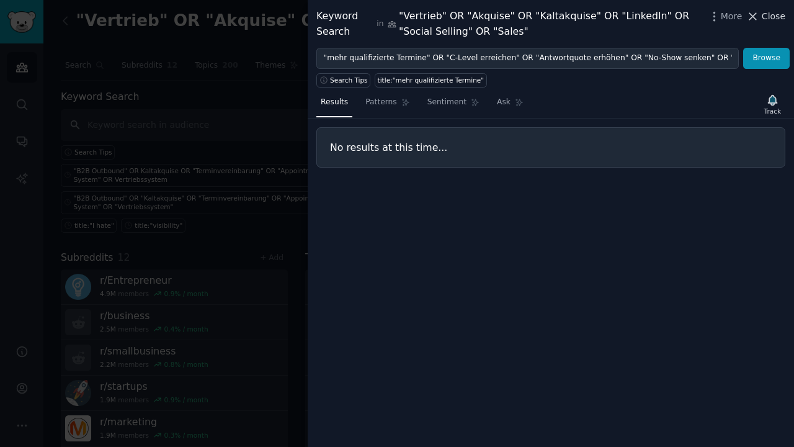
click at [774, 19] on span "Close" at bounding box center [774, 16] width 24 height 13
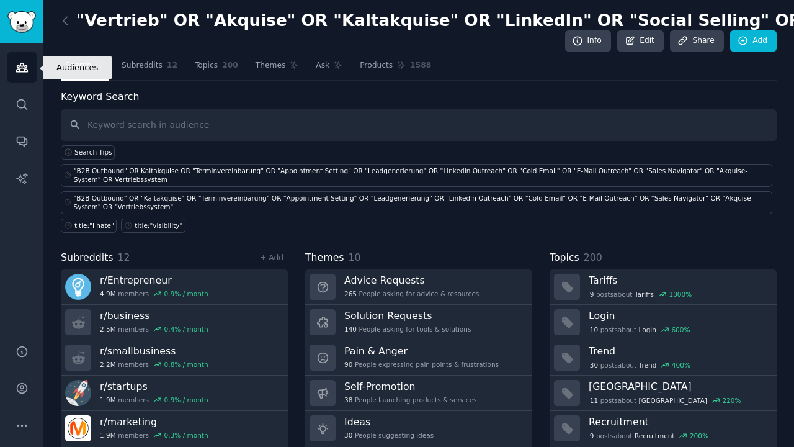
click at [22, 79] on link "Audiences" at bounding box center [22, 67] width 30 height 30
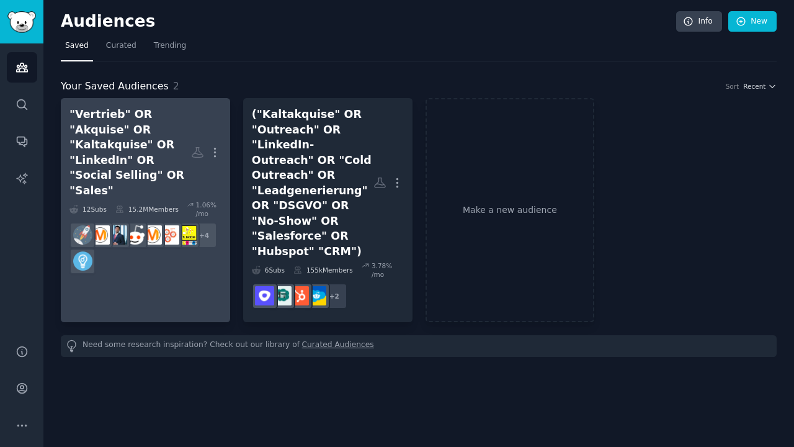
click at [169, 151] on div ""Vertrieb" OR "Akquise" OR "Kaltakquise" OR "LinkedIn" OR "Social Selling" OR "…" at bounding box center [130, 152] width 122 height 91
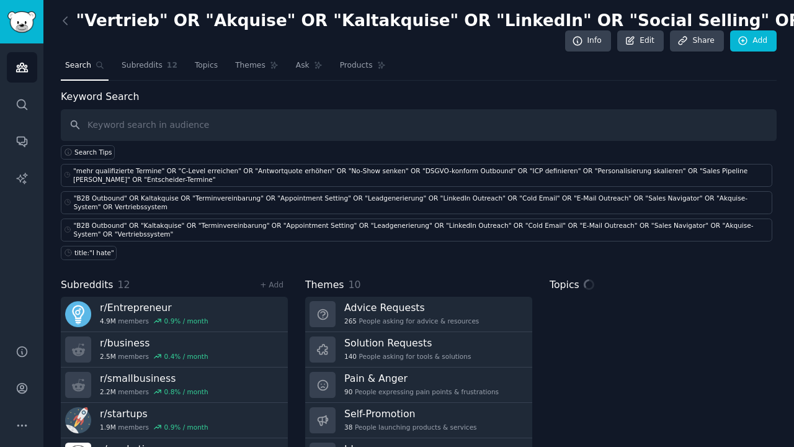
click at [228, 128] on input "text" at bounding box center [419, 125] width 716 height 32
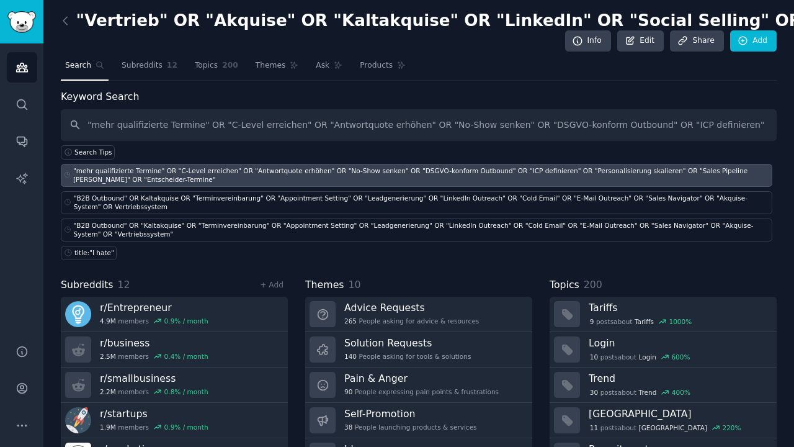
type input ""mehr qualifizierte Termine" OR "C-Level erreichen" OR "Antwortquote erhöhen" O…"
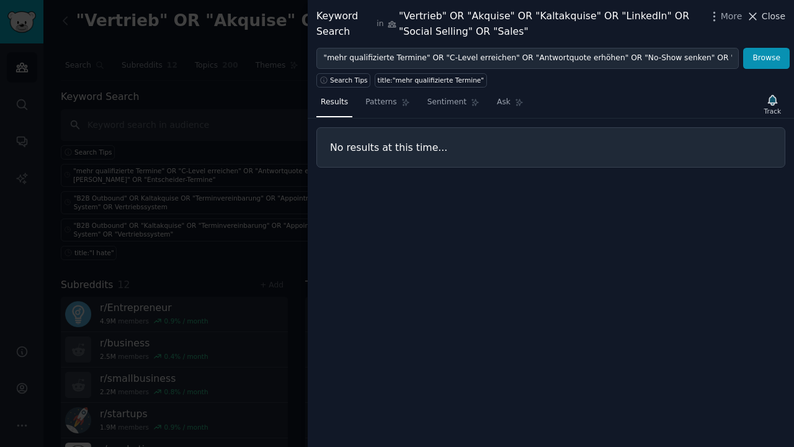
click at [759, 19] on icon at bounding box center [752, 16] width 13 height 13
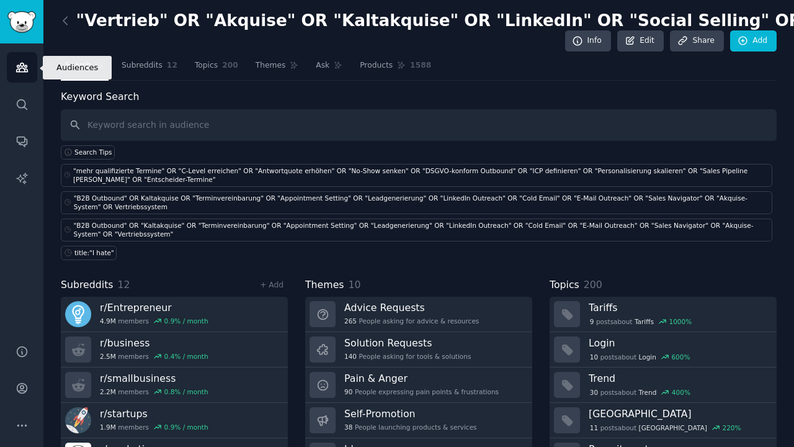
click at [17, 63] on icon "Sidebar" at bounding box center [22, 67] width 13 height 13
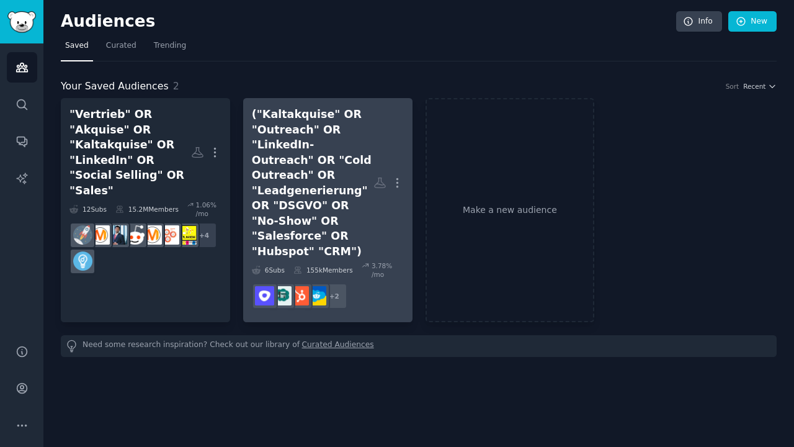
click at [328, 169] on div "("Kaltakquise" OR "Outreach" OR "LinkedIn-Outreach" OR "Cold Outreach" OR "Lead…" at bounding box center [313, 183] width 122 height 152
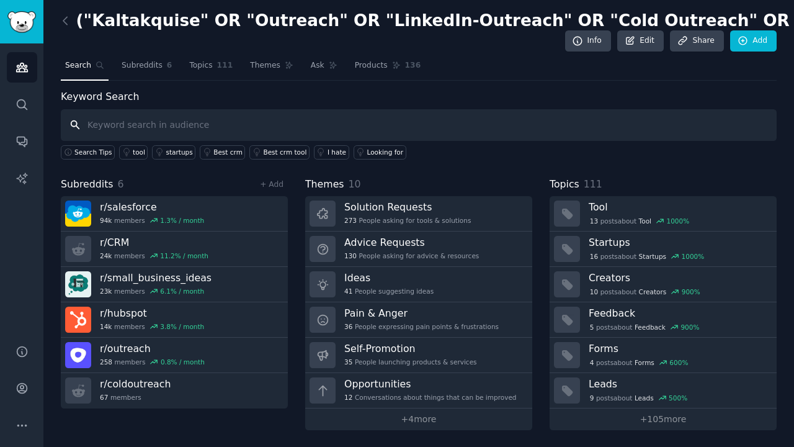
click at [130, 118] on input "text" at bounding box center [419, 125] width 716 height 32
paste input ""No-Show" OR "niedrige Antwortquote" OR "im Spam gelandet" OR geblacklistet OR …"
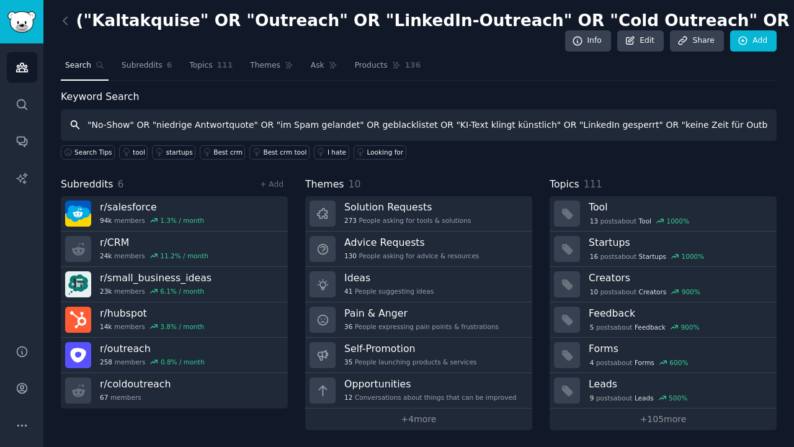
type input ""No-Show" OR "niedrige Antwortquote" OR "im Spam gelandet" OR geblacklistet OR …"
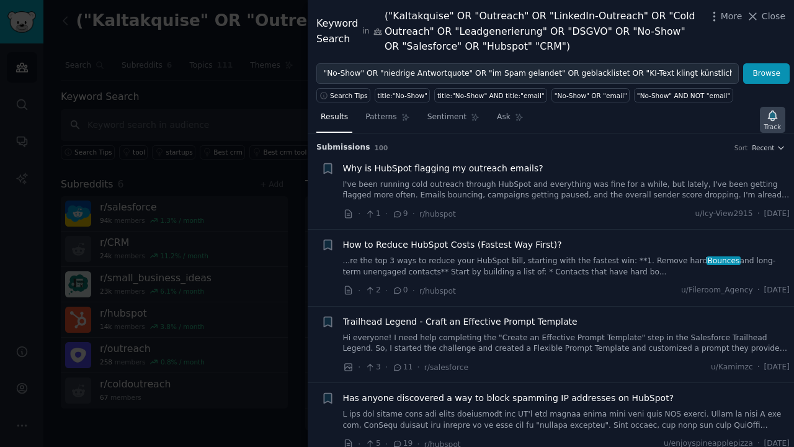
click at [770, 119] on icon "button" at bounding box center [772, 115] width 13 height 13
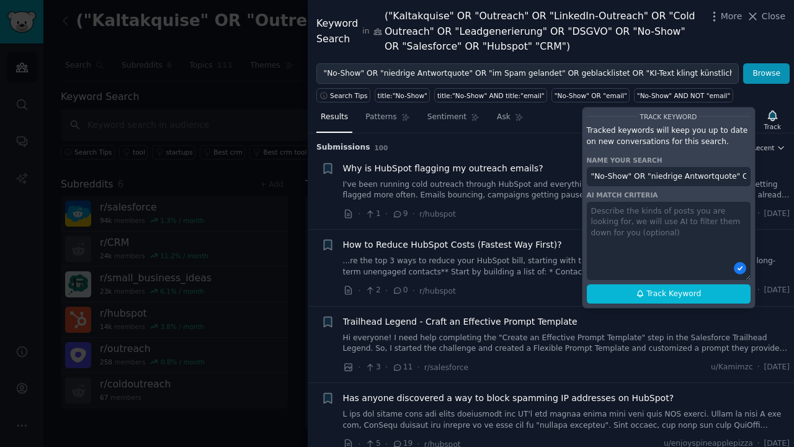
drag, startPoint x: 691, startPoint y: 177, endPoint x: 579, endPoint y: 176, distance: 111.7
click at [579, 176] on div "Results Patterns Sentiment Ask Track Track Keyword Tracked keywords will keep y…" at bounding box center [551, 274] width 486 height 344
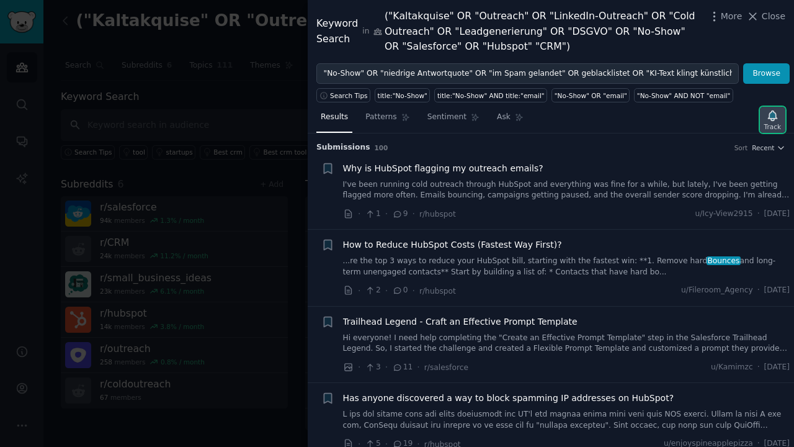
click at [769, 122] on div "Track" at bounding box center [772, 126] width 17 height 9
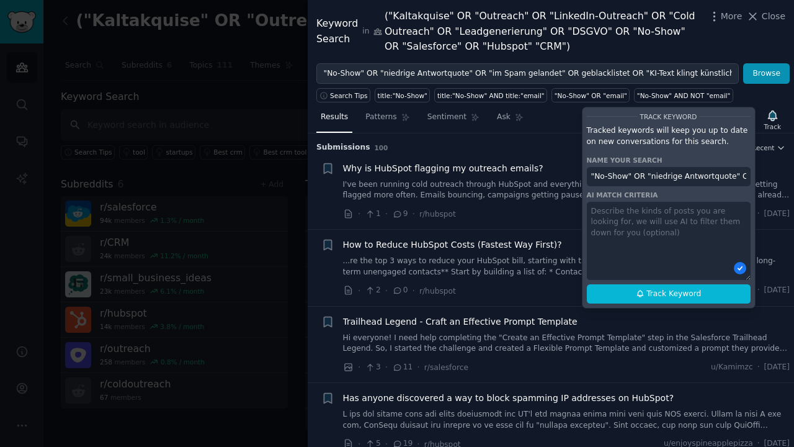
paste textarea "Posts where users express frustration with outbound sales, cold email, or Linke…"
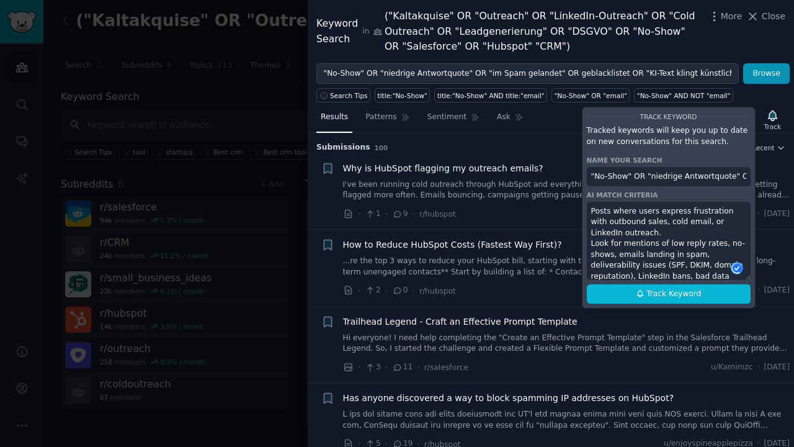
scroll to position [89, 0]
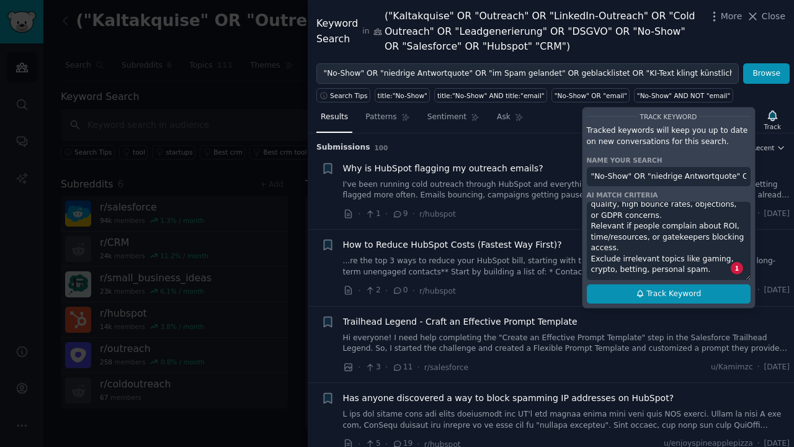
type textarea "Posts where users express frustration with outbound sales, cold email, or Linke…"
click at [687, 292] on span "Track Keyword" at bounding box center [673, 293] width 55 height 11
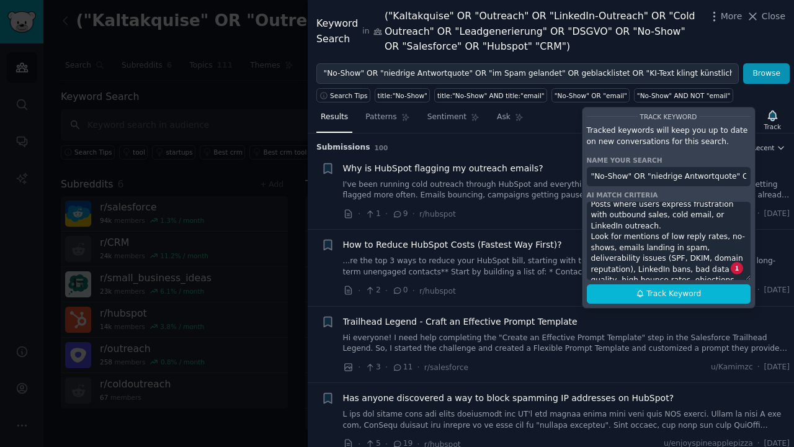
scroll to position [0, 0]
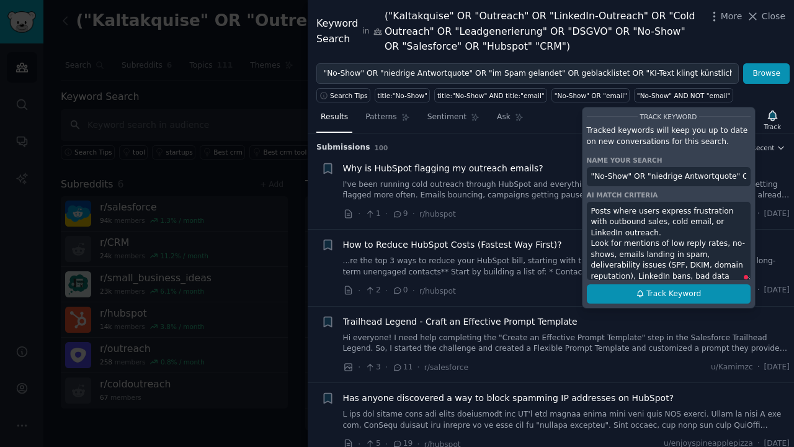
click at [687, 290] on span "Track Keyword" at bounding box center [673, 293] width 55 height 11
type input ""No-Show" OR "niedrige Antwortquote" OR "im Spam gelandet" OR geblacklistet OR …"
drag, startPoint x: 703, startPoint y: 259, endPoint x: 581, endPoint y: 194, distance: 138.7
click at [582, 194] on div "Track Keyword Tracked keywords will keep you up to date on new conversations fo…" at bounding box center [669, 208] width 174 height 202
paste textarea
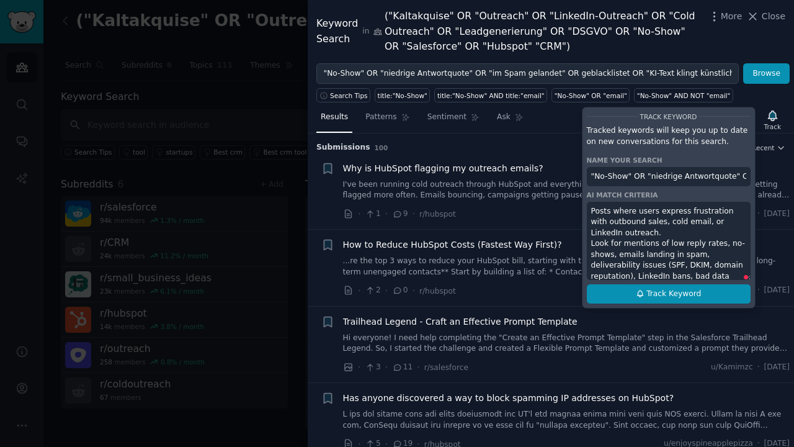
type textarea "Posts where users express frustration with outbound sales, cold email, or Linke…"
click at [668, 292] on span "Track Keyword" at bounding box center [673, 293] width 55 height 11
type input ""No-Show" OR "niedrige Antwortquote" OR "im Spam gelandet" OR geblacklistet OR …"
click at [762, 16] on span "Close" at bounding box center [774, 16] width 24 height 13
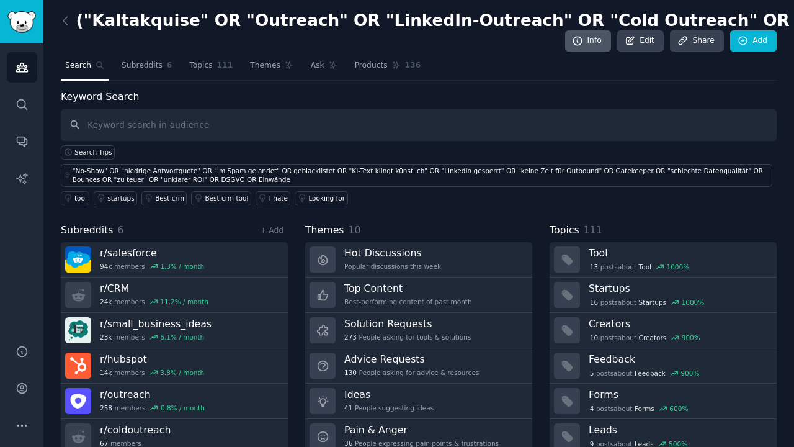
click at [602, 38] on link "Info" at bounding box center [588, 40] width 46 height 21
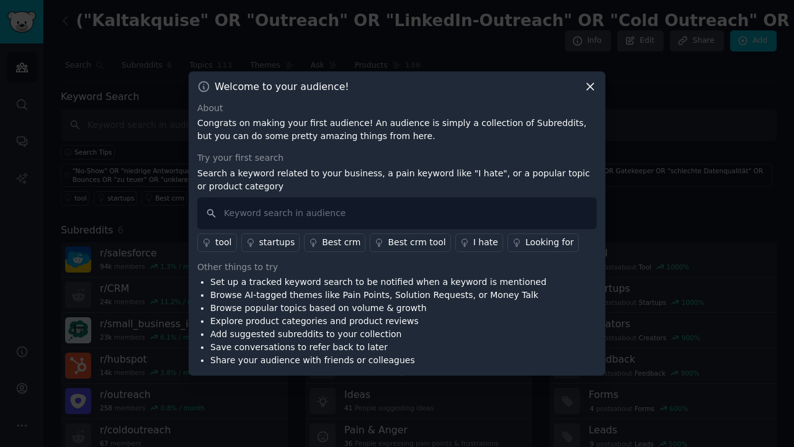
click at [593, 85] on icon at bounding box center [590, 86] width 13 height 13
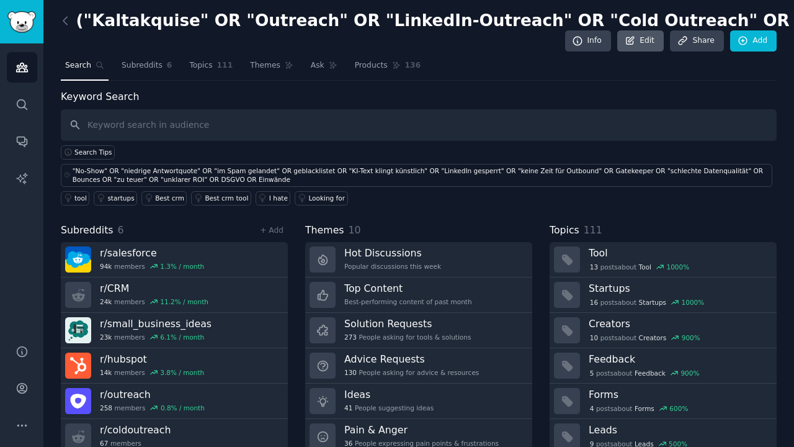
click at [630, 40] on icon at bounding box center [630, 40] width 7 height 7
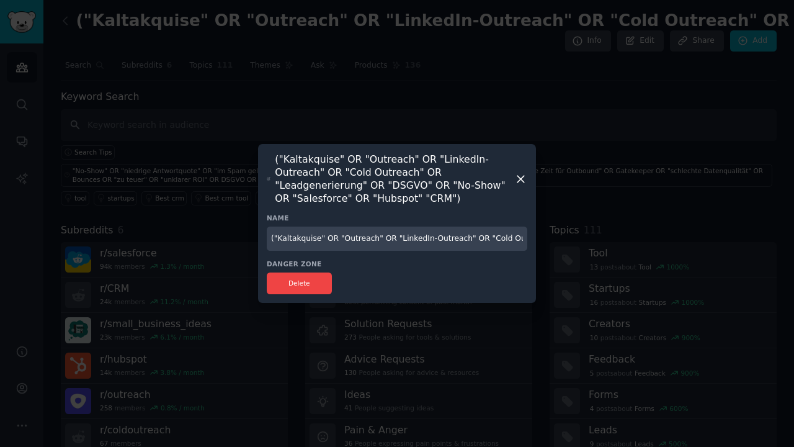
click at [578, 115] on div at bounding box center [397, 223] width 794 height 447
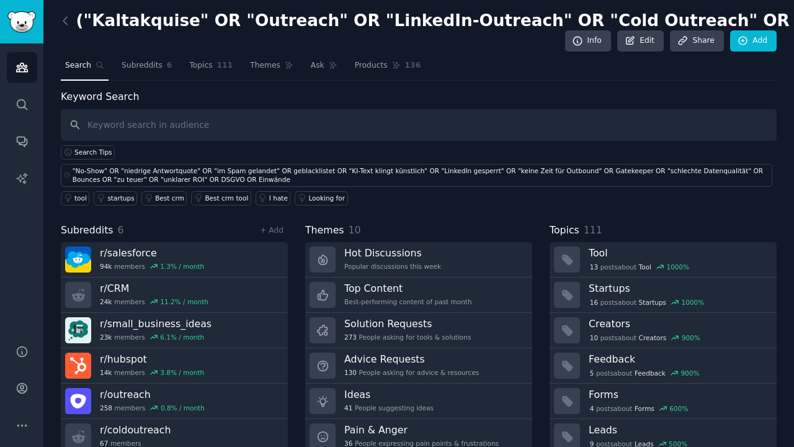
scroll to position [52, 0]
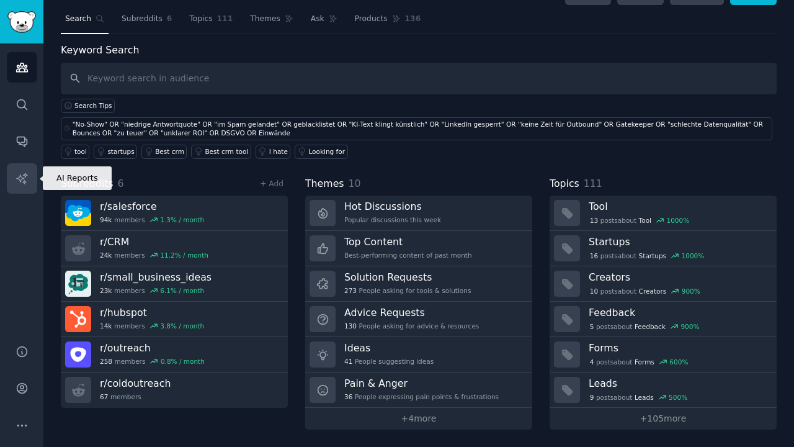
click at [22, 170] on link "AI Reports" at bounding box center [22, 178] width 30 height 30
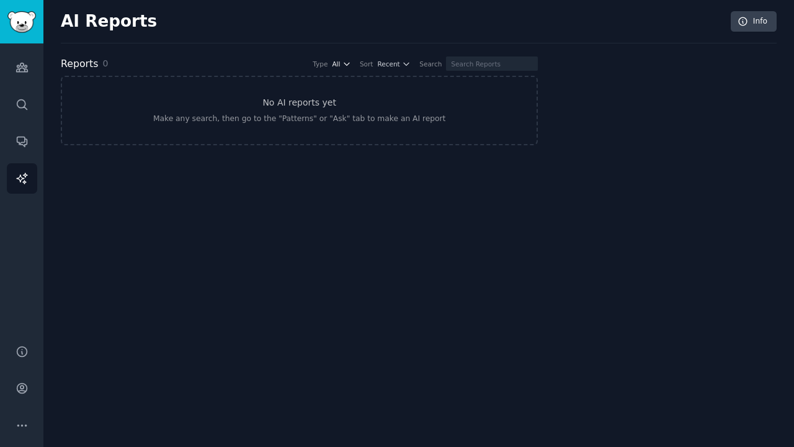
click at [344, 65] on icon "button" at bounding box center [346, 64] width 9 height 9
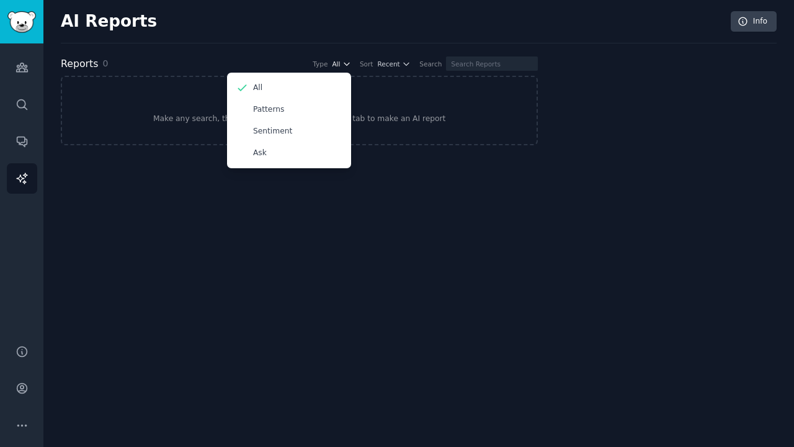
click at [344, 65] on icon "button" at bounding box center [346, 64] width 9 height 9
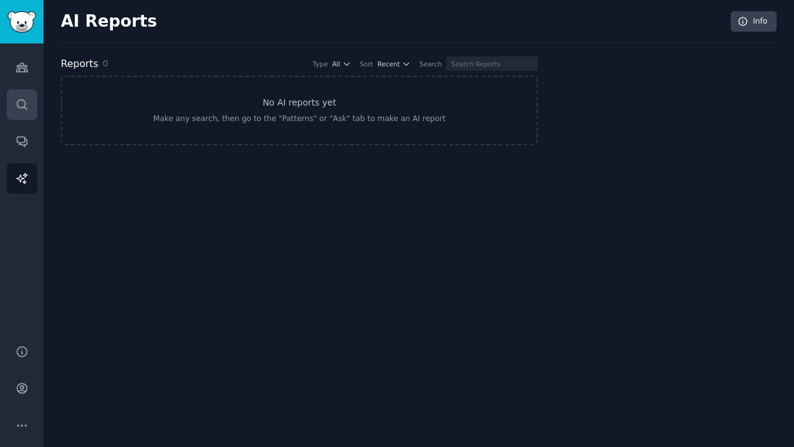
click at [22, 99] on icon "Sidebar" at bounding box center [22, 104] width 13 height 13
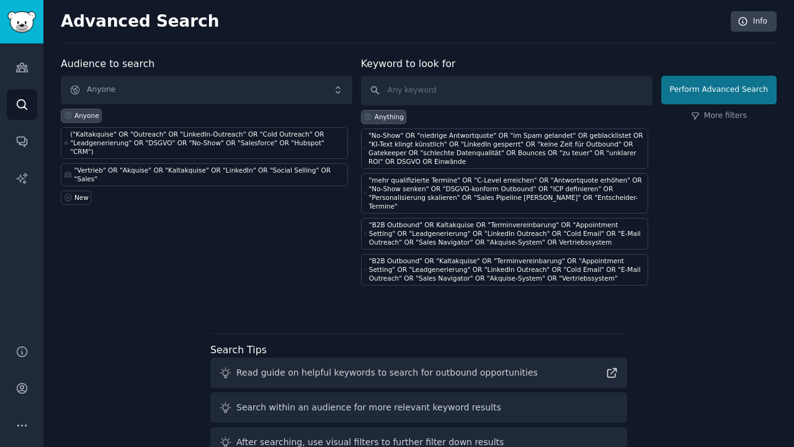
click at [715, 87] on button "Perform Advanced Search" at bounding box center [718, 90] width 115 height 29
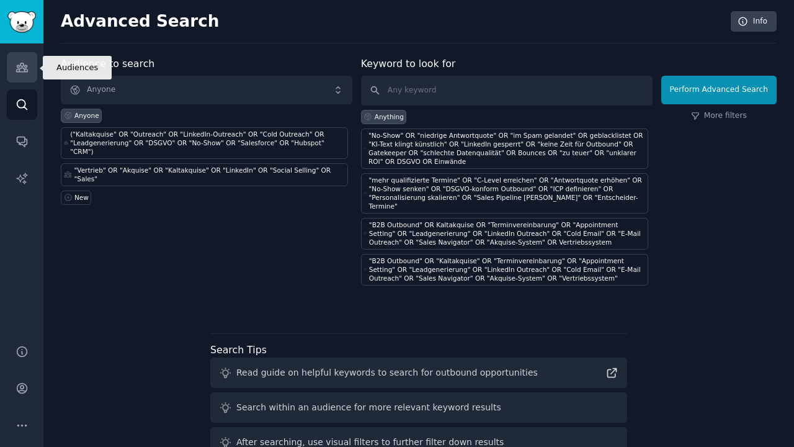
click at [30, 61] on link "Audiences" at bounding box center [22, 67] width 30 height 30
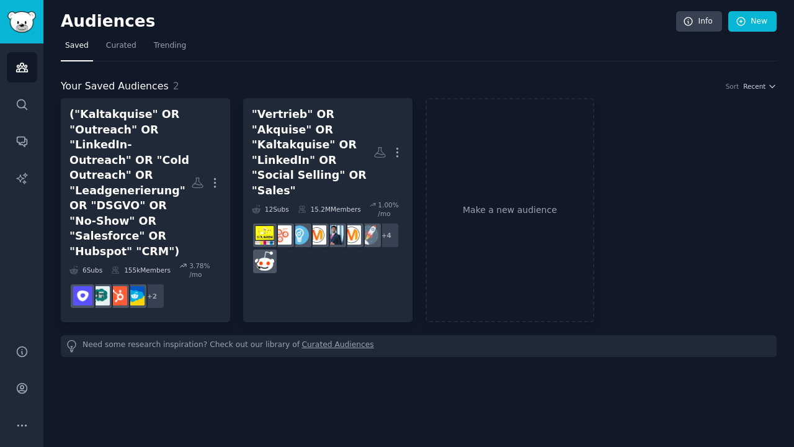
click at [79, 48] on span "Saved" at bounding box center [77, 45] width 24 height 11
click at [104, 44] on link "Curated" at bounding box center [121, 48] width 39 height 25
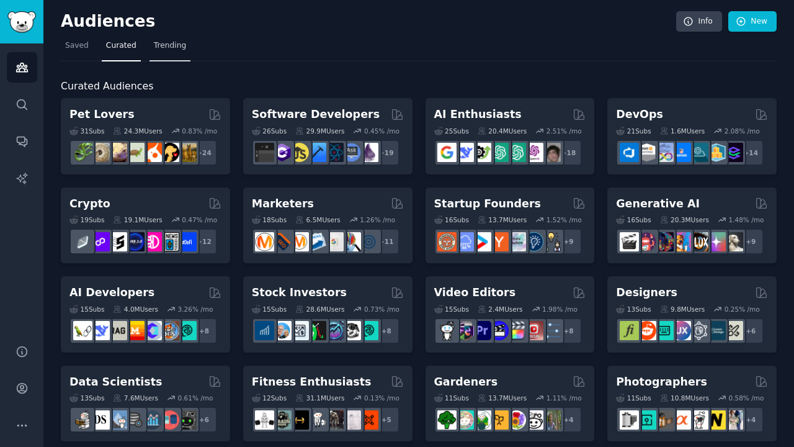
click at [171, 45] on span "Trending" at bounding box center [170, 45] width 32 height 11
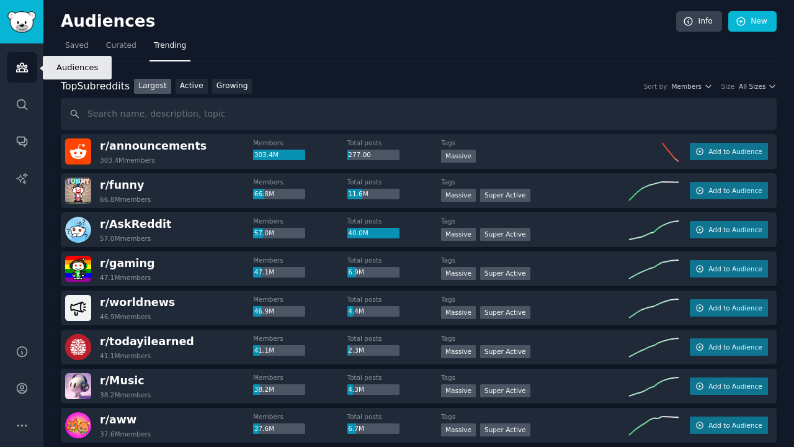
click at [29, 71] on link "Audiences" at bounding box center [22, 67] width 30 height 30
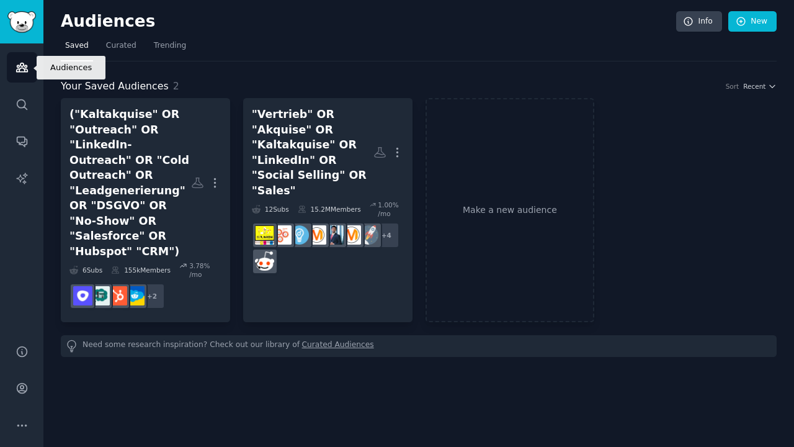
click at [20, 74] on link "Audiences" at bounding box center [22, 67] width 30 height 30
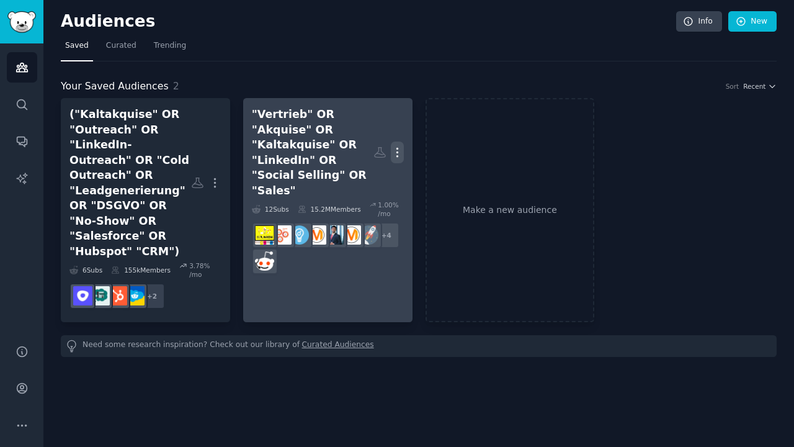
click at [398, 148] on icon "button" at bounding box center [396, 152] width 1 height 9
click at [359, 150] on p "View" at bounding box center [359, 156] width 20 height 13
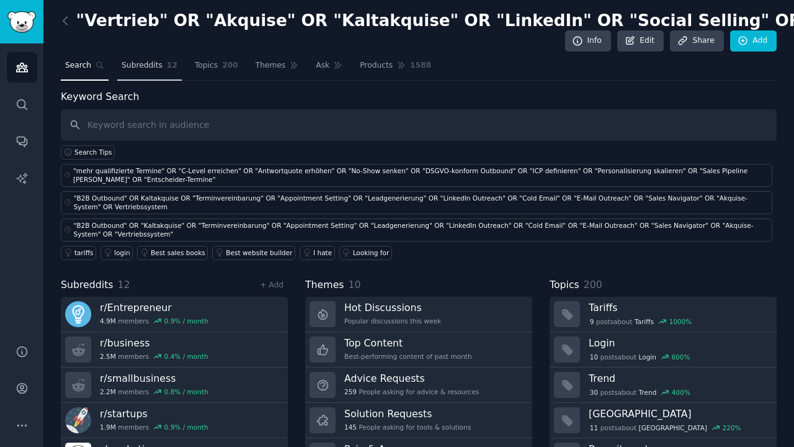
click at [148, 62] on span "Subreddits" at bounding box center [142, 65] width 41 height 11
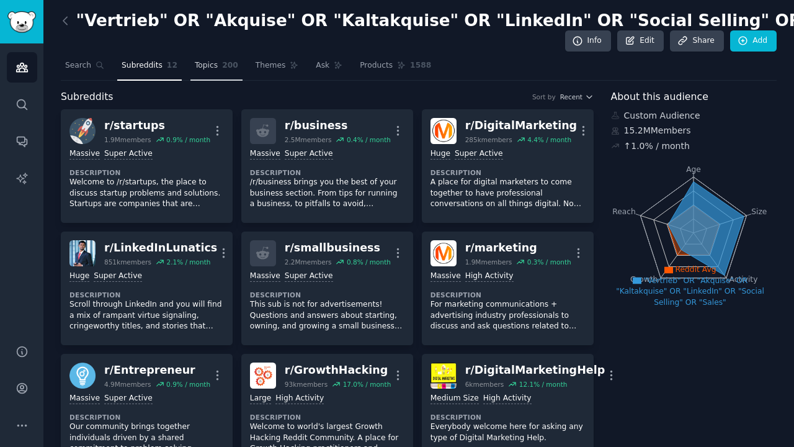
click at [203, 65] on span "Topics" at bounding box center [206, 65] width 23 height 11
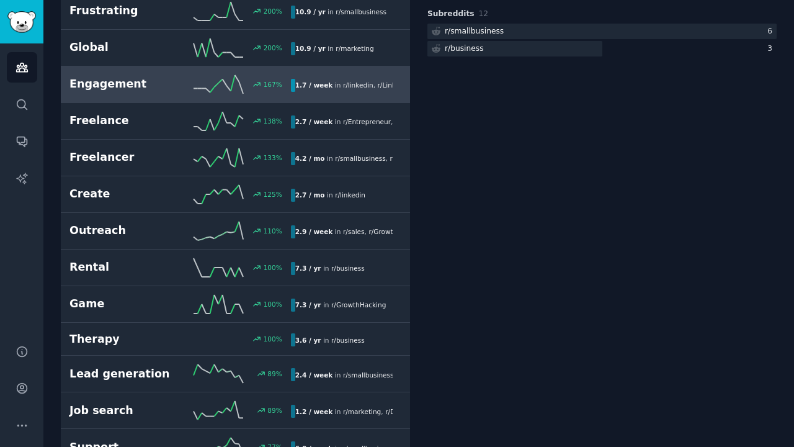
scroll to position [540, 0]
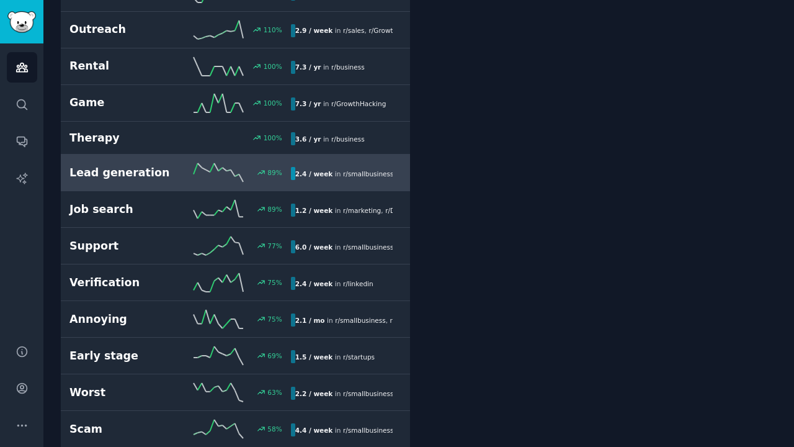
click at [130, 179] on h2 "Lead generation" at bounding box center [124, 173] width 110 height 16
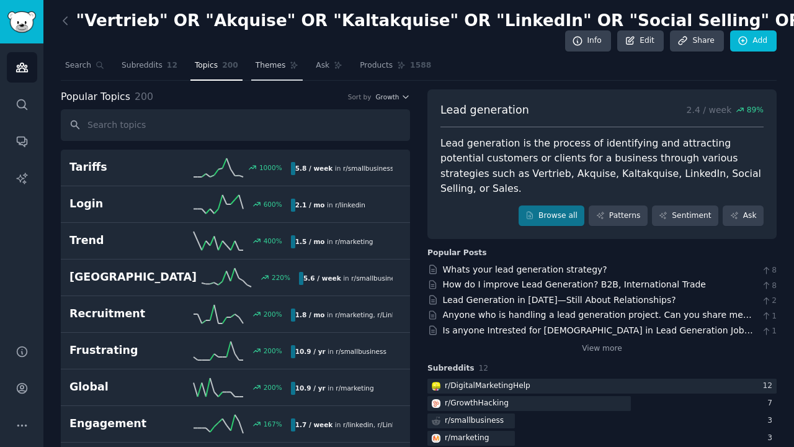
click at [269, 69] on span "Themes" at bounding box center [271, 65] width 30 height 11
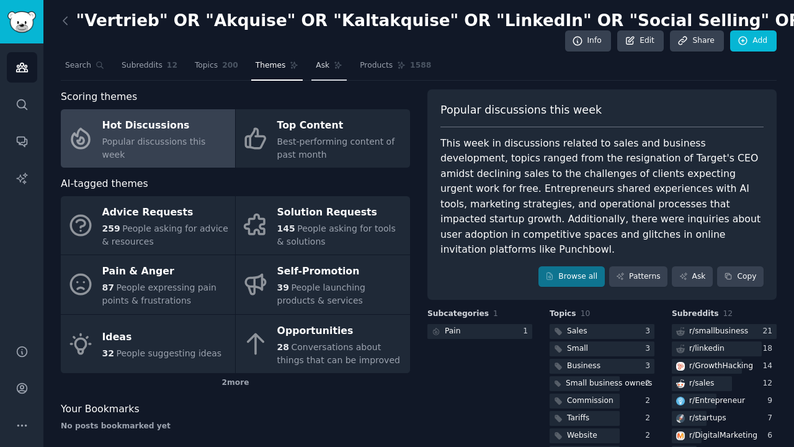
click at [316, 68] on span "Ask" at bounding box center [323, 65] width 14 height 11
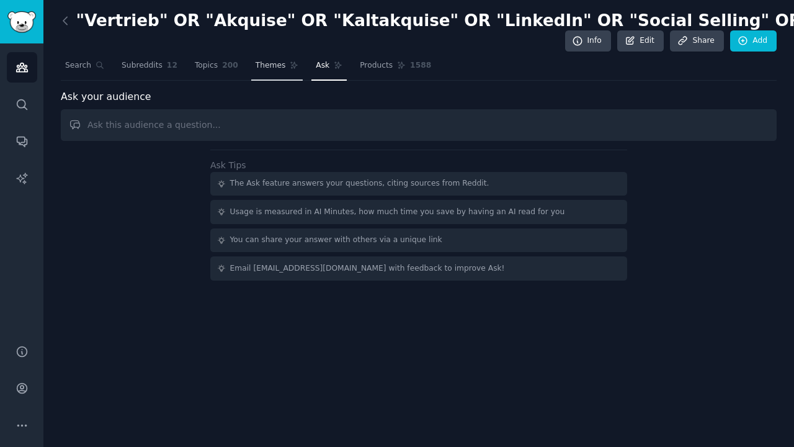
click at [267, 69] on span "Themes" at bounding box center [271, 65] width 30 height 11
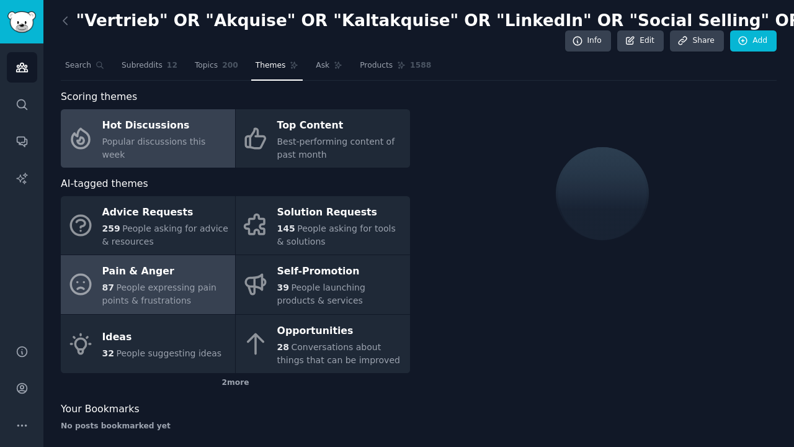
click at [157, 264] on div "Pain & Anger" at bounding box center [165, 272] width 127 height 20
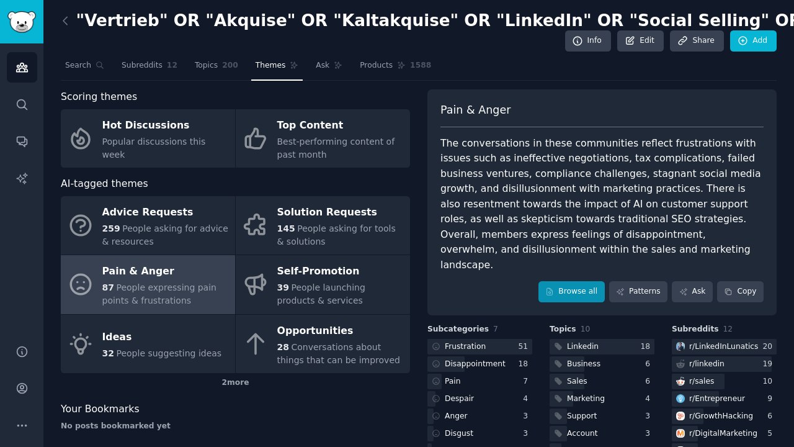
click at [582, 281] on link "Browse all" at bounding box center [571, 291] width 66 height 21
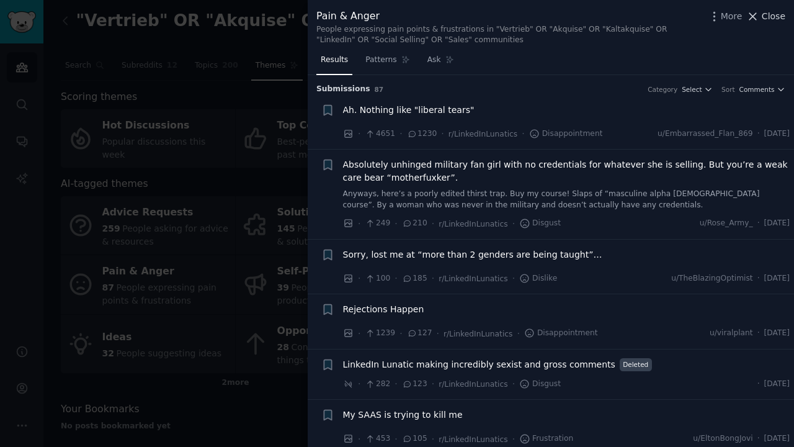
click at [770, 14] on span "Close" at bounding box center [774, 16] width 24 height 13
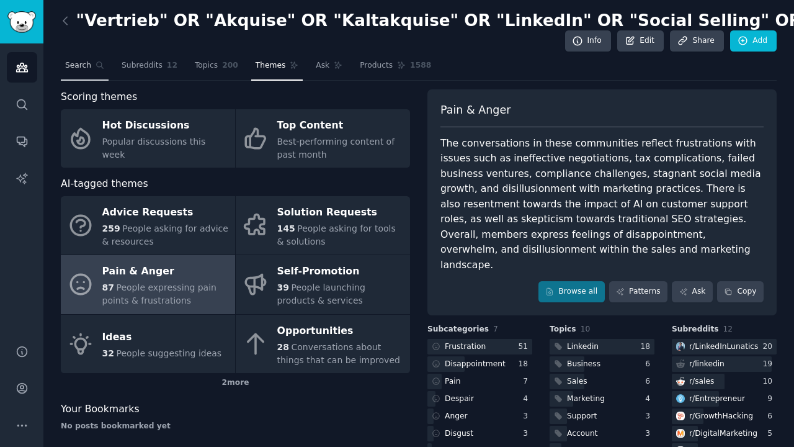
click at [92, 68] on link "Search" at bounding box center [85, 68] width 48 height 25
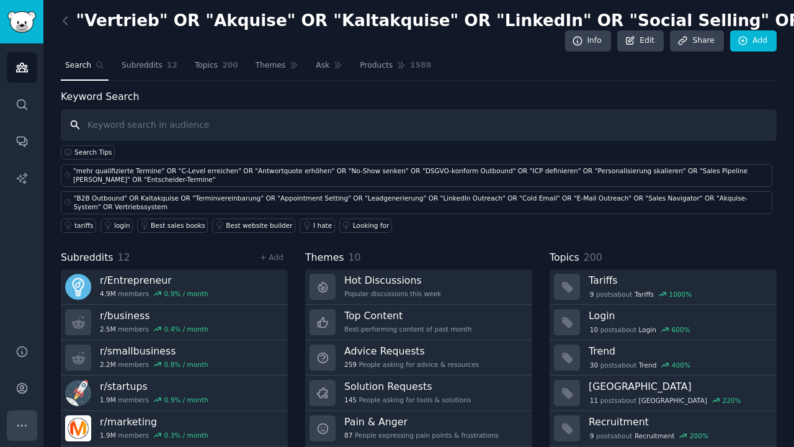
click at [9, 426] on button "More" at bounding box center [22, 425] width 30 height 30
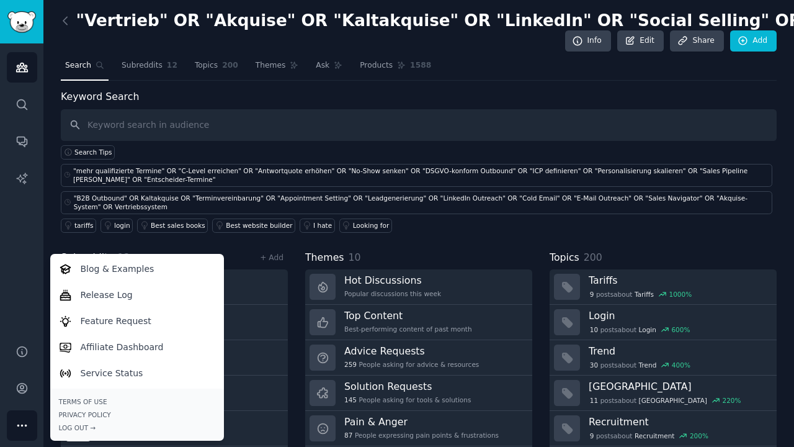
click at [83, 62] on span "Search" at bounding box center [78, 65] width 26 height 11
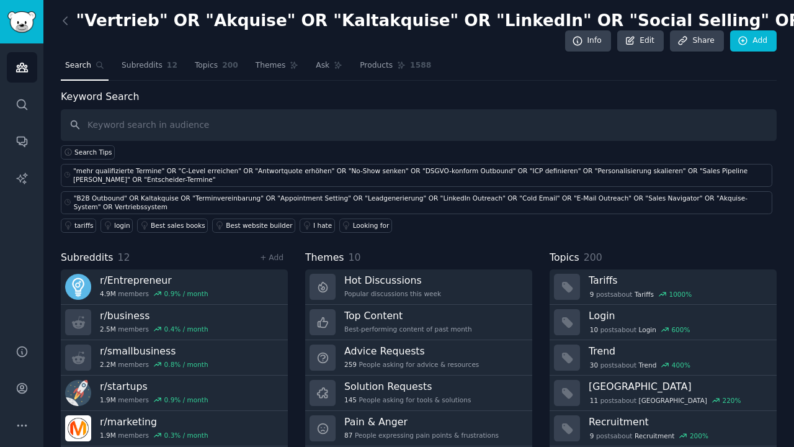
click at [83, 62] on span "Search" at bounding box center [78, 65] width 26 height 11
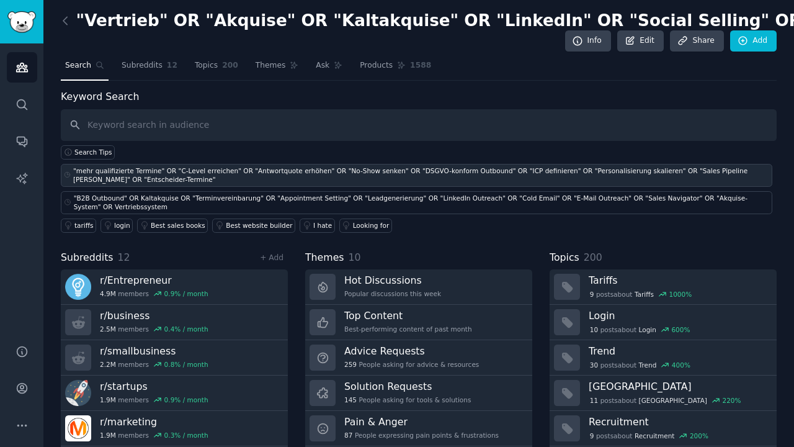
click at [97, 180] on div ""mehr qualifizierte Termine" OR "C-Level erreichen" OR "Antwortquote erhöhen" O…" at bounding box center [421, 174] width 697 height 17
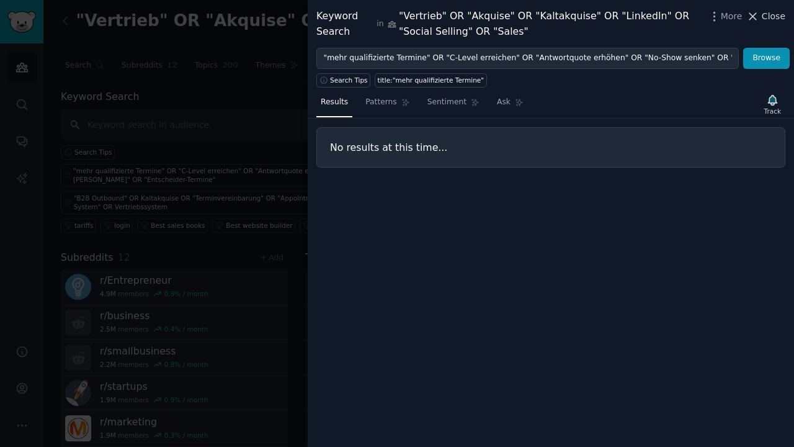
click at [750, 14] on icon at bounding box center [752, 16] width 13 height 13
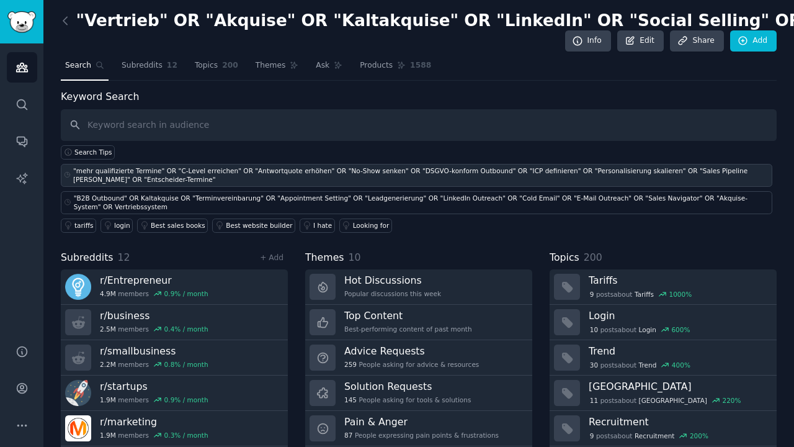
click at [68, 175] on icon at bounding box center [67, 175] width 7 height 9
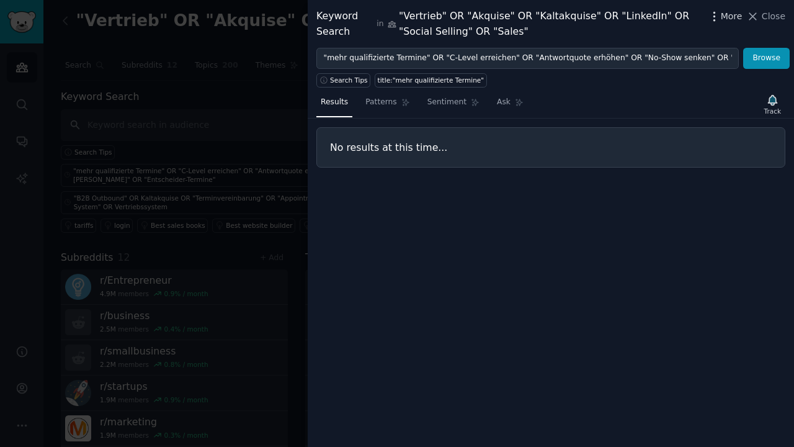
click at [717, 19] on icon "button" at bounding box center [714, 16] width 13 height 13
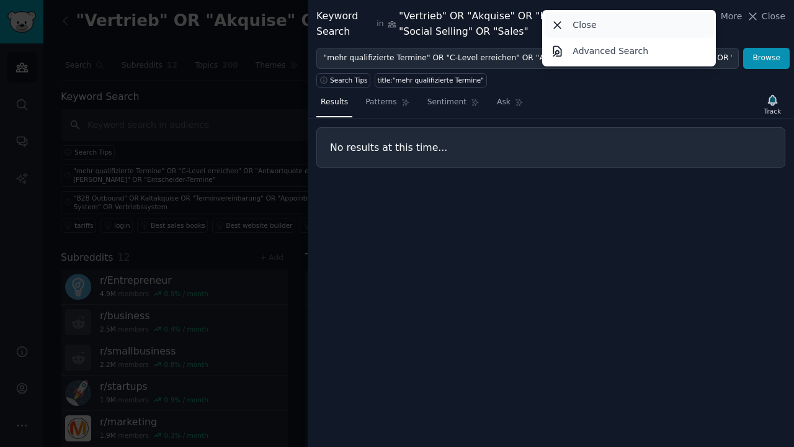
click at [587, 24] on p "Close" at bounding box center [585, 25] width 24 height 13
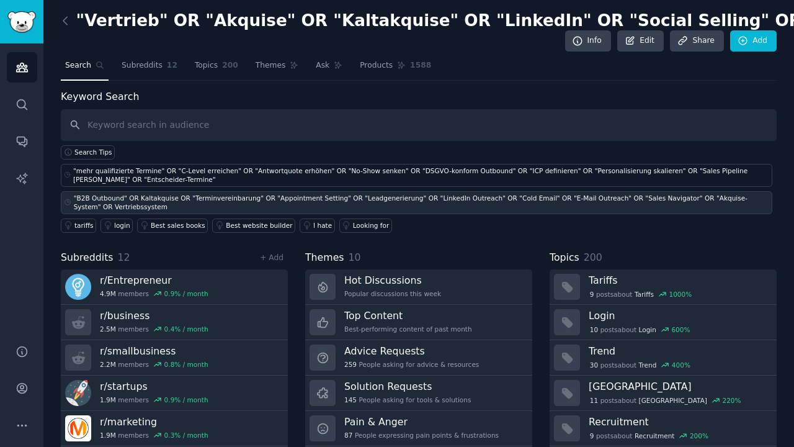
click at [86, 198] on div ""B2B Outbound" OR Kaltakquise OR "Terminvereinbarung" OR "Appointment Setting" …" at bounding box center [422, 202] width 696 height 17
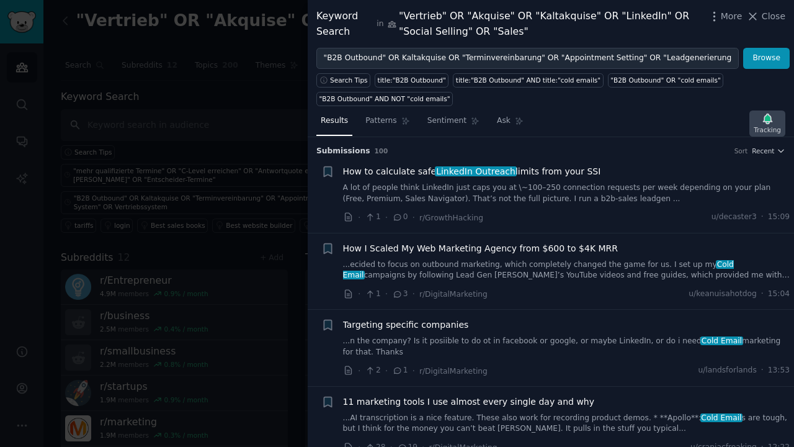
click at [771, 124] on icon "button" at bounding box center [767, 118] width 13 height 13
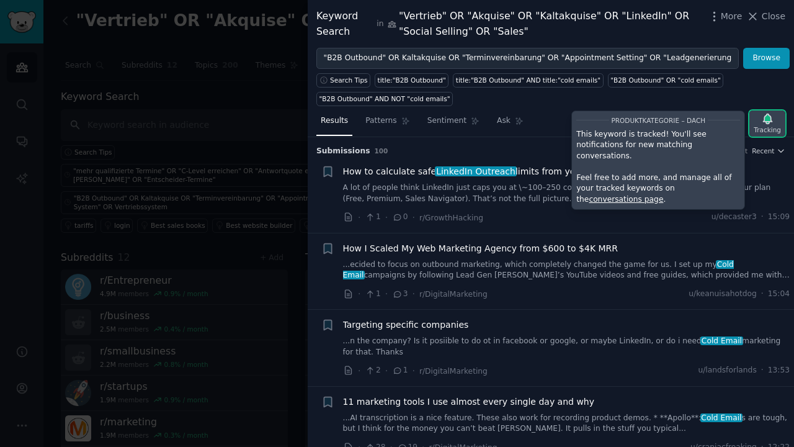
click at [771, 124] on icon "button" at bounding box center [767, 118] width 13 height 13
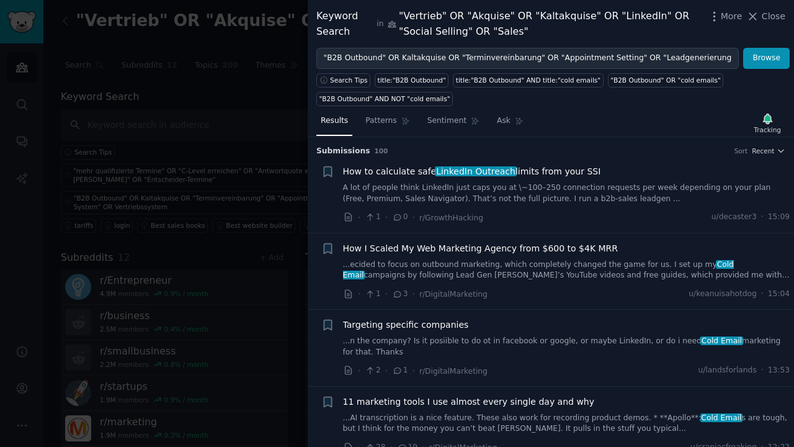
click at [547, 194] on link "A lot of people think LinkedIn just caps you at \~100–250 connection requests p…" at bounding box center [566, 193] width 447 height 22
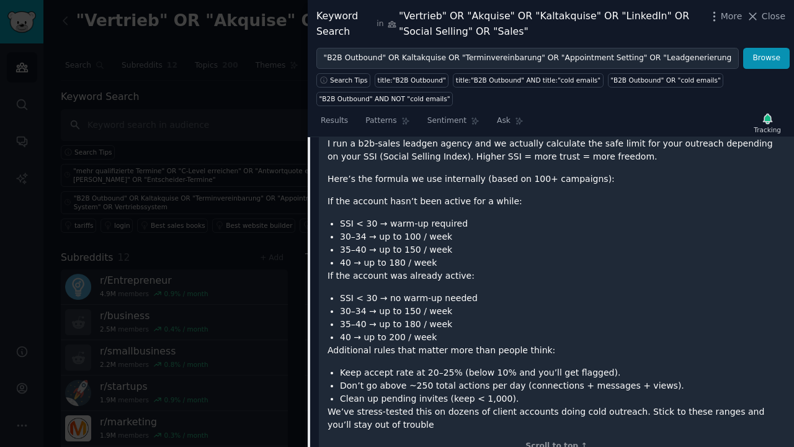
scroll to position [244, 0]
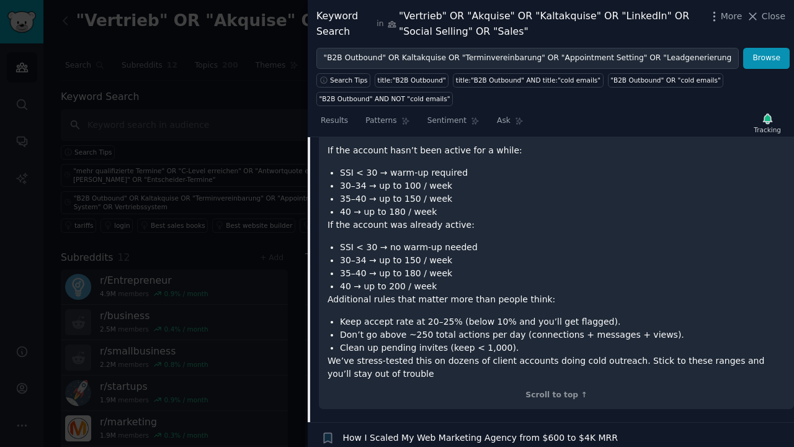
click at [616, 237] on div "A lot of people think LinkedIn just caps you at ~100–250 connection requests pe…" at bounding box center [557, 215] width 458 height 329
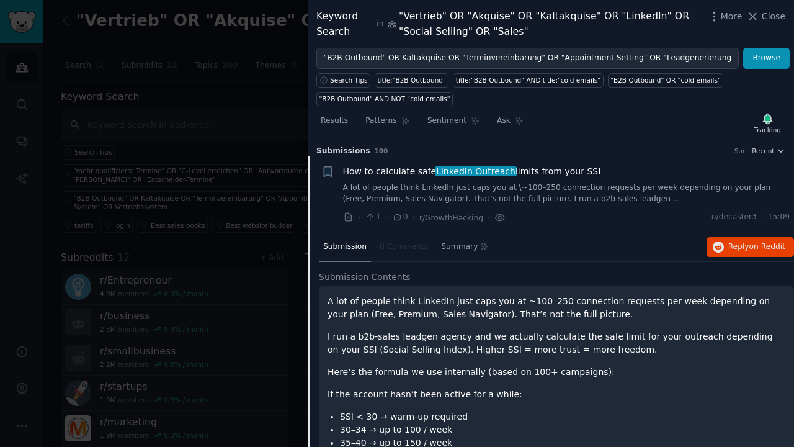
click at [496, 182] on link "A lot of people think LinkedIn just caps you at \~100–250 connection requests p…" at bounding box center [566, 193] width 447 height 22
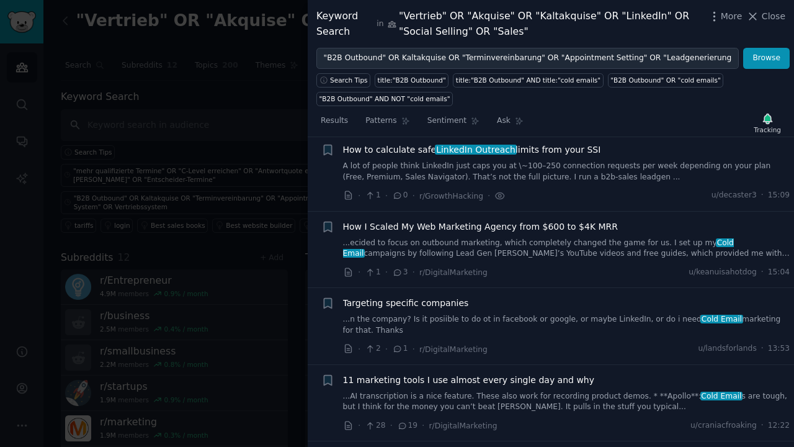
scroll to position [94, 0]
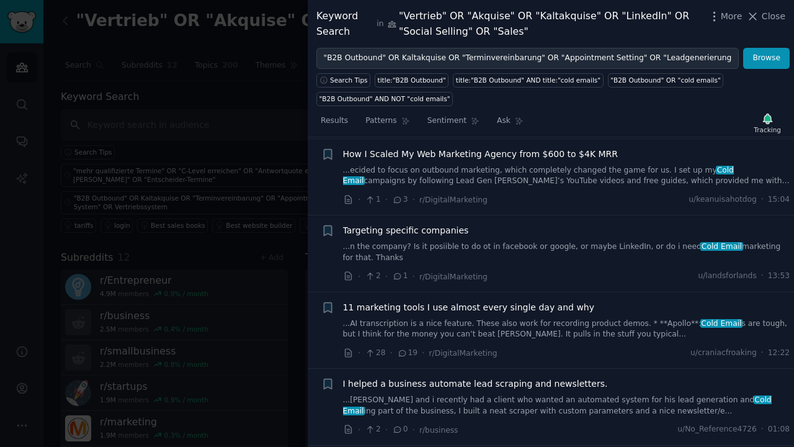
click at [422, 225] on span "Targeting specific companies" at bounding box center [406, 230] width 126 height 13
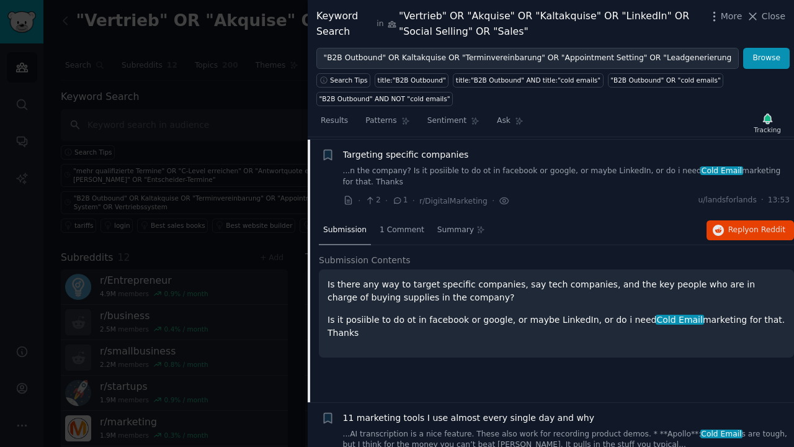
scroll to position [171, 0]
click at [396, 228] on span "1 Comment" at bounding box center [402, 228] width 45 height 11
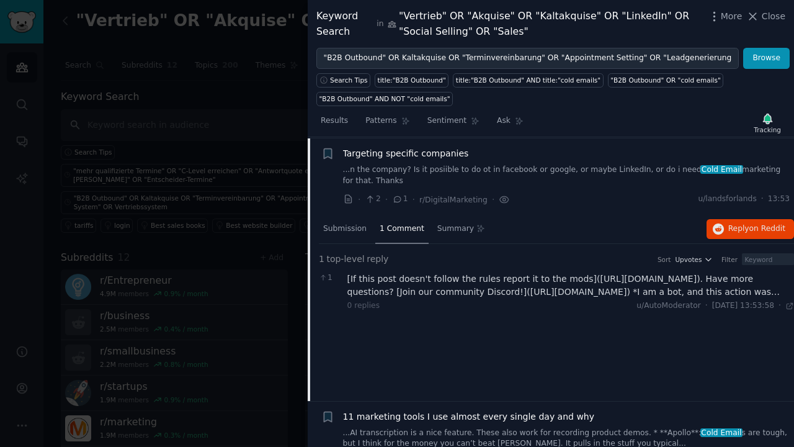
click at [405, 150] on span "Targeting specific companies" at bounding box center [406, 153] width 126 height 13
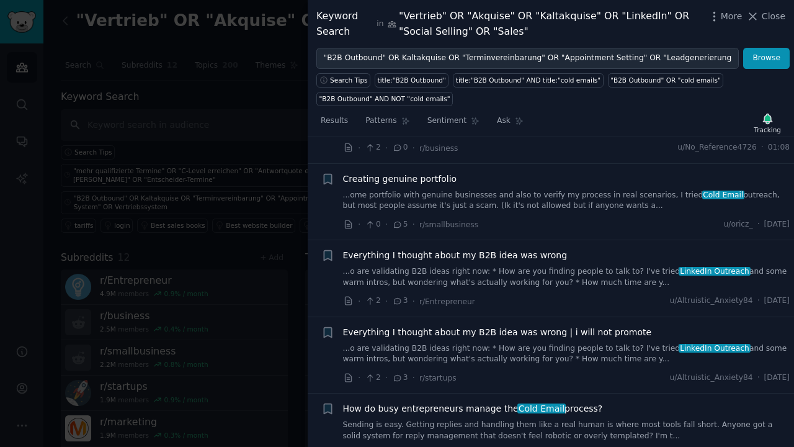
scroll to position [401, 0]
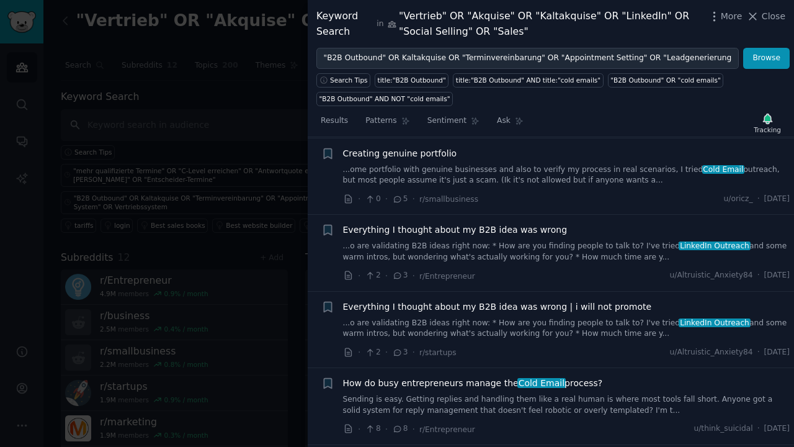
click at [424, 231] on span "Everything I thought about my B2B idea was wrong" at bounding box center [455, 229] width 225 height 13
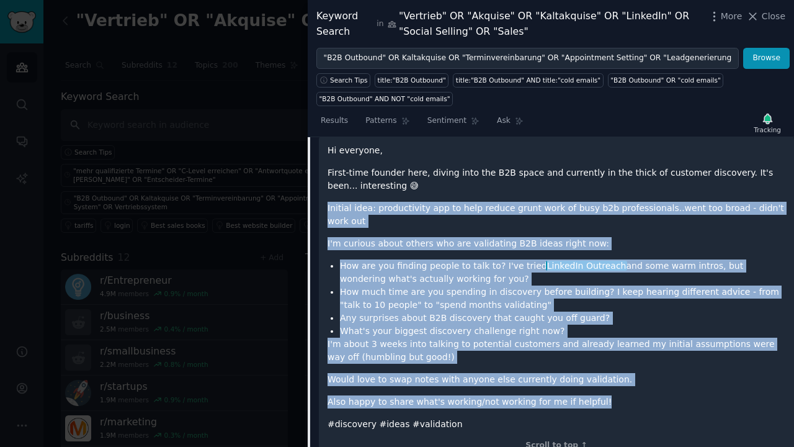
scroll to position [592, 0]
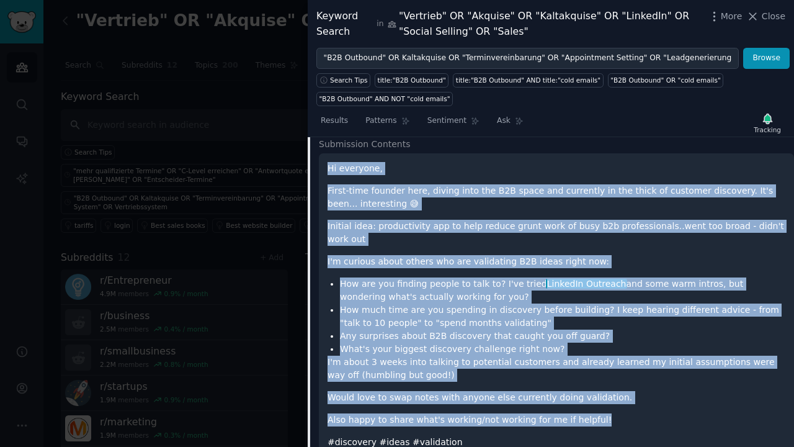
drag, startPoint x: 589, startPoint y: 350, endPoint x: 328, endPoint y: 164, distance: 320.2
click at [328, 164] on div "Hi everyone, First-time founder here, diving into the B2B space and currently i…" at bounding box center [557, 305] width 458 height 287
copy div "Hi everyone, First-time founder here, diving into the B2B space and currently i…"
click at [452, 171] on div "Hi everyone, First-time founder here, diving into the B2B space and currently i…" at bounding box center [557, 305] width 458 height 287
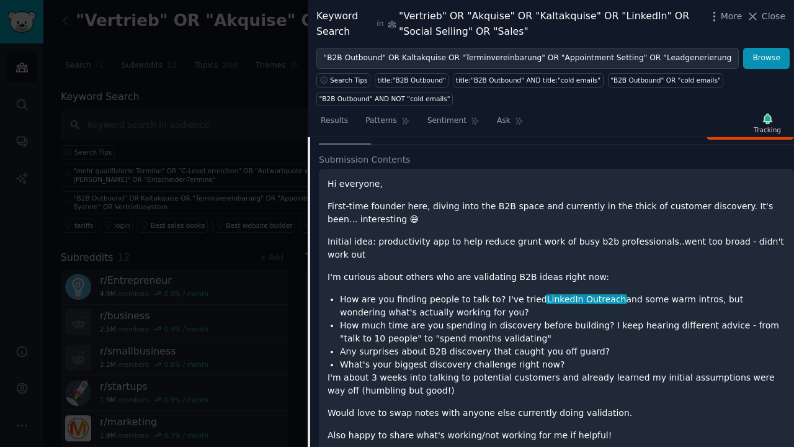
scroll to position [477, 0]
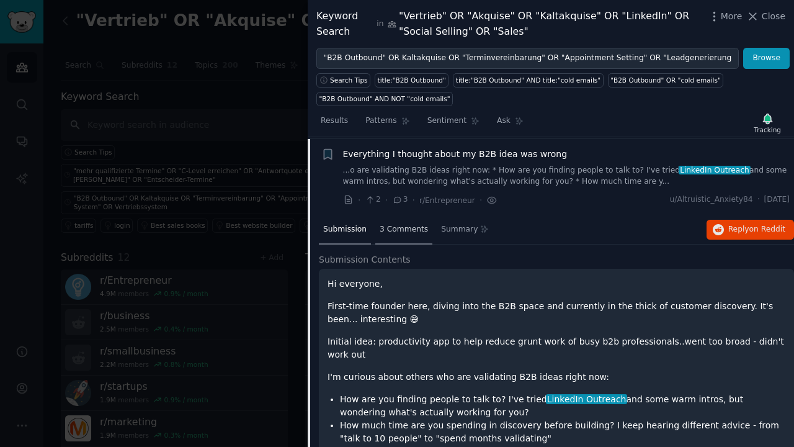
click at [404, 226] on span "3 Comments" at bounding box center [404, 229] width 48 height 11
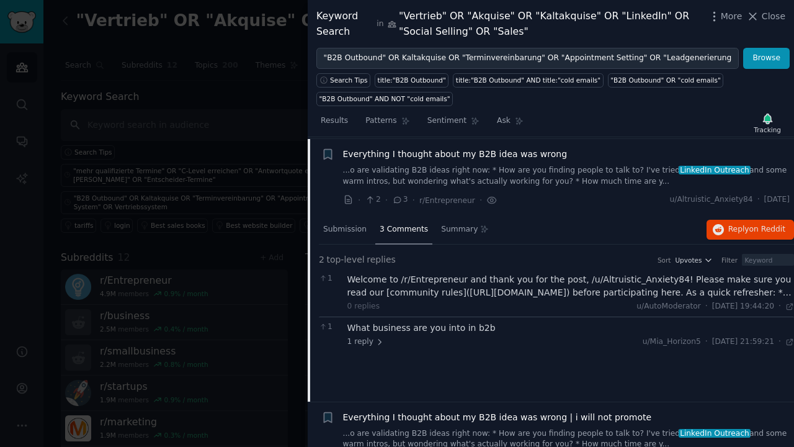
click at [757, 291] on div "Welcome to /r/Entrepreneur and thank you for the post, /u/Altruistic_Anxiety84!…" at bounding box center [570, 286] width 447 height 26
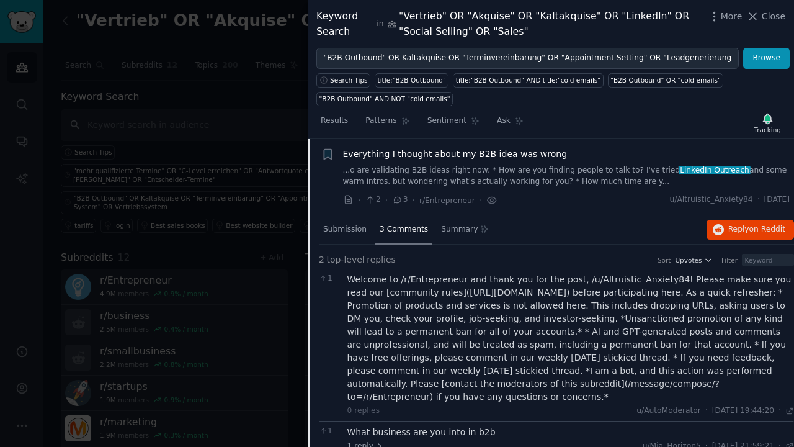
drag, startPoint x: 350, startPoint y: 275, endPoint x: 432, endPoint y: 385, distance: 136.8
click at [432, 385] on div "Welcome to /r/Entrepreneur and thank you for the post, /u/Altruistic_Anxiety84!…" at bounding box center [570, 338] width 447 height 130
copy div "Welcome to /r/Entrepreneur and thank you for the post, /u/Altruistic_Anxiety84!…"
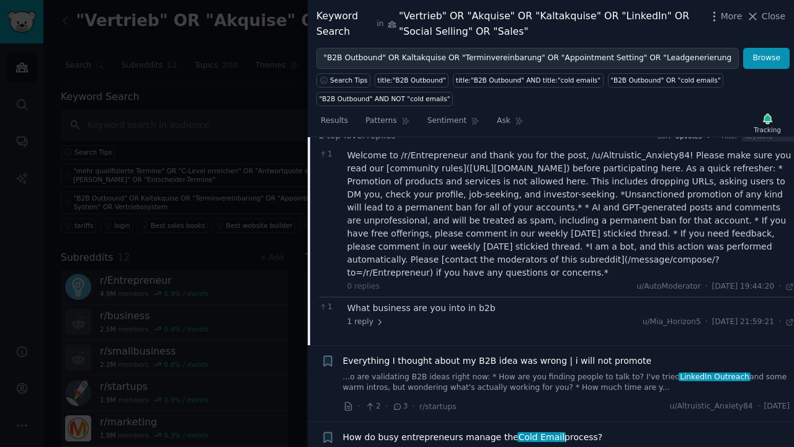
scroll to position [586, 0]
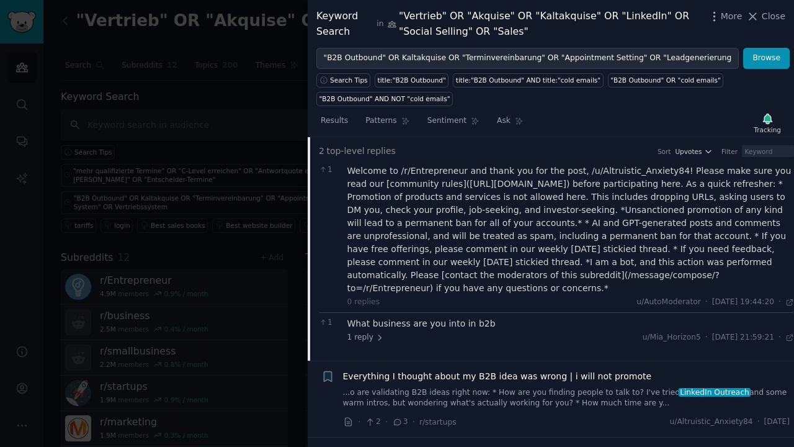
click at [448, 250] on div "Welcome to /r/Entrepreneur and thank you for the post, /u/Altruistic_Anxiety84!…" at bounding box center [570, 229] width 447 height 130
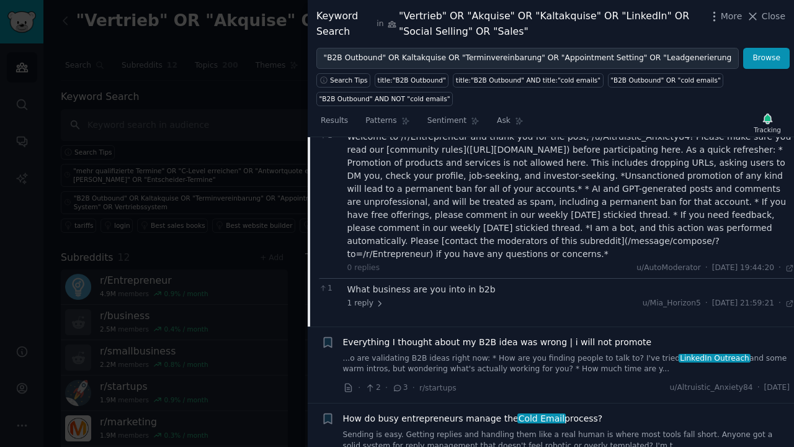
scroll to position [656, 0]
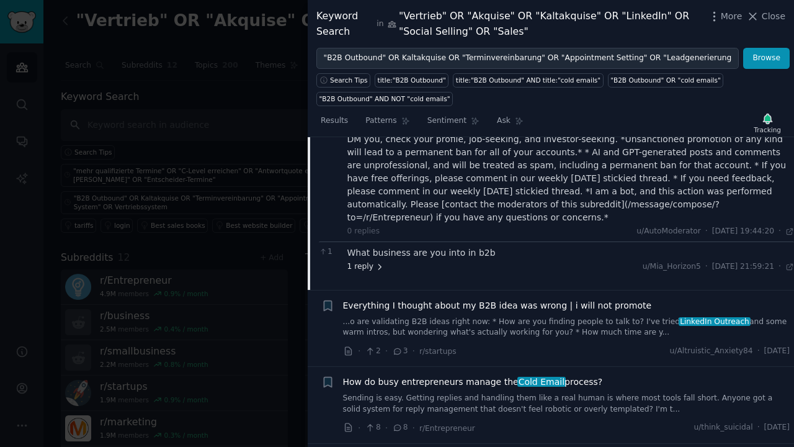
click at [372, 264] on span "1 reply" at bounding box center [365, 266] width 37 height 11
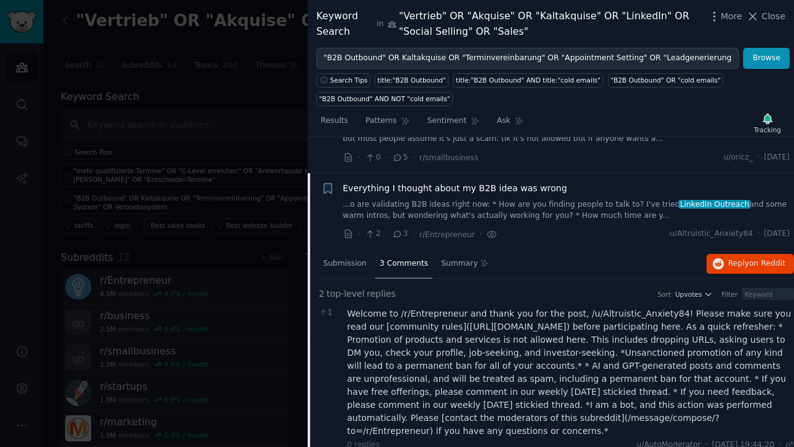
scroll to position [363, 0]
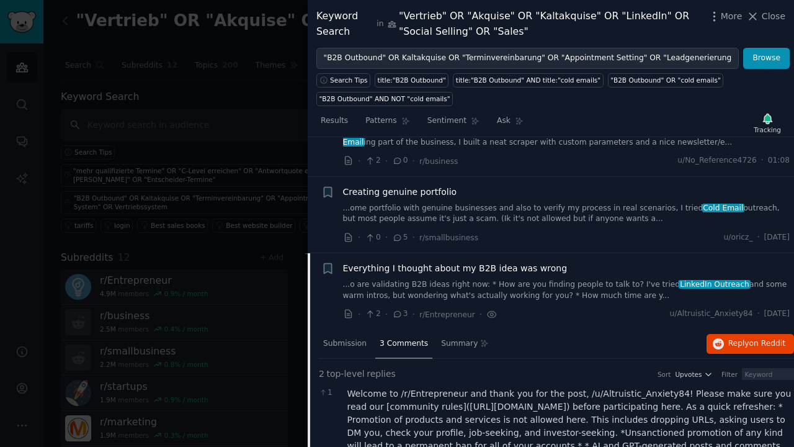
click at [537, 262] on span "Everything I thought about my B2B idea was wrong" at bounding box center [455, 268] width 225 height 13
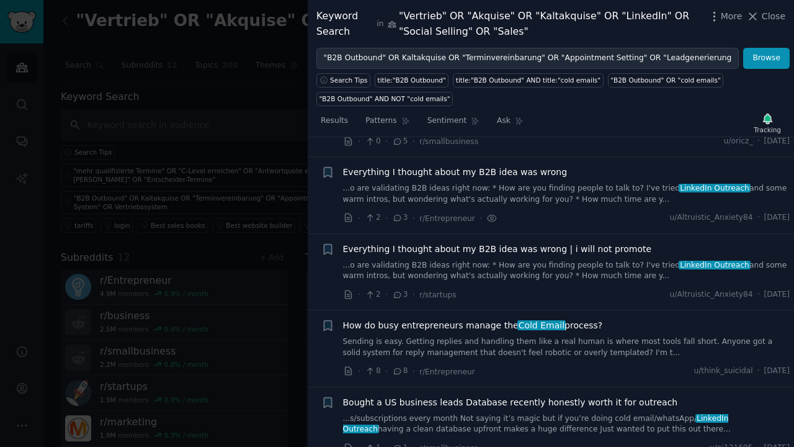
scroll to position [475, 0]
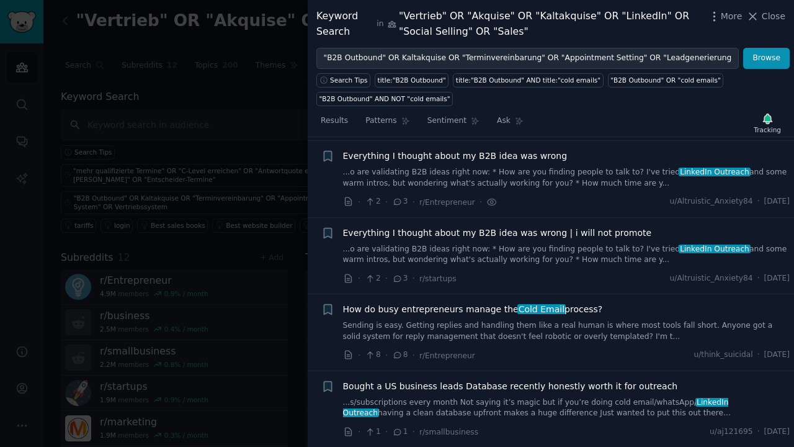
click at [427, 231] on span "Everything I thought about my B2B idea was wrong | i will not promote" at bounding box center [497, 232] width 309 height 13
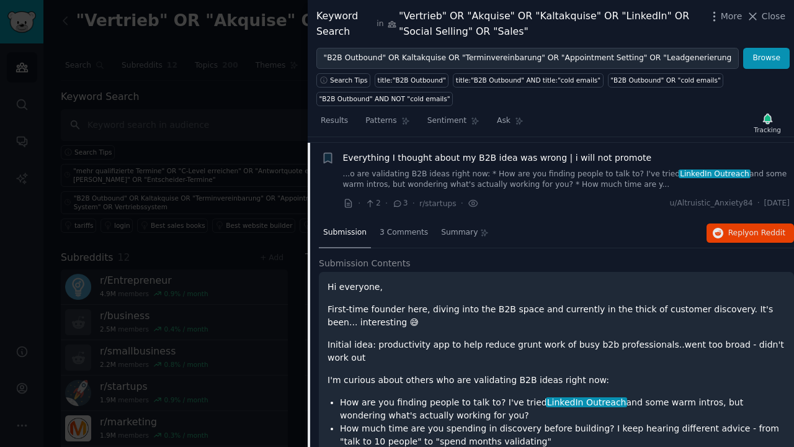
scroll to position [551, 0]
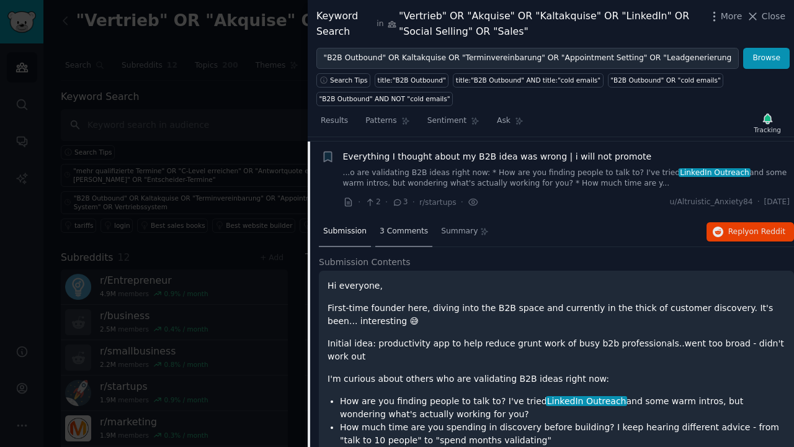
click at [419, 230] on span "3 Comments" at bounding box center [404, 231] width 48 height 11
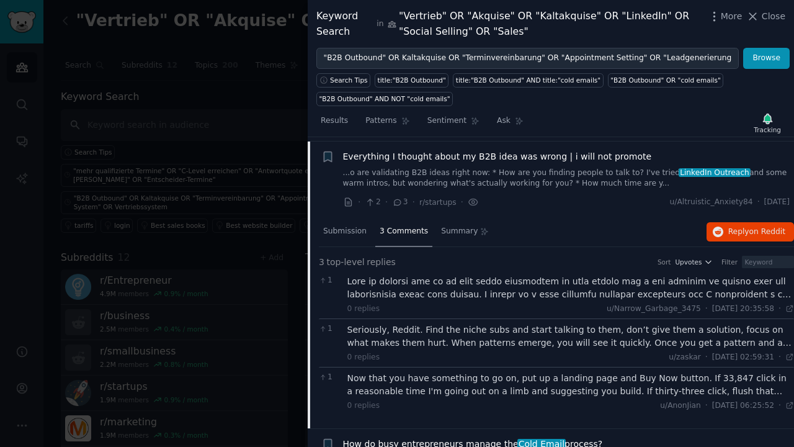
click at [435, 275] on div at bounding box center [570, 288] width 447 height 26
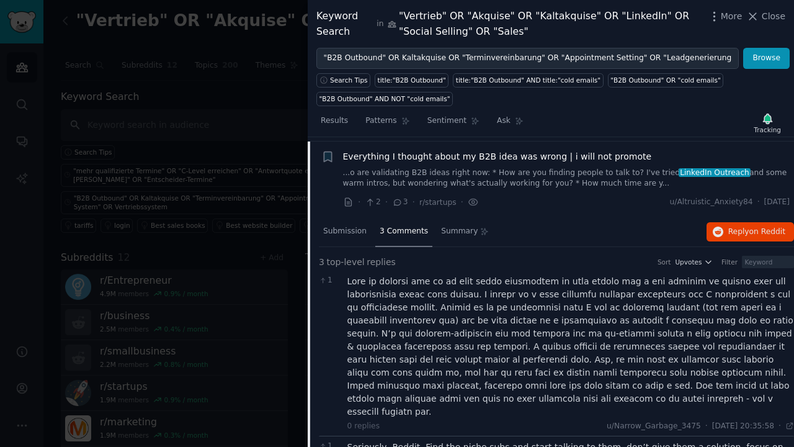
scroll to position [565, 0]
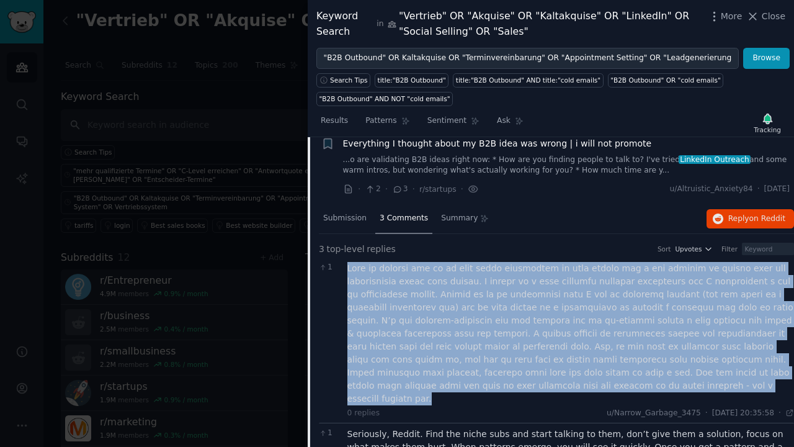
drag, startPoint x: 501, startPoint y: 379, endPoint x: 347, endPoint y: 265, distance: 191.1
click at [347, 265] on div at bounding box center [570, 333] width 447 height 143
copy div "Lore ip dolorsi ame co ad elit seddo eiusmodtem in utla etdolo mag a eni admini…"
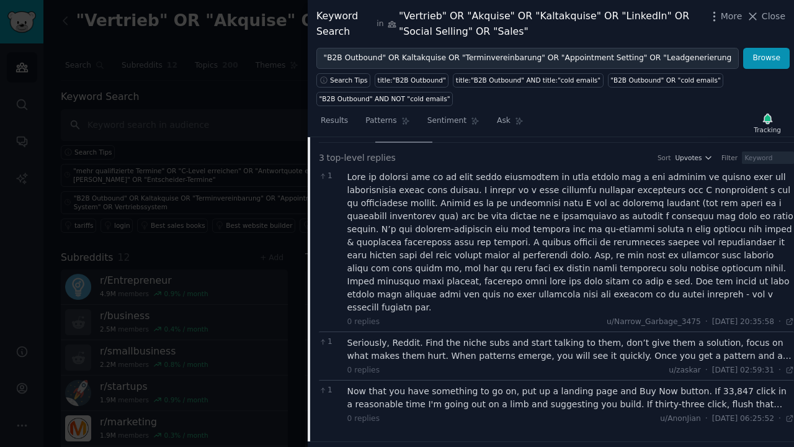
click at [398, 336] on div "Seriously, Reddit. Find the niche subs and start talking to them, don’t give th…" at bounding box center [570, 349] width 447 height 26
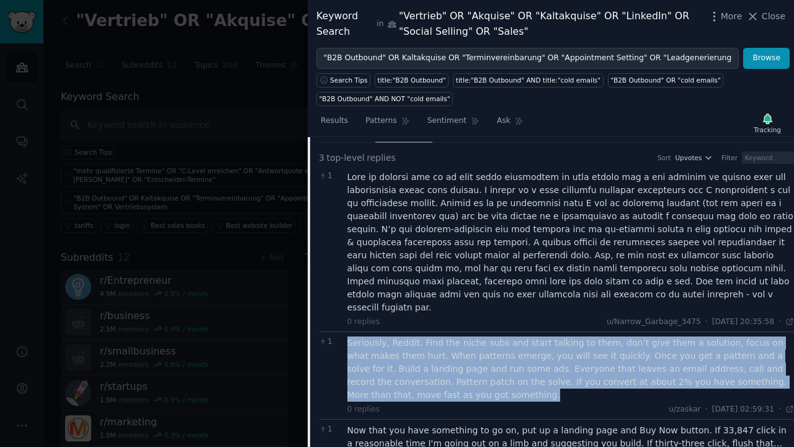
drag, startPoint x: 349, startPoint y: 325, endPoint x: 410, endPoint y: 372, distance: 76.9
click at [410, 372] on div "Seriously, Reddit. Find the niche subs and start talking to them, don’t give th…" at bounding box center [570, 368] width 447 height 65
copy div "Seriously, Reddit. Find the niche subs and start talking to them, don’t give th…"
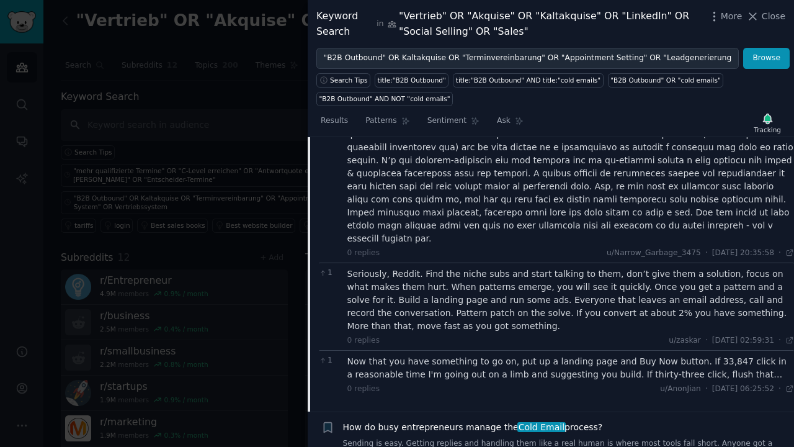
click at [447, 355] on div "Now that you have something to go on, put up a landing page and Buy Now button.…" at bounding box center [570, 368] width 447 height 26
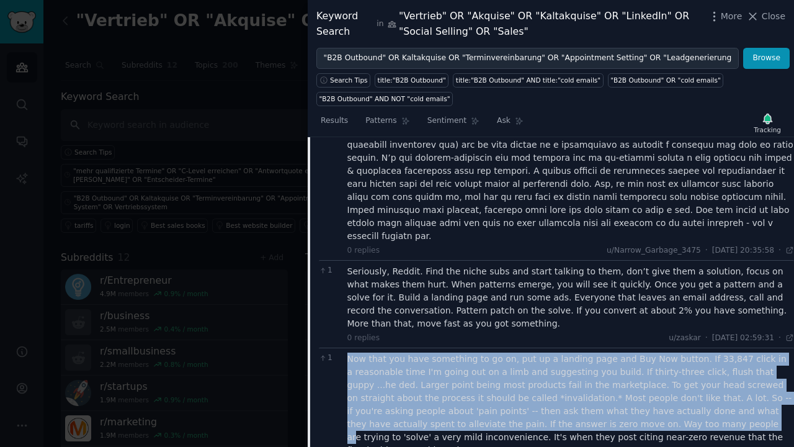
scroll to position [742, 0]
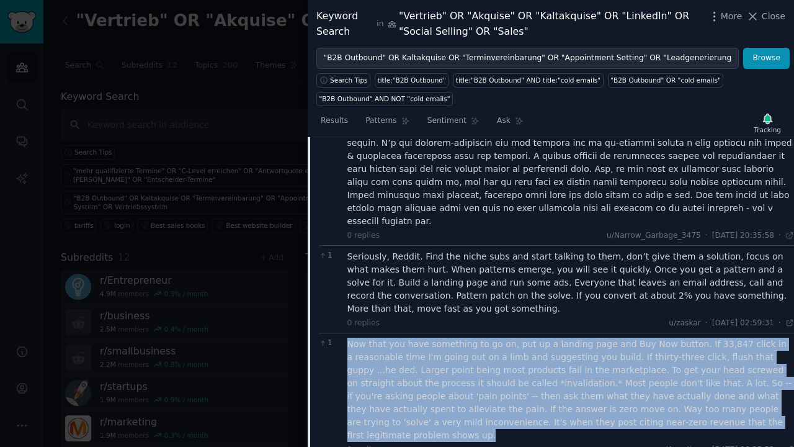
drag, startPoint x: 347, startPoint y: 343, endPoint x: 687, endPoint y: 398, distance: 343.8
click at [687, 398] on div "Now that you have something to go on, put up a landing page and Buy Now button.…" at bounding box center [570, 389] width 447 height 104
copy div "Now that you have something to go on, put up a landing page and Buy Now button.…"
click at [768, 18] on span "Close" at bounding box center [774, 16] width 24 height 13
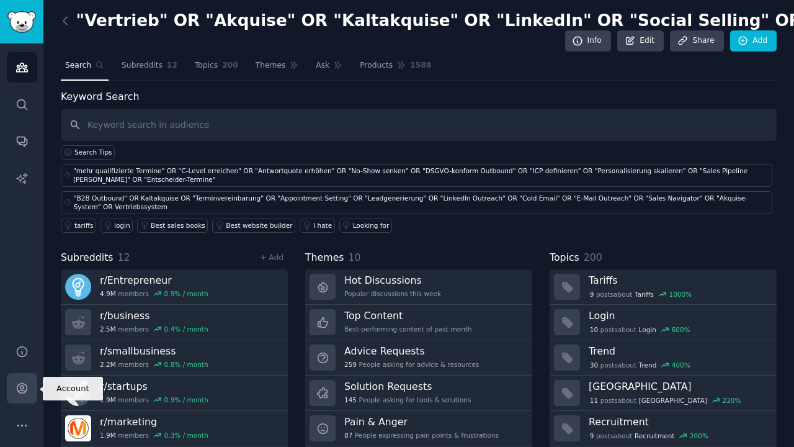
click at [22, 386] on icon "Sidebar" at bounding box center [22, 388] width 10 height 10
